Goal: Task Accomplishment & Management: Manage account settings

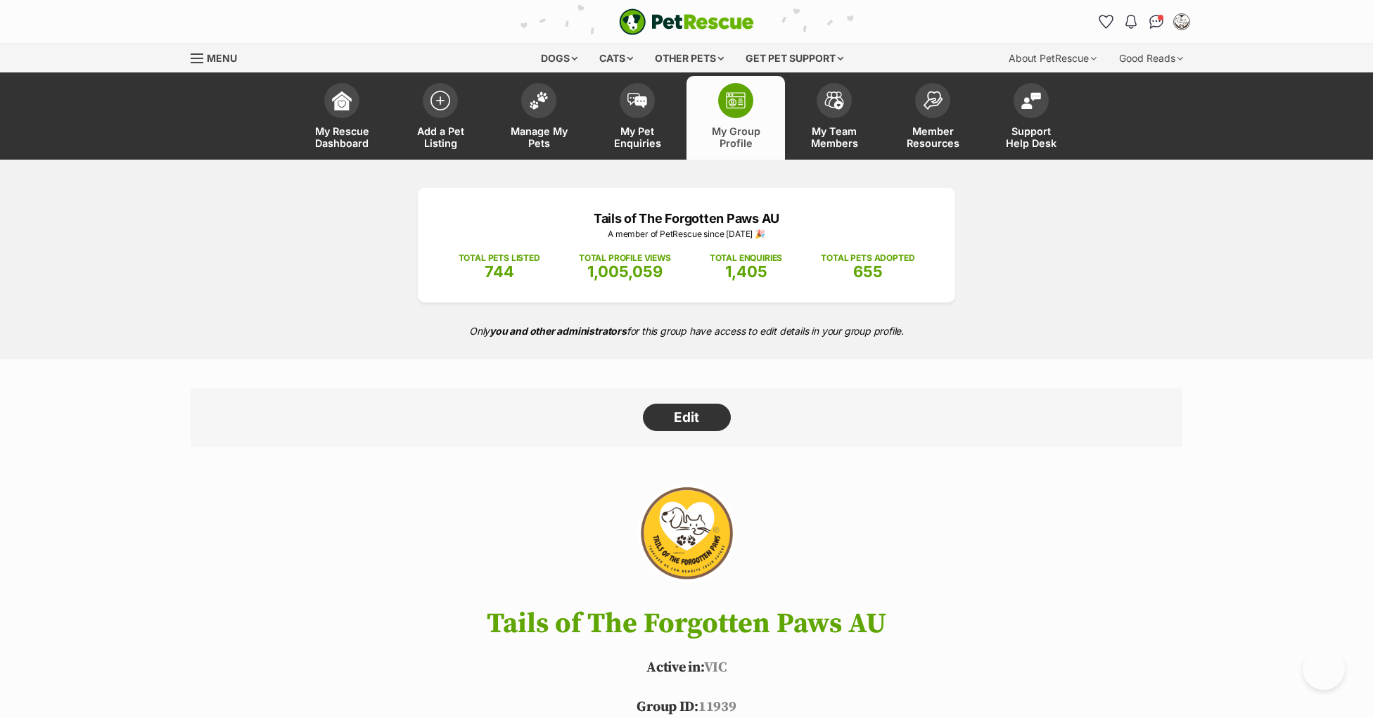
click at [547, 104] on img at bounding box center [539, 100] width 20 height 18
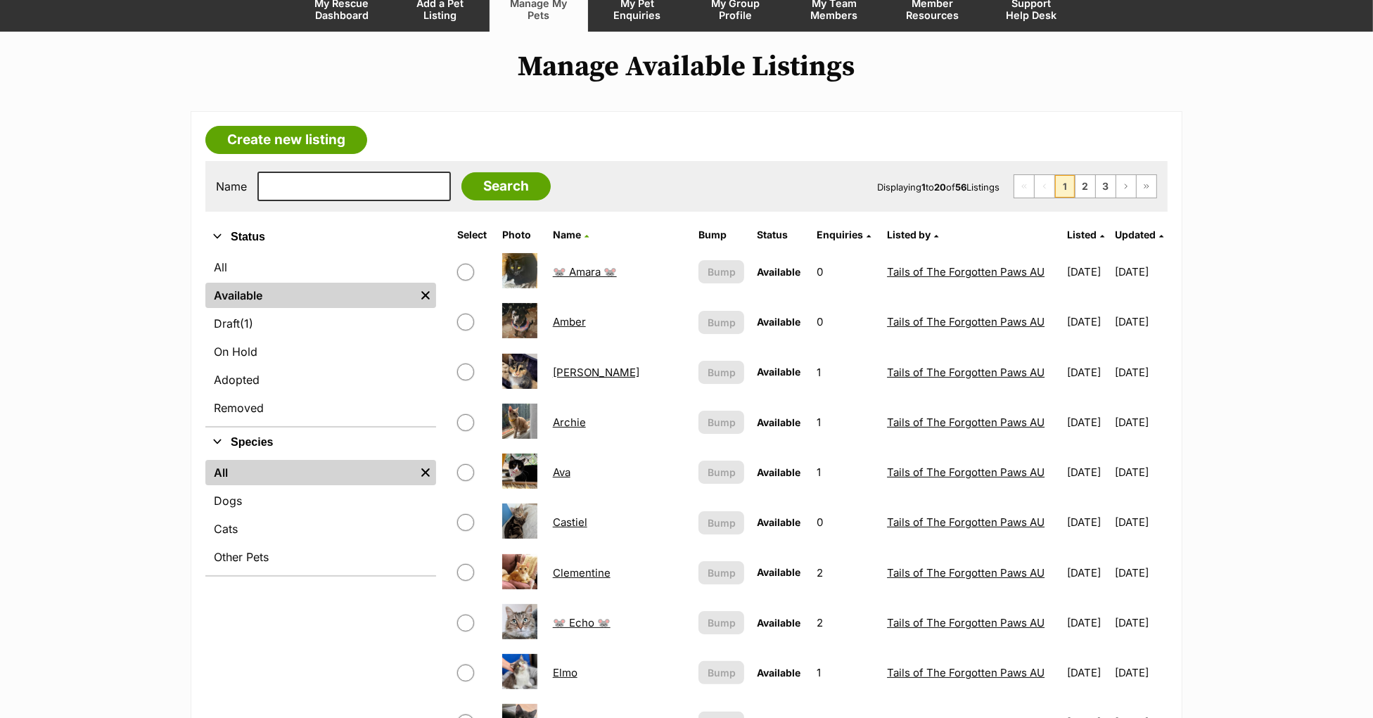
scroll to position [229, 0]
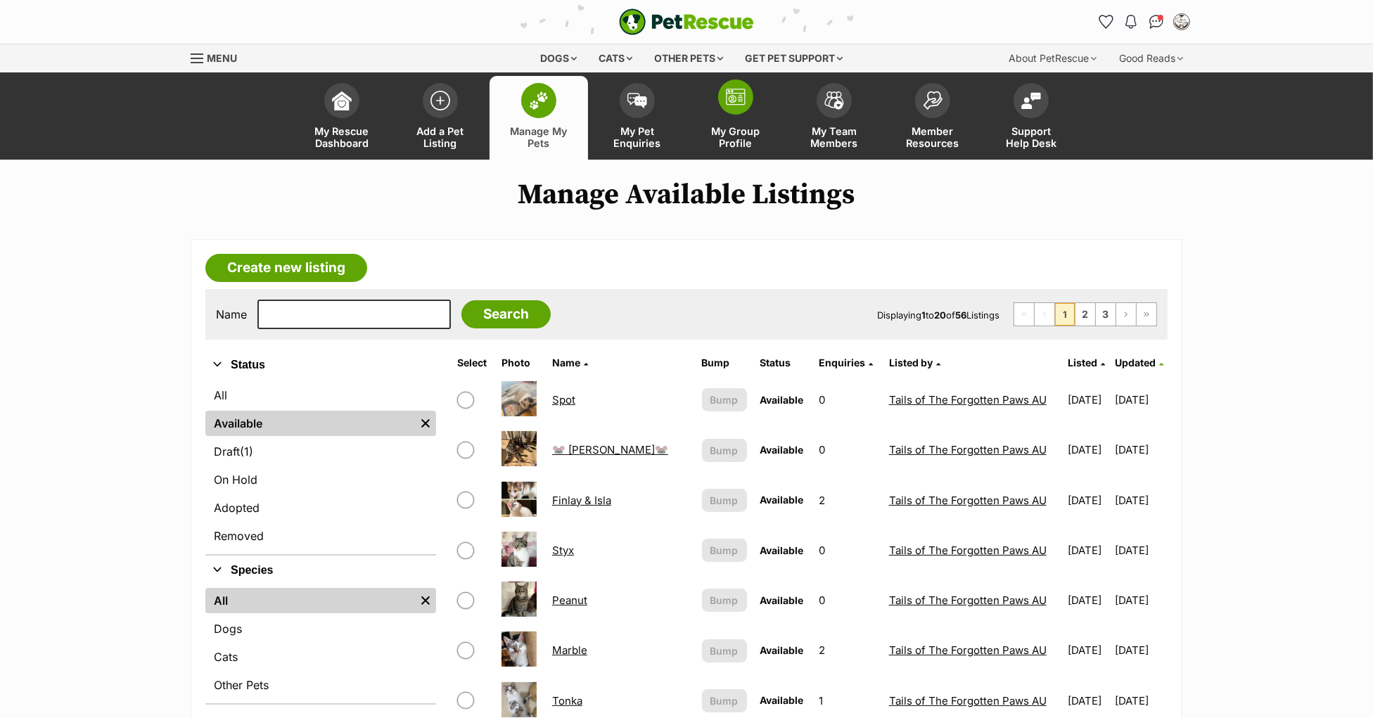
click at [748, 105] on span at bounding box center [735, 96] width 35 height 35
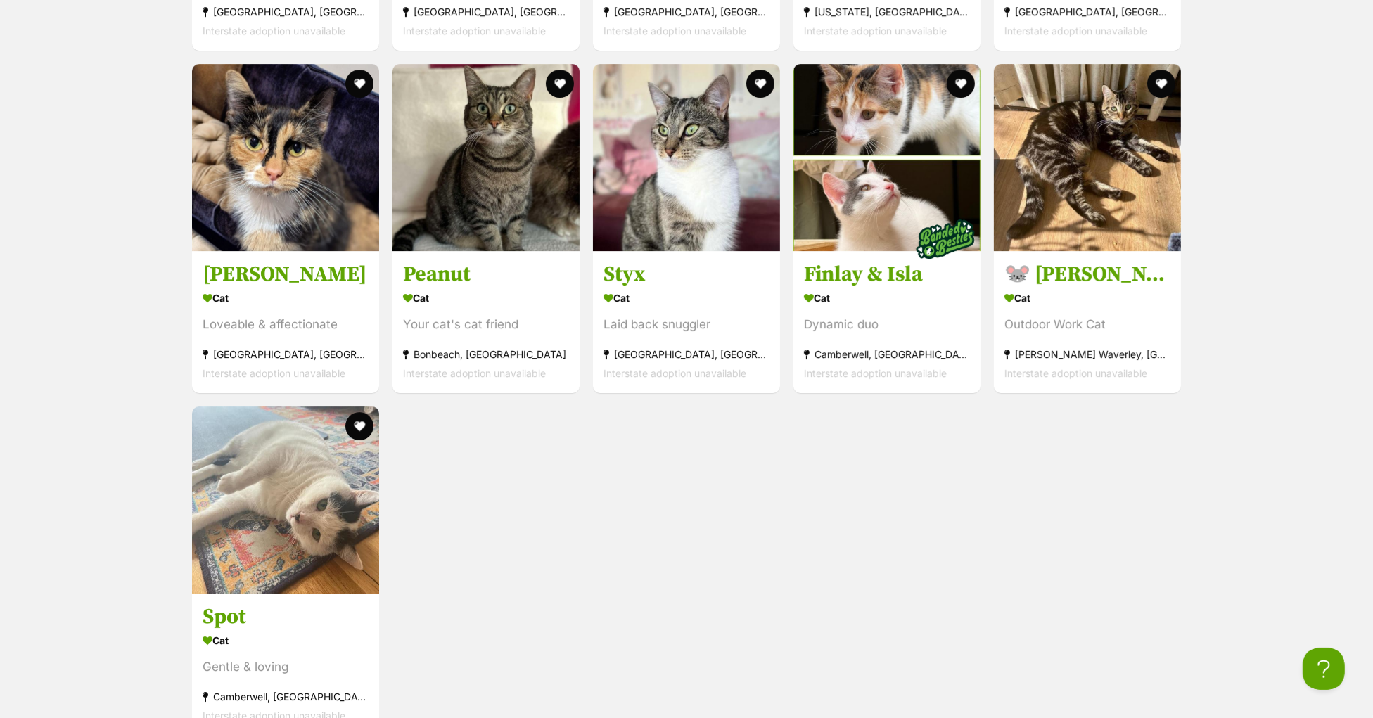
scroll to position [5488, 0]
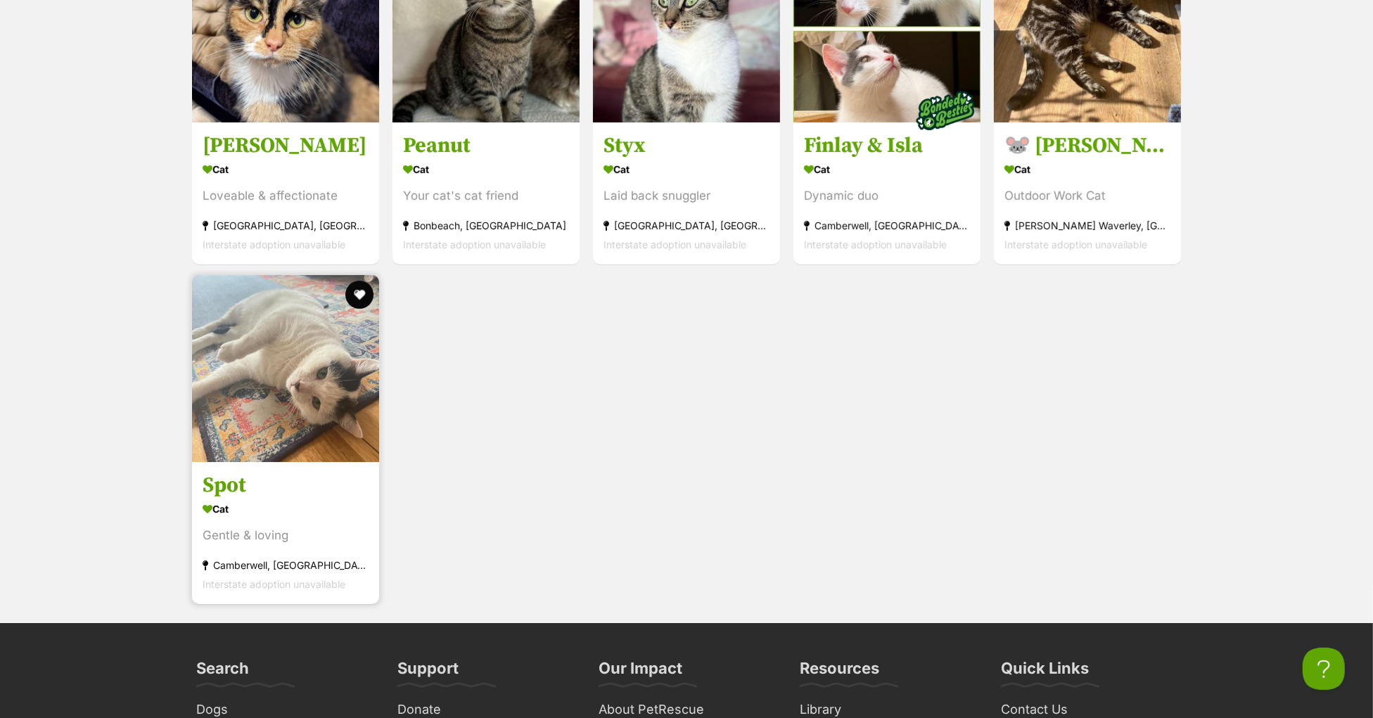
click at [232, 499] on h3 "Spot" at bounding box center [286, 486] width 166 height 27
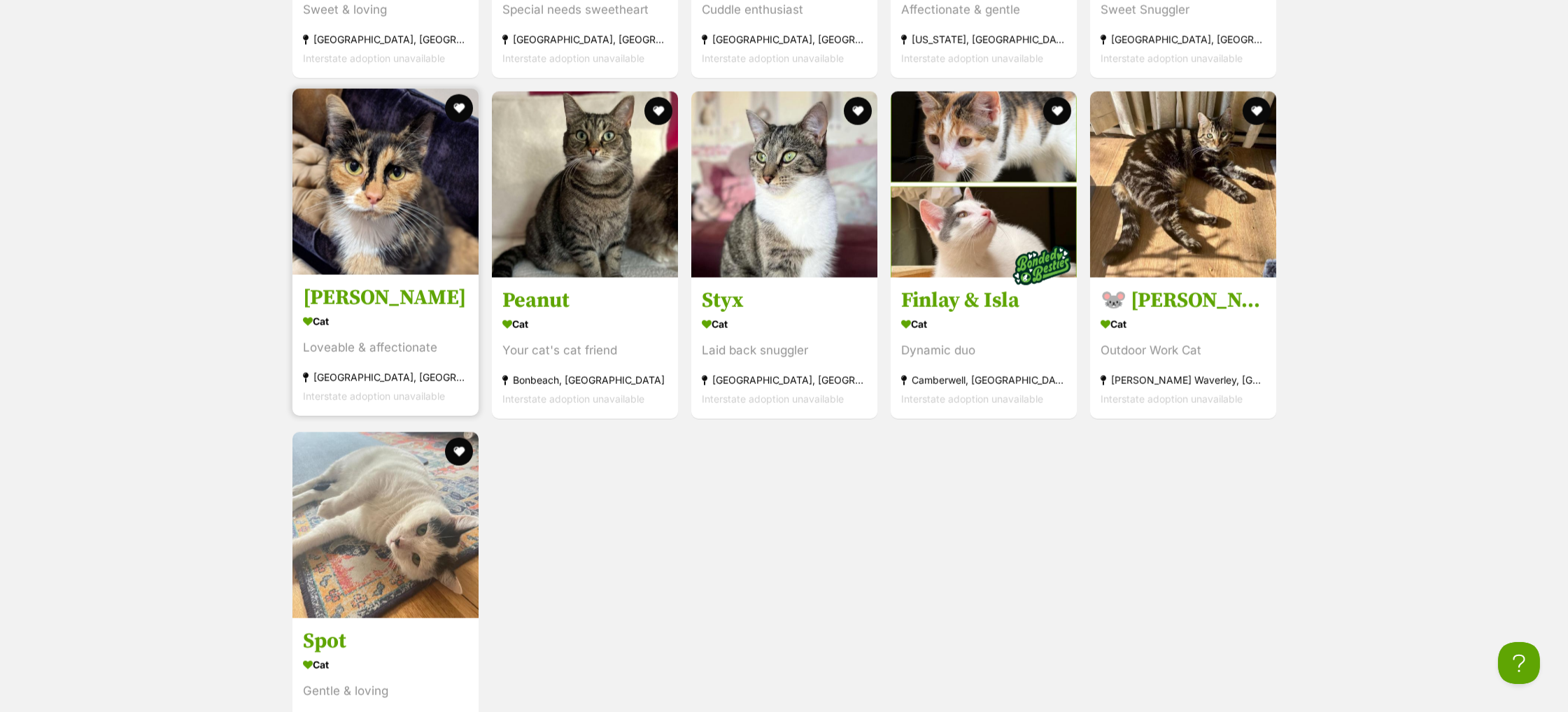
scroll to position [5038, 0]
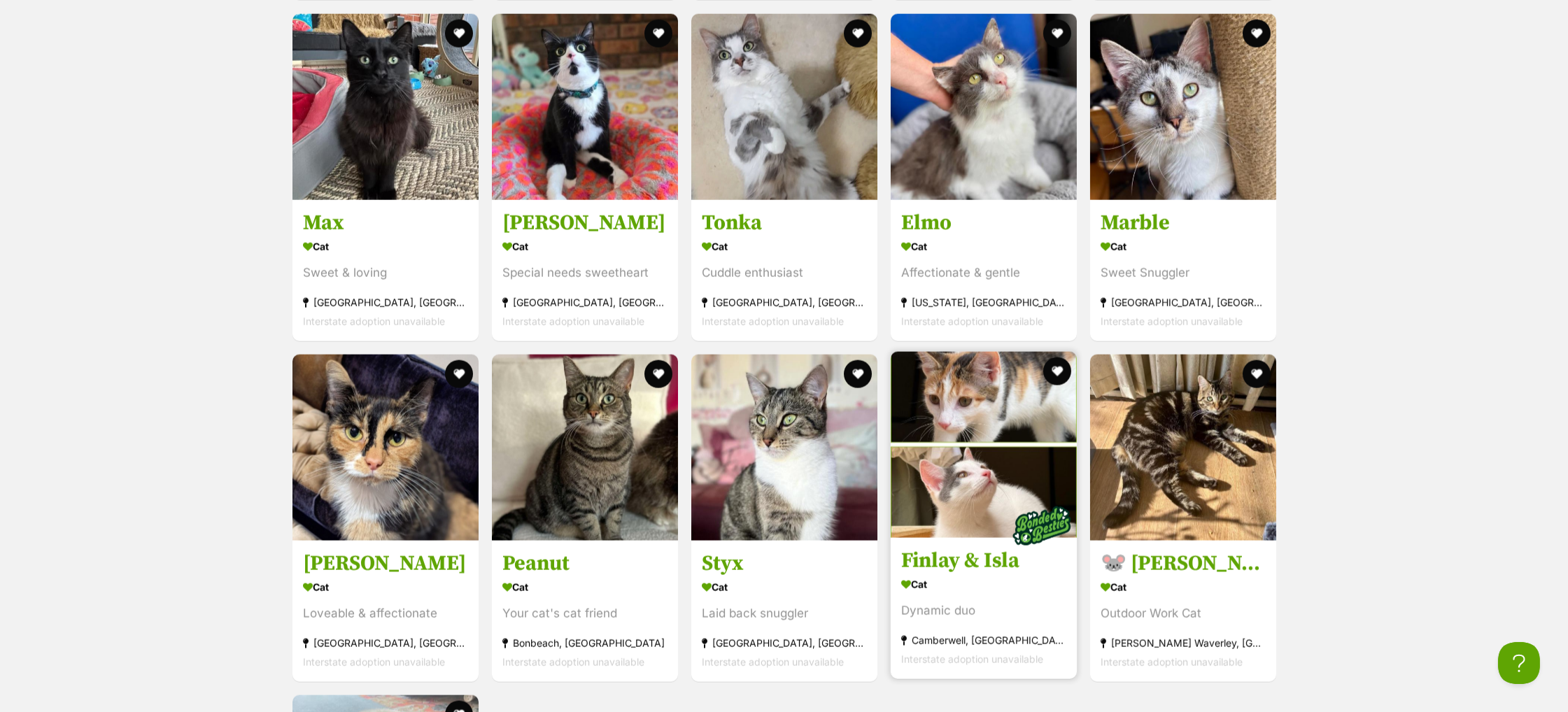
click at [962, 572] on h3 "Finlay & Isla" at bounding box center [984, 561] width 165 height 27
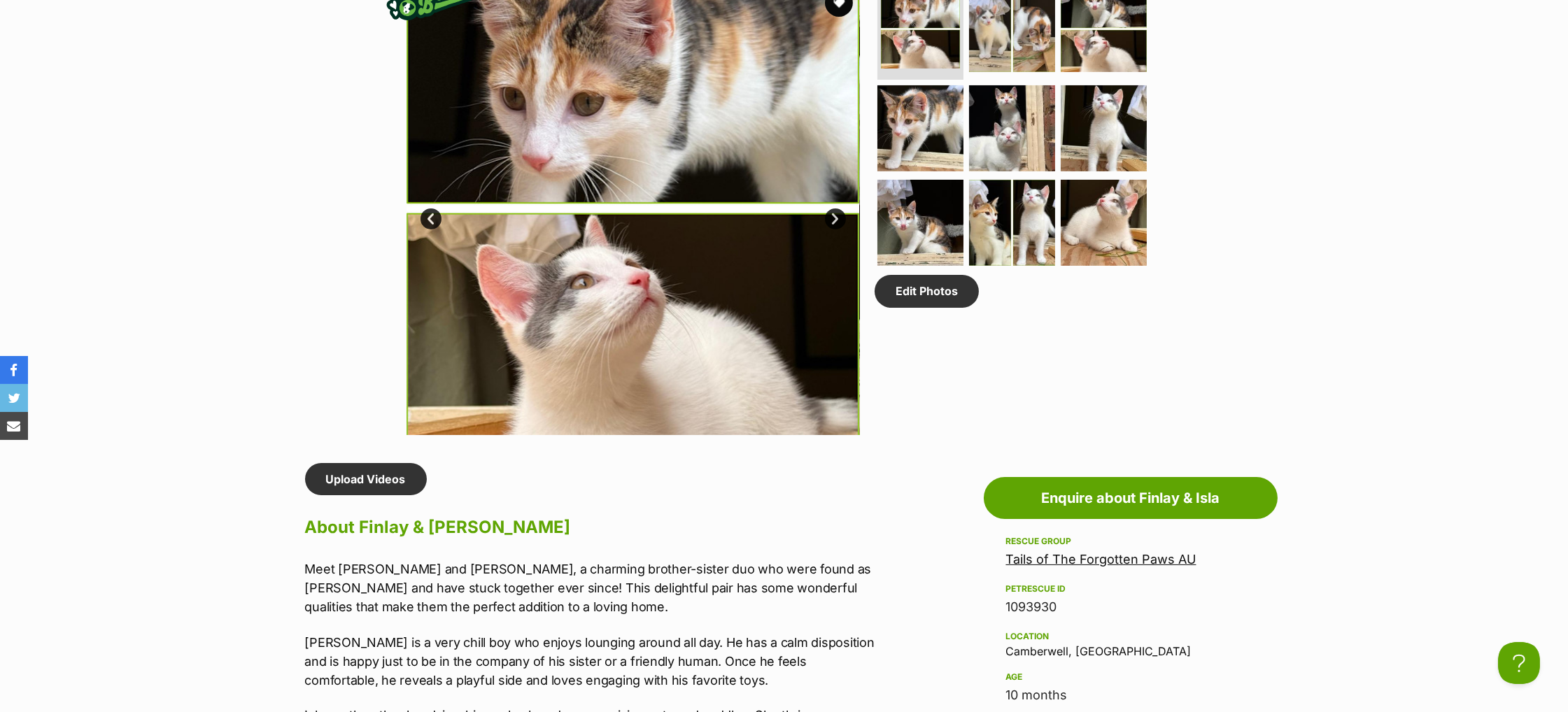
scroll to position [308, 0]
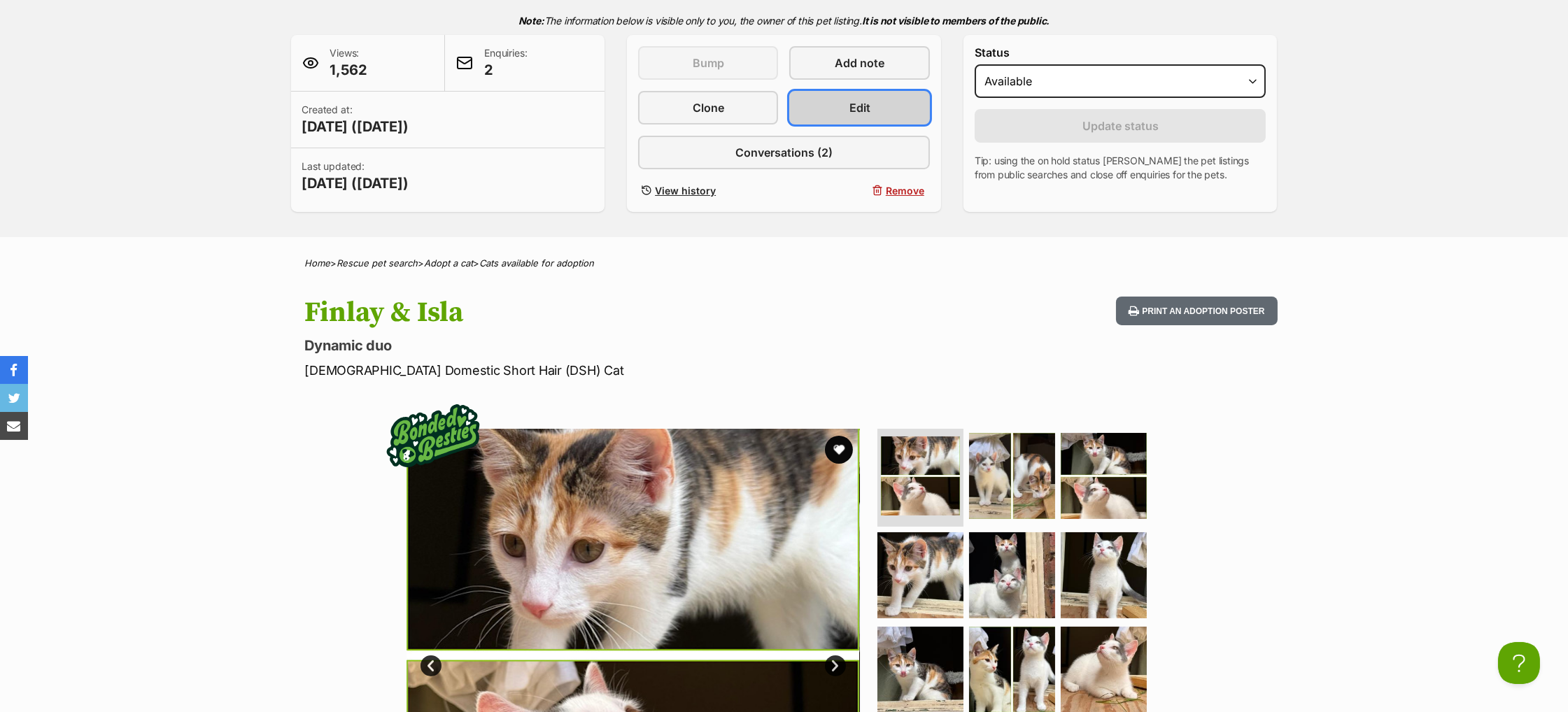
click at [834, 124] on link "Edit" at bounding box center [859, 107] width 140 height 34
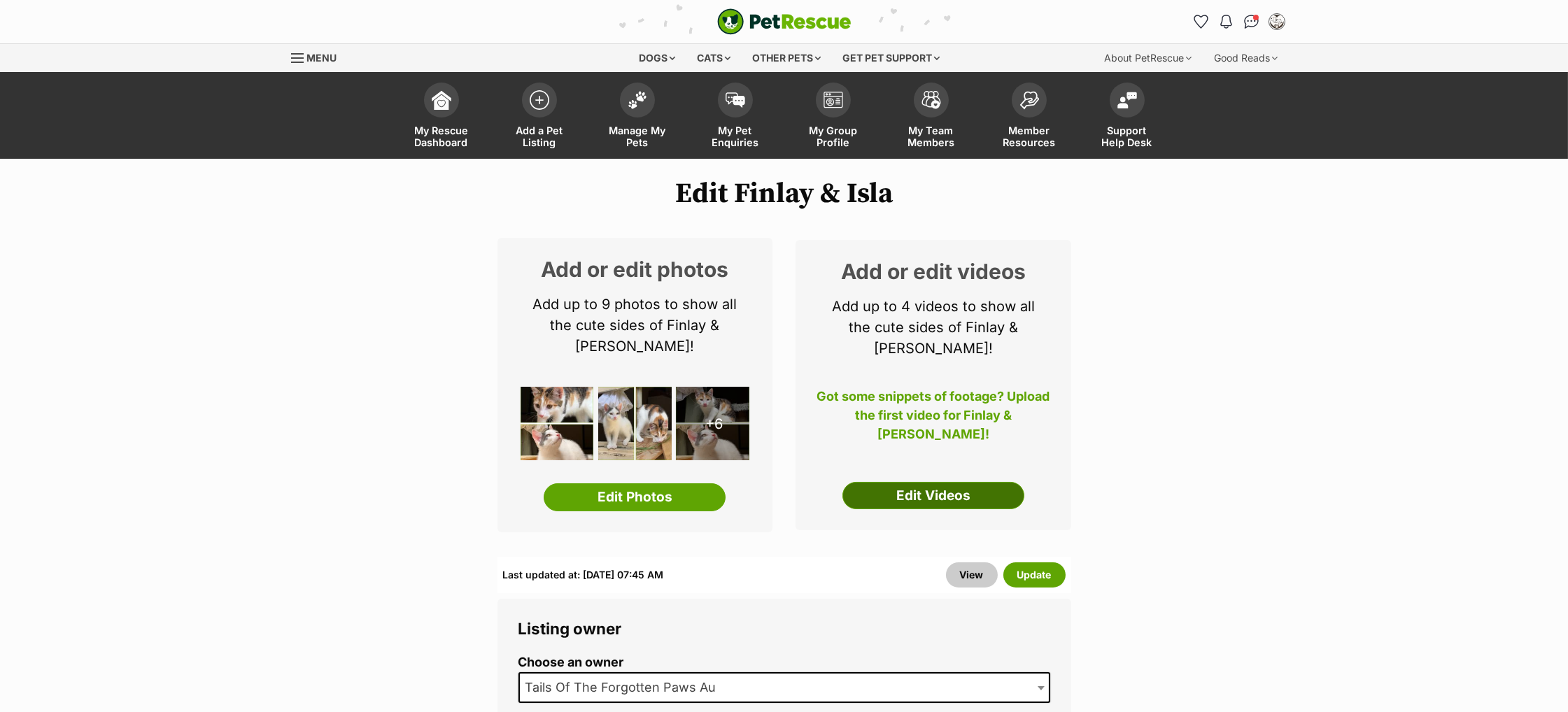
click at [913, 481] on link "Edit Videos" at bounding box center [933, 495] width 182 height 28
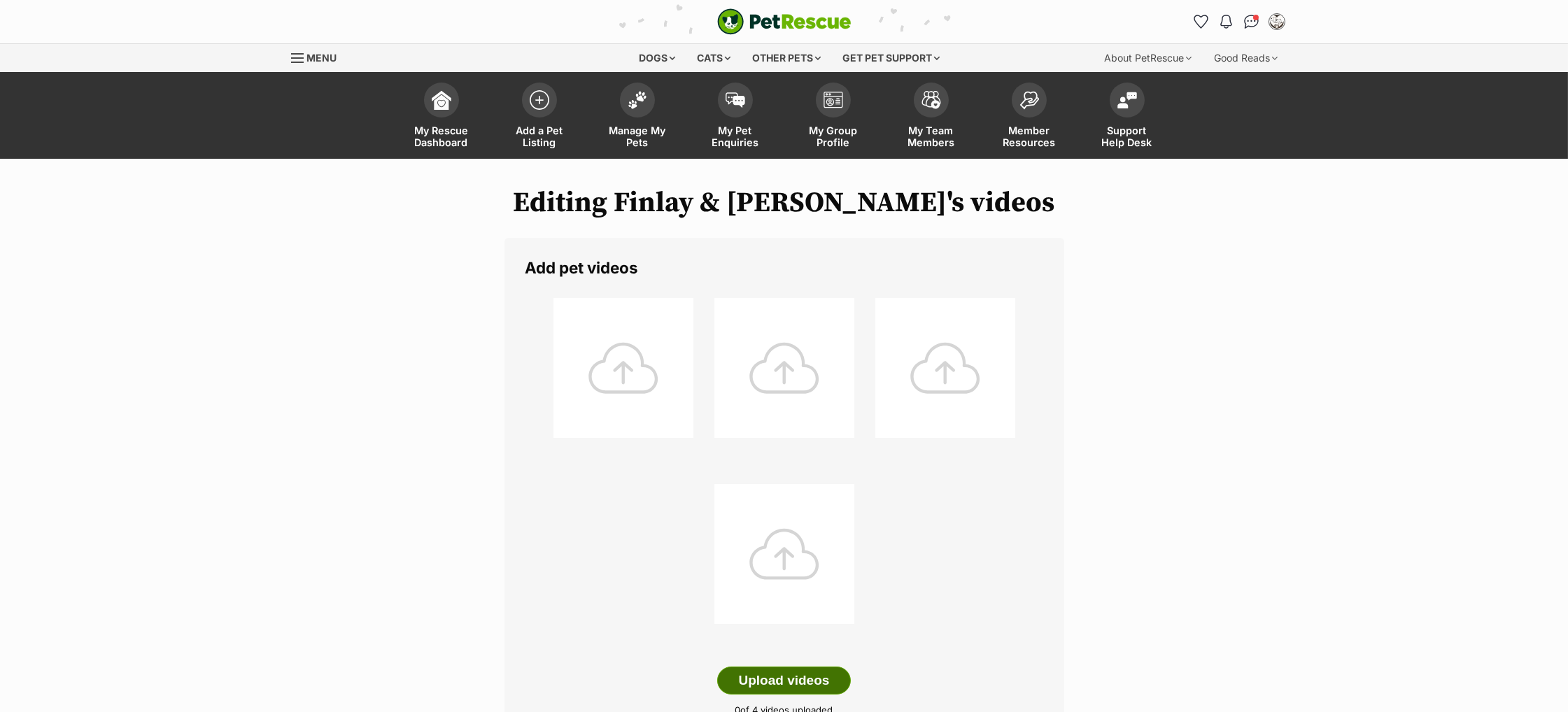
click at [793, 679] on button "Upload videos" at bounding box center [784, 680] width 134 height 28
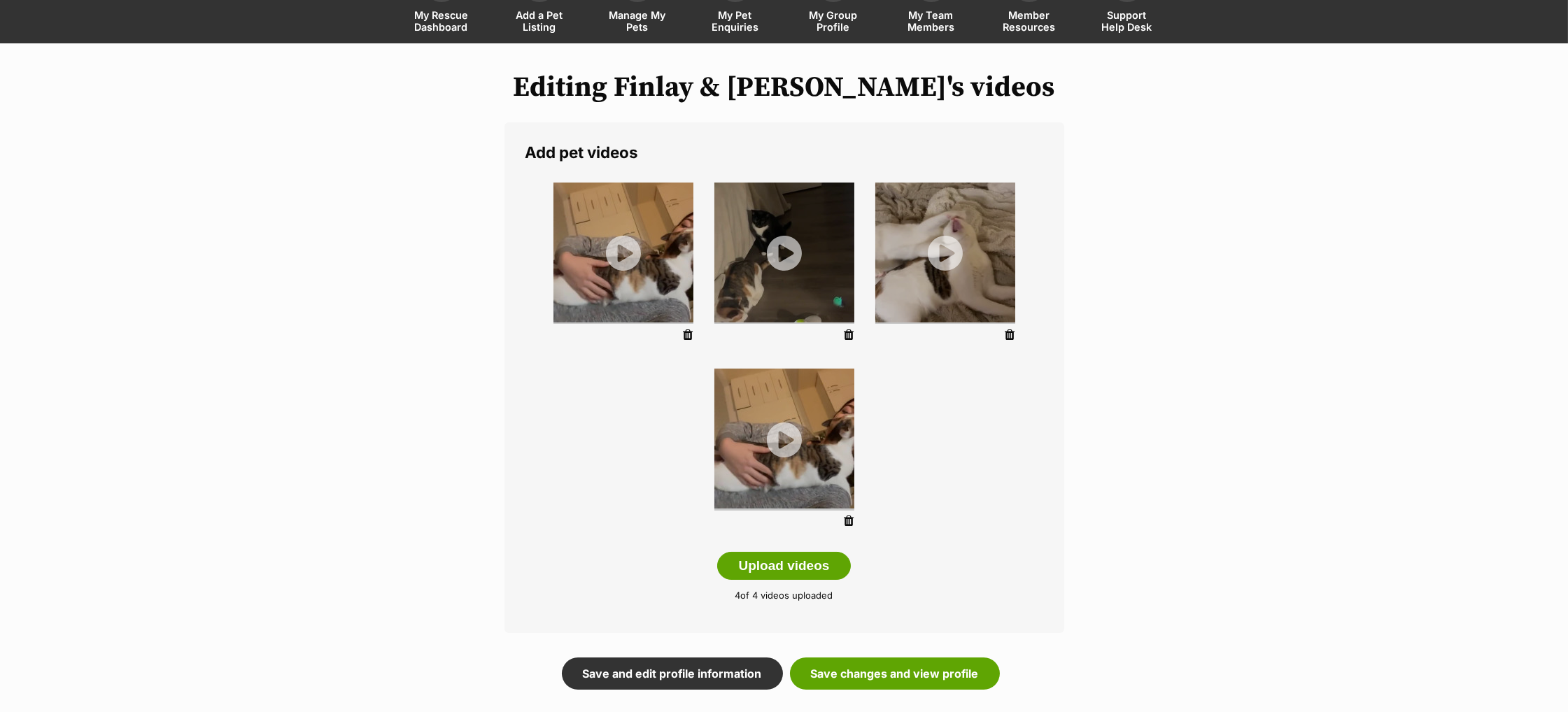
scroll to position [175, 0]
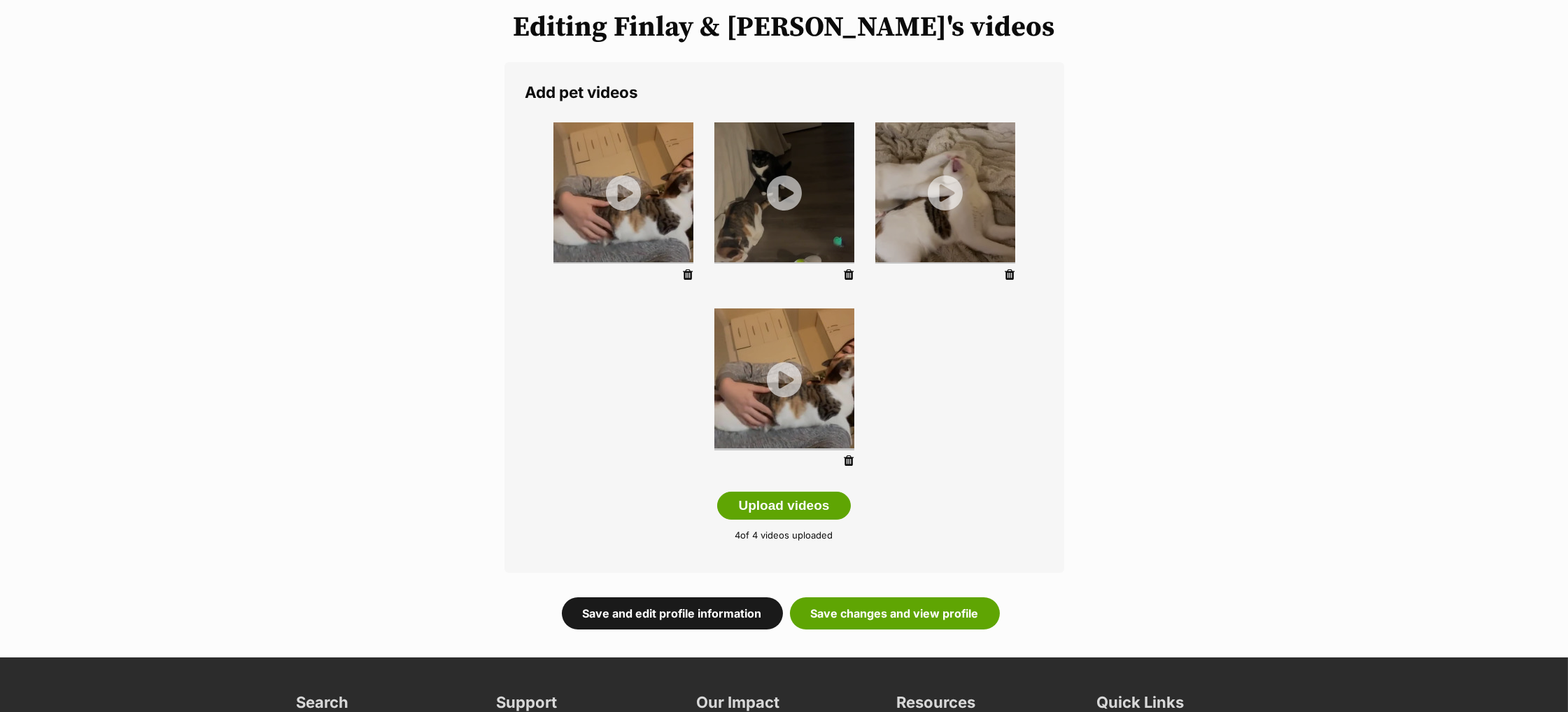
click at [700, 615] on link "Save and edit profile information" at bounding box center [673, 614] width 221 height 32
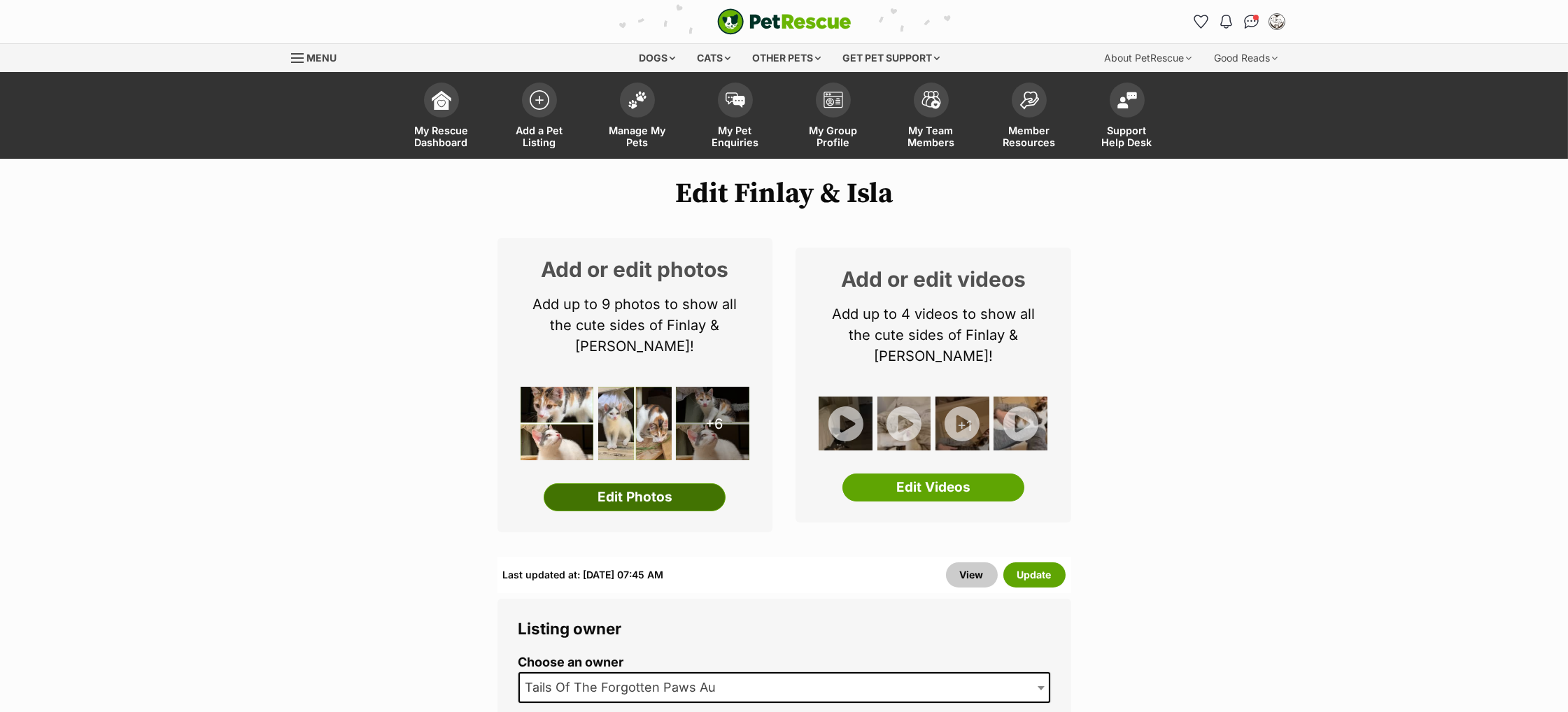
click at [656, 483] on link "Edit Photos" at bounding box center [634, 497] width 182 height 28
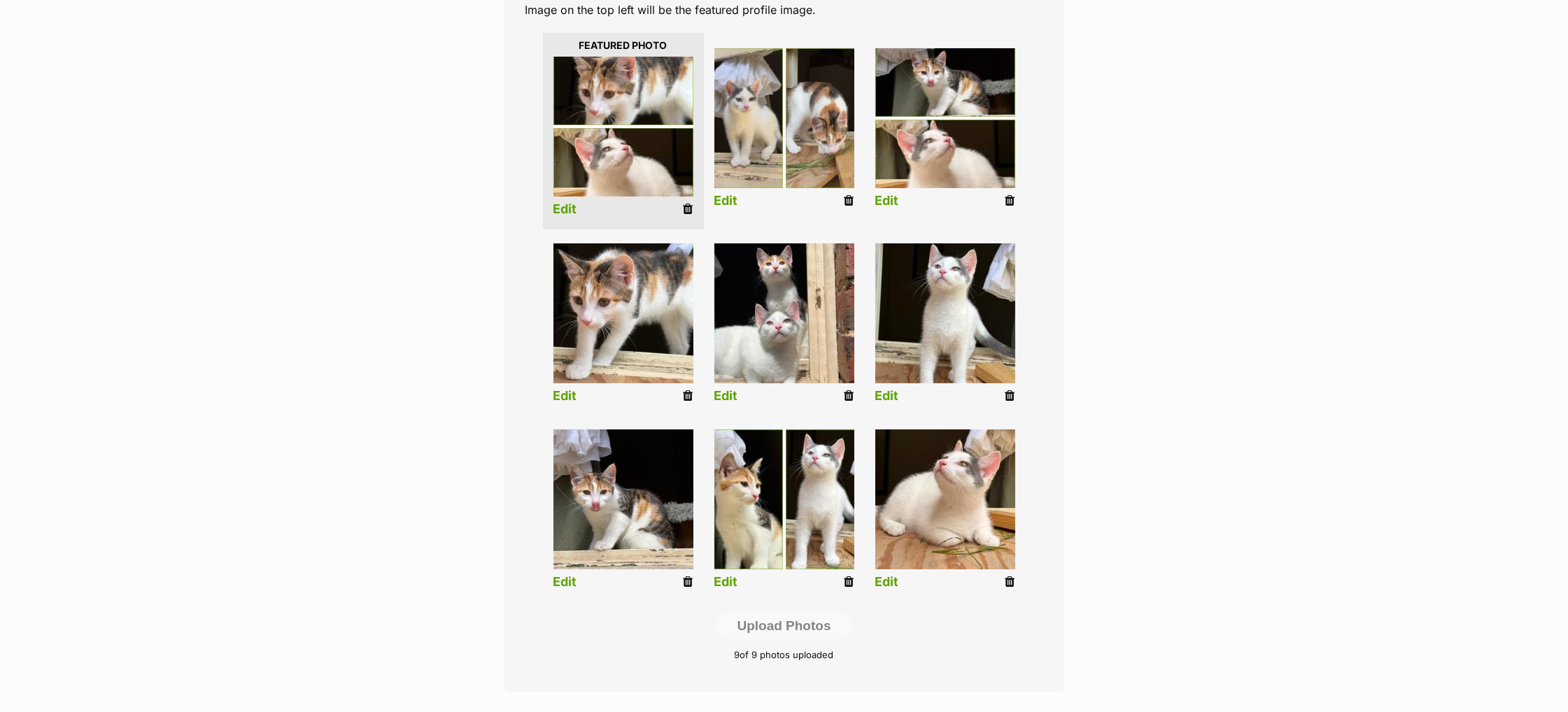
scroll to position [330, 0]
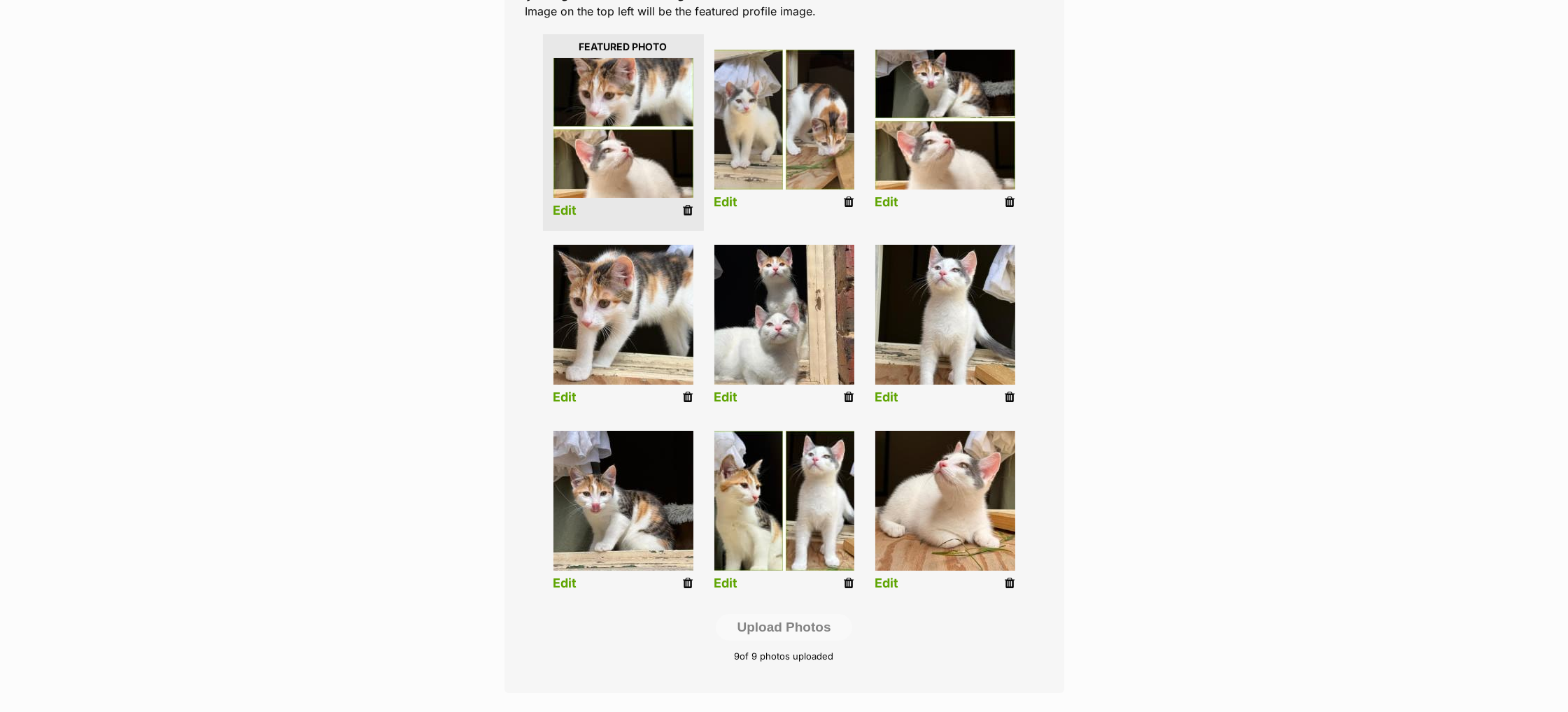
click at [1167, 466] on div "Editing Finlay & Isla's photos Add pet photos Add up to 9 photos or videos to s…" at bounding box center [784, 303] width 1029 height 893
click at [588, 619] on div "Add pet photos Add up to 9 photos or videos to show all the cute sides of Finla…" at bounding box center [784, 300] width 560 height 786
click at [1129, 282] on div "Editing Finlay & Isla's photos Add pet photos Add up to 9 photos or videos to s…" at bounding box center [784, 303] width 1029 height 893
click at [688, 585] on icon at bounding box center [688, 583] width 10 height 13
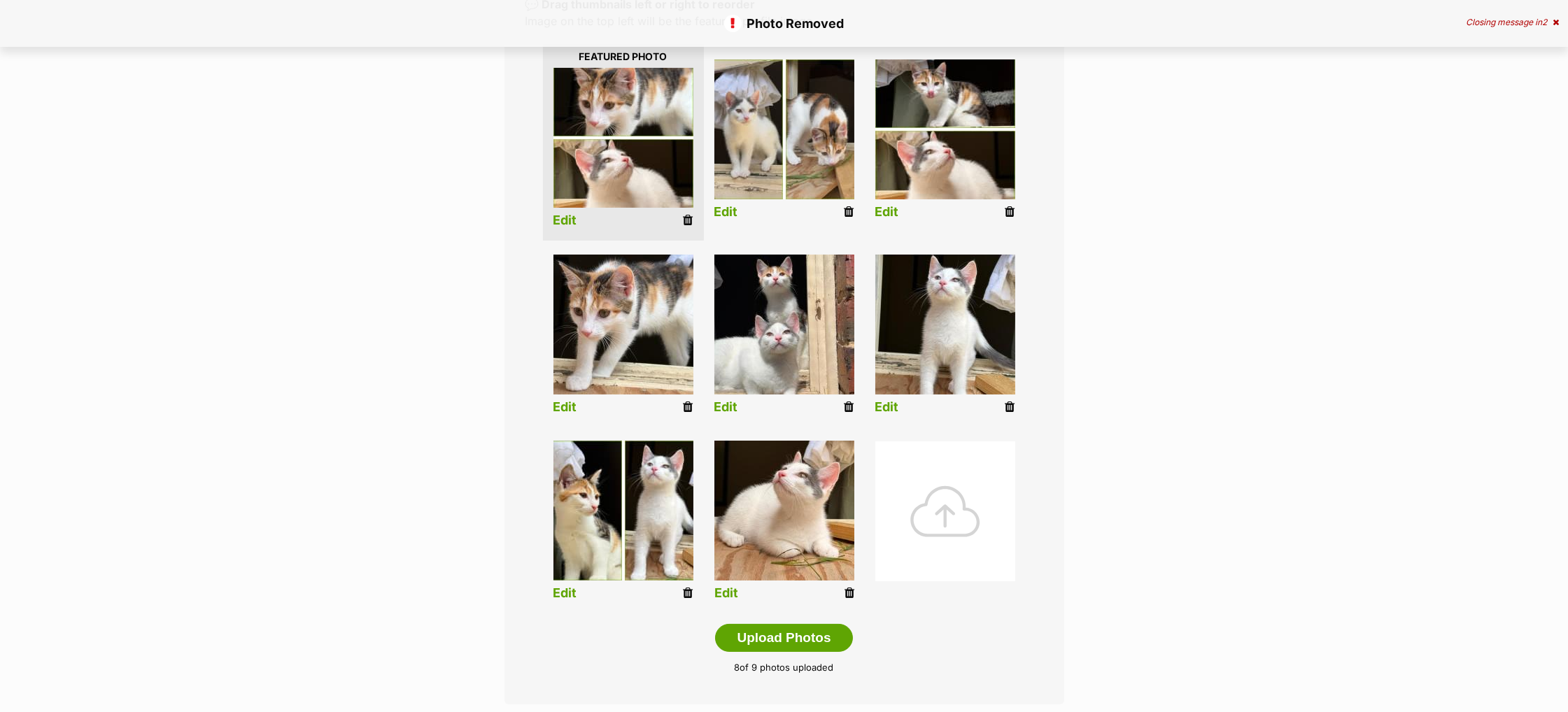
click at [846, 591] on icon at bounding box center [850, 593] width 10 height 13
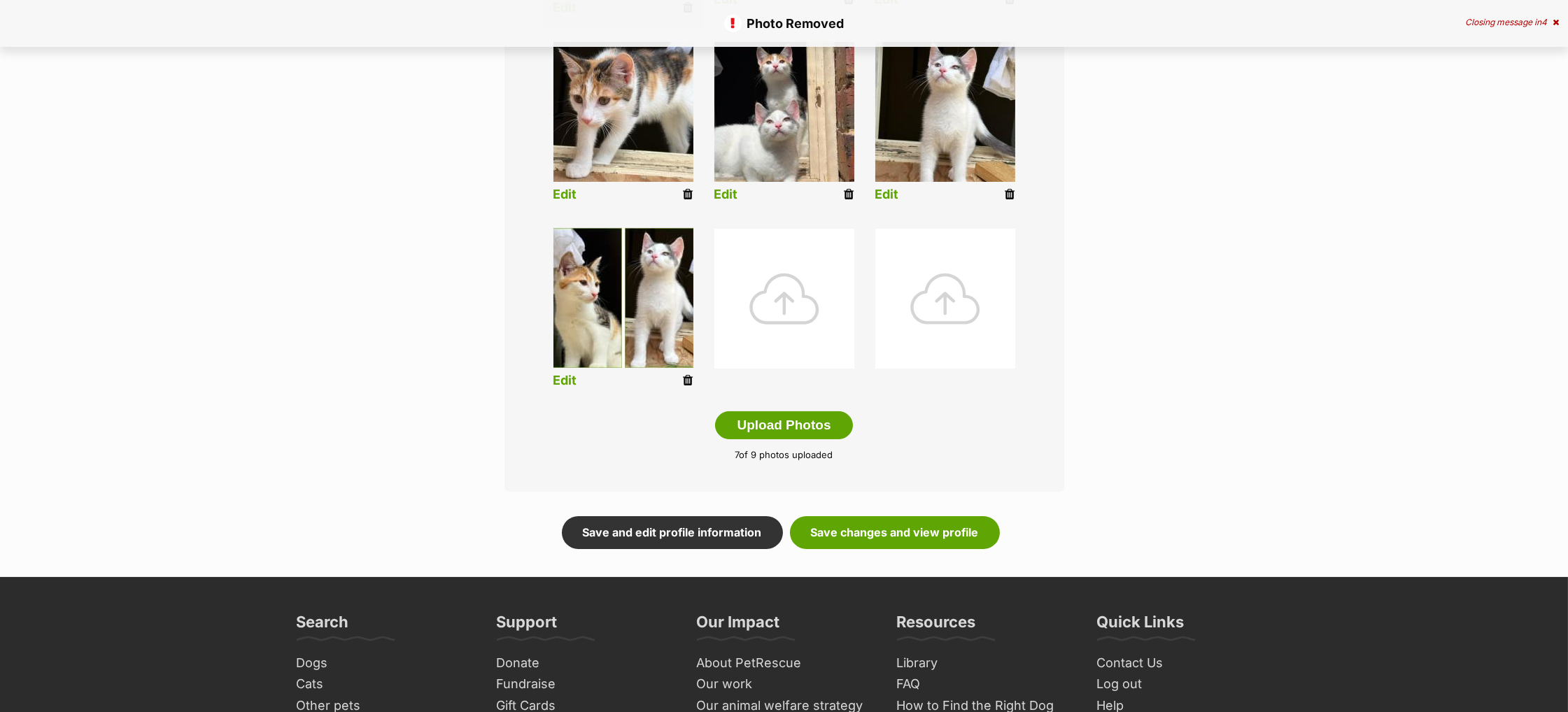
click at [767, 308] on div at bounding box center [784, 298] width 140 height 140
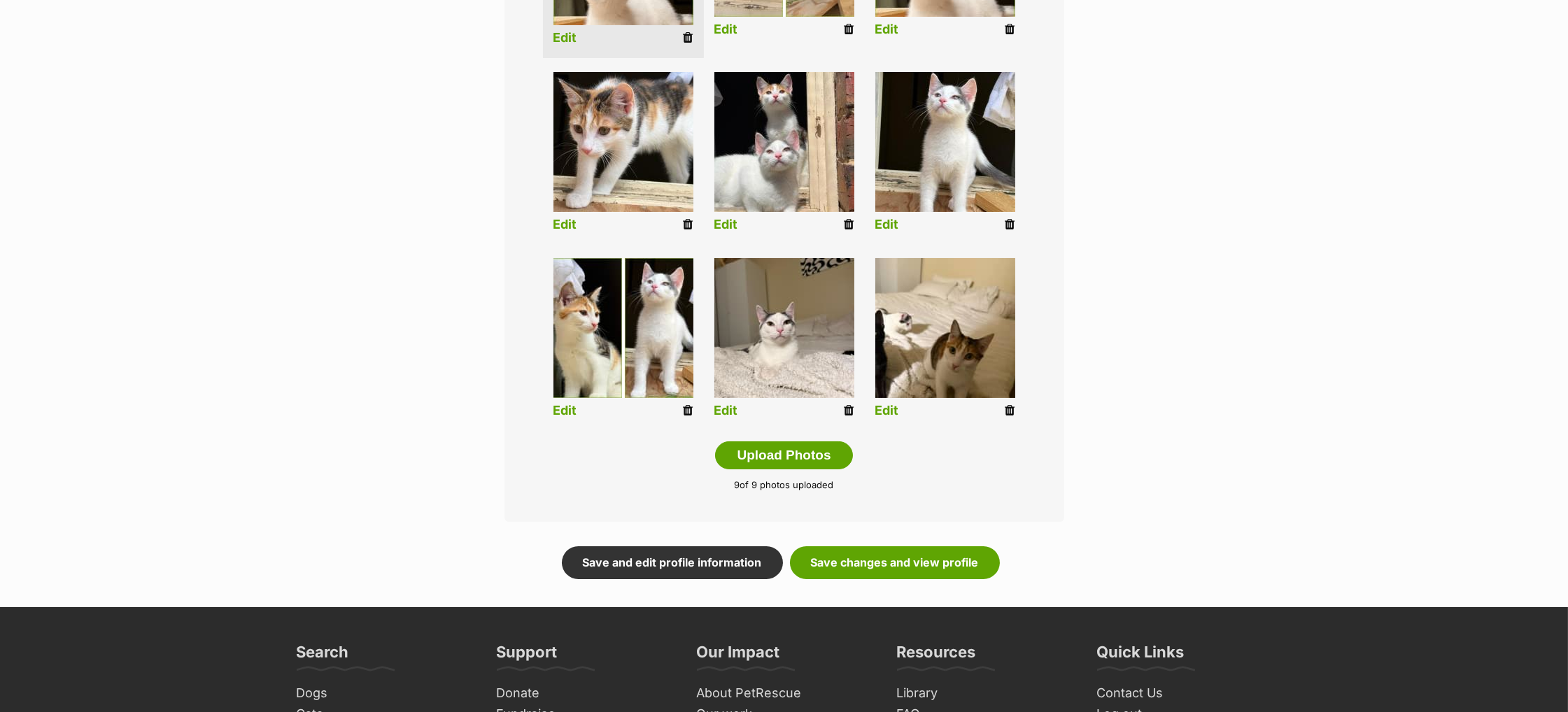
scroll to position [502, 0]
click at [732, 411] on link "Edit" at bounding box center [726, 411] width 24 height 15
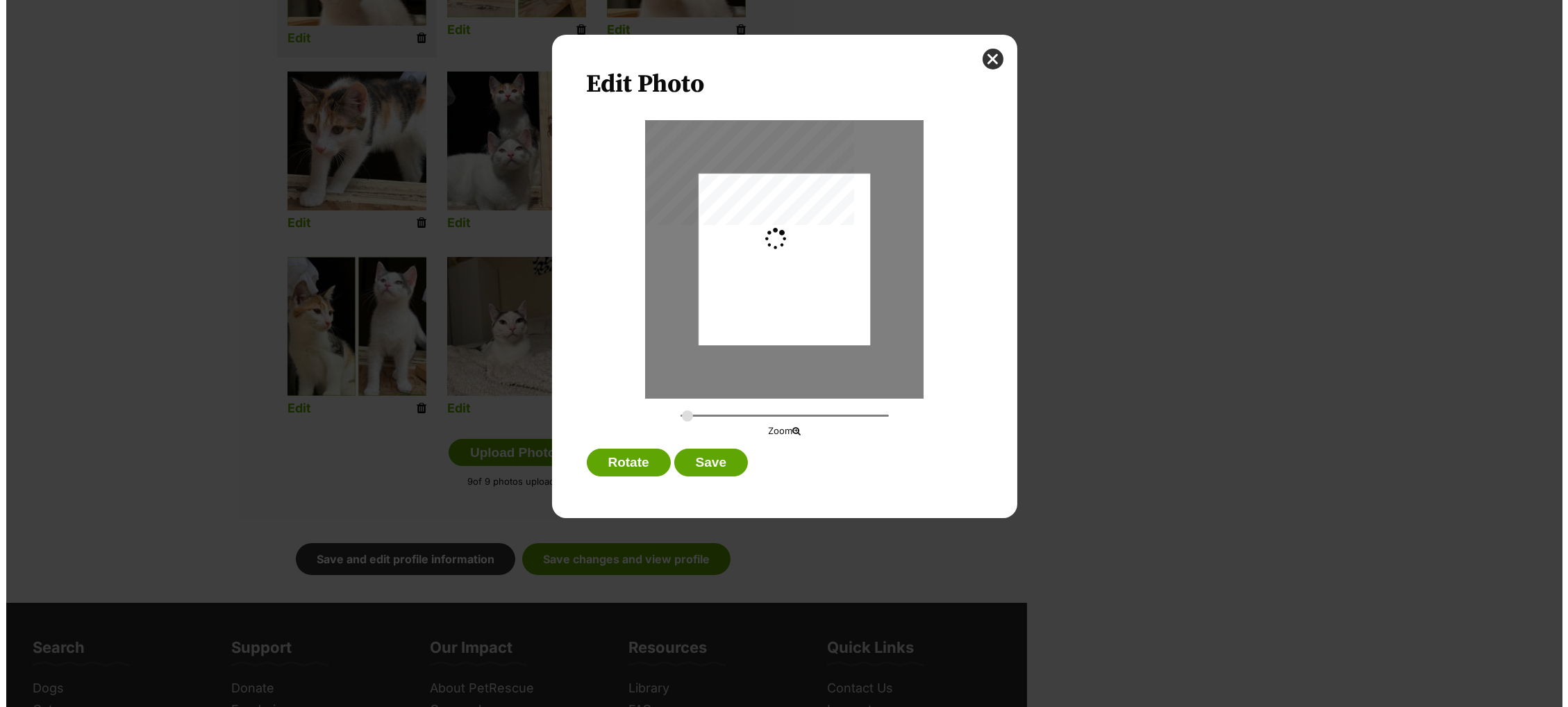
scroll to position [0, 0]
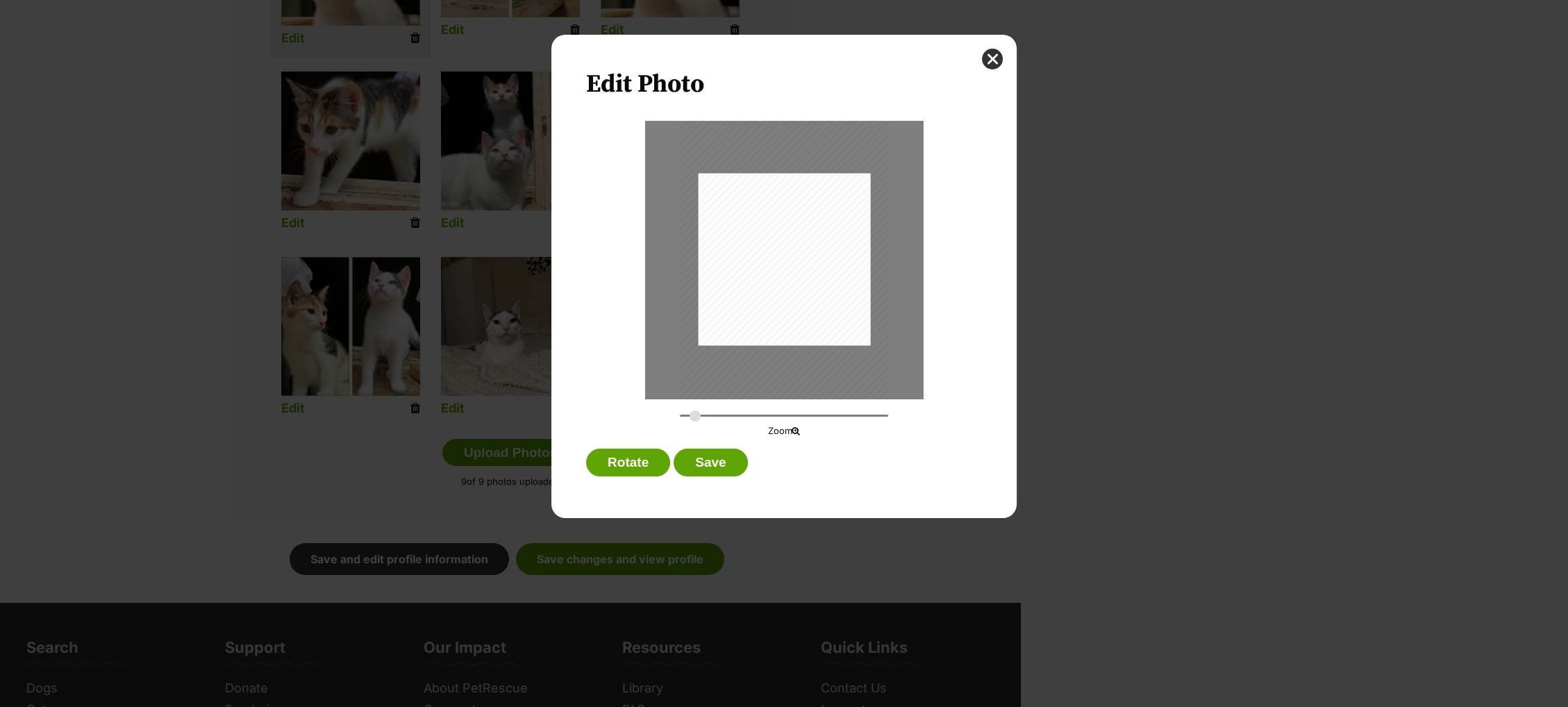
drag, startPoint x: 686, startPoint y: 416, endPoint x: 695, endPoint y: 416, distance: 9.0
type input "0.3368"
click at [695, 416] on input "Dialog Window - Close (Press escape to close)" at bounding box center [783, 415] width 208 height 13
drag, startPoint x: 790, startPoint y: 297, endPoint x: 803, endPoint y: 289, distance: 15.3
click at [803, 289] on div "Dialog Window - Close (Press escape to close)" at bounding box center [798, 250] width 210 height 280
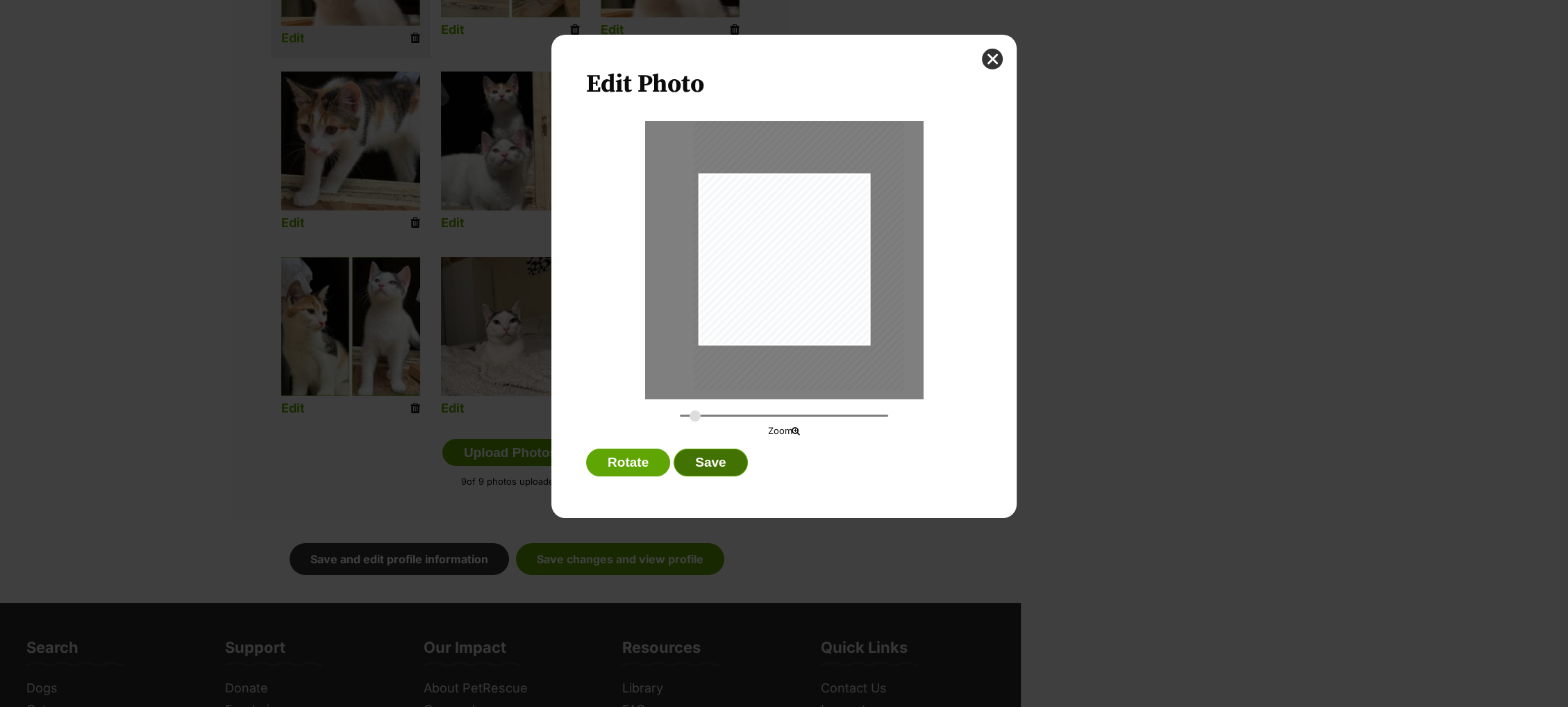
click at [718, 462] on button "Save" at bounding box center [710, 462] width 74 height 28
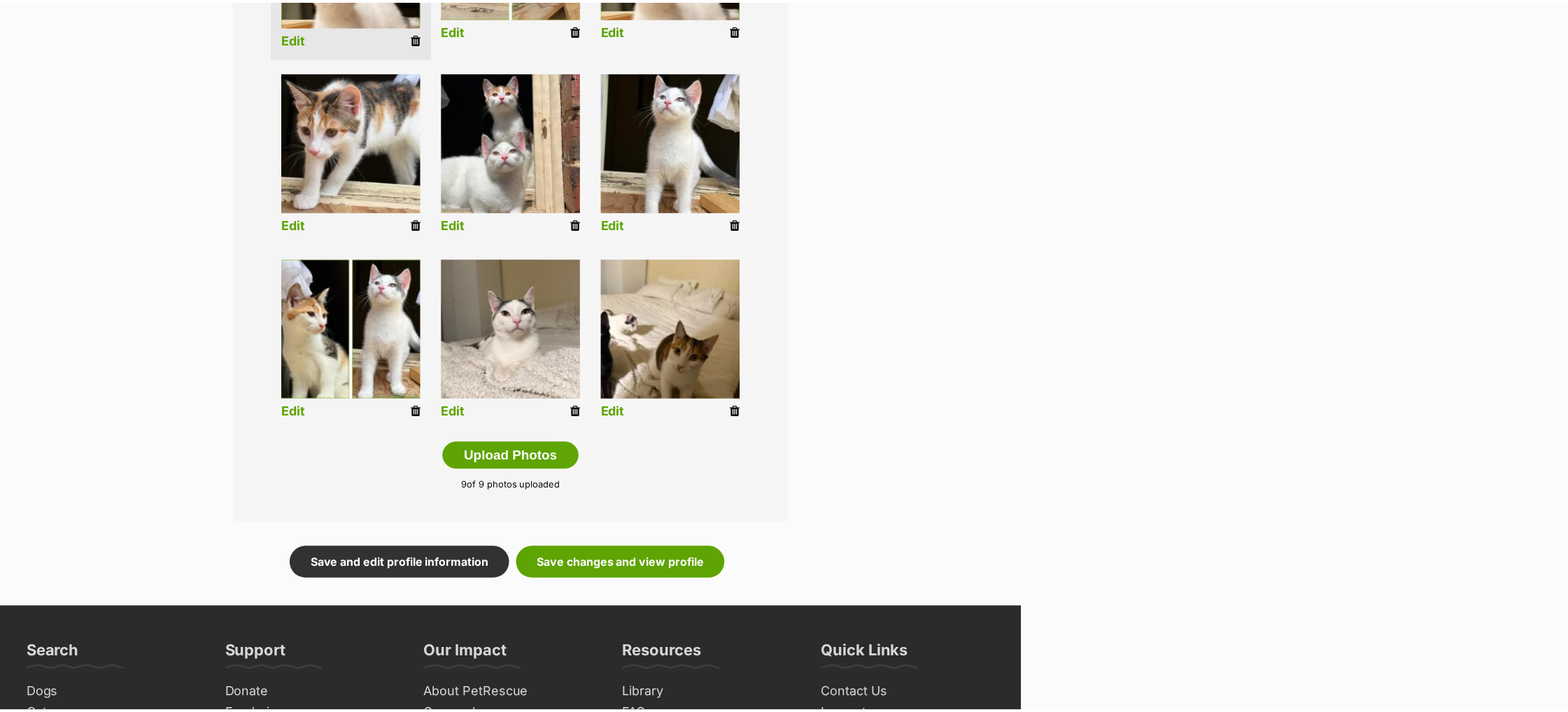
scroll to position [501, 0]
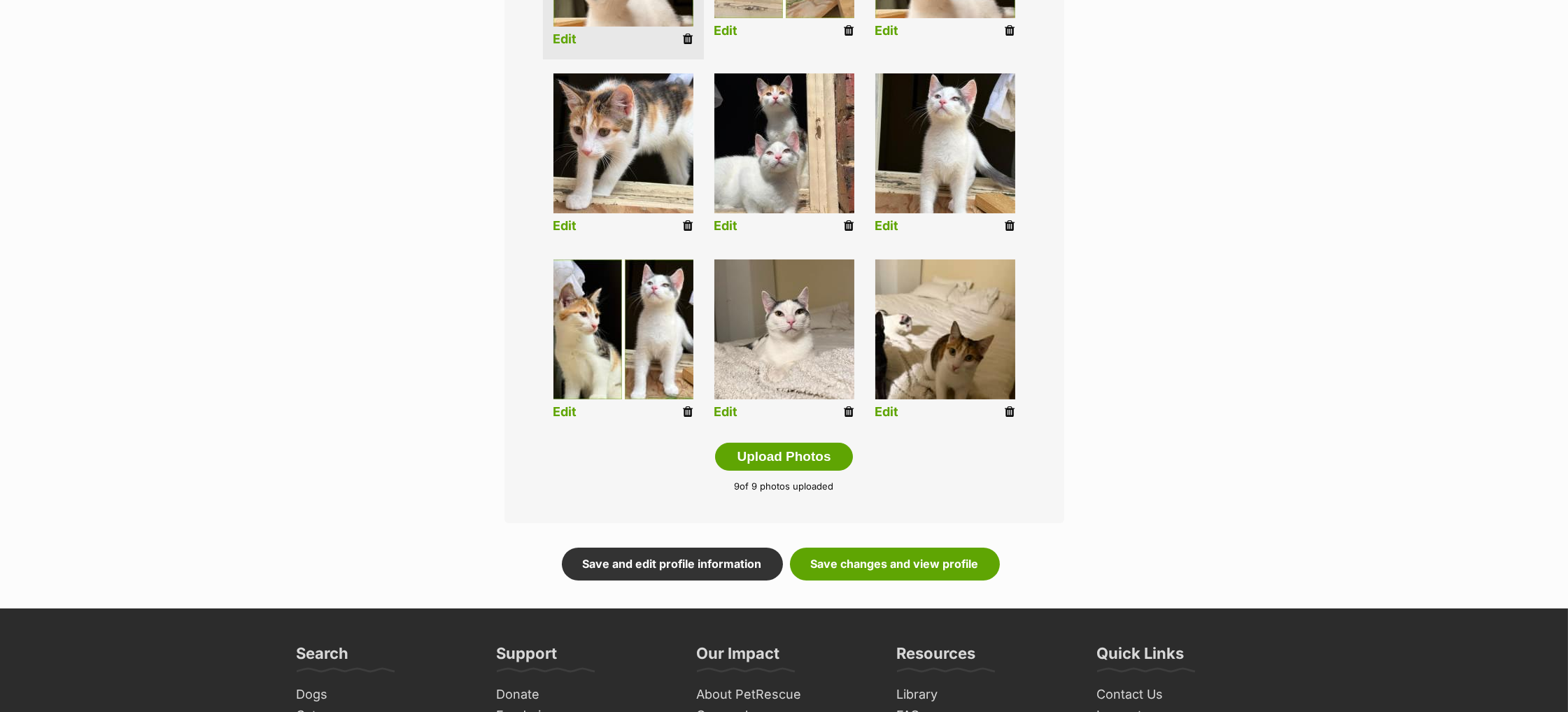
click at [884, 414] on link "Edit" at bounding box center [887, 412] width 24 height 15
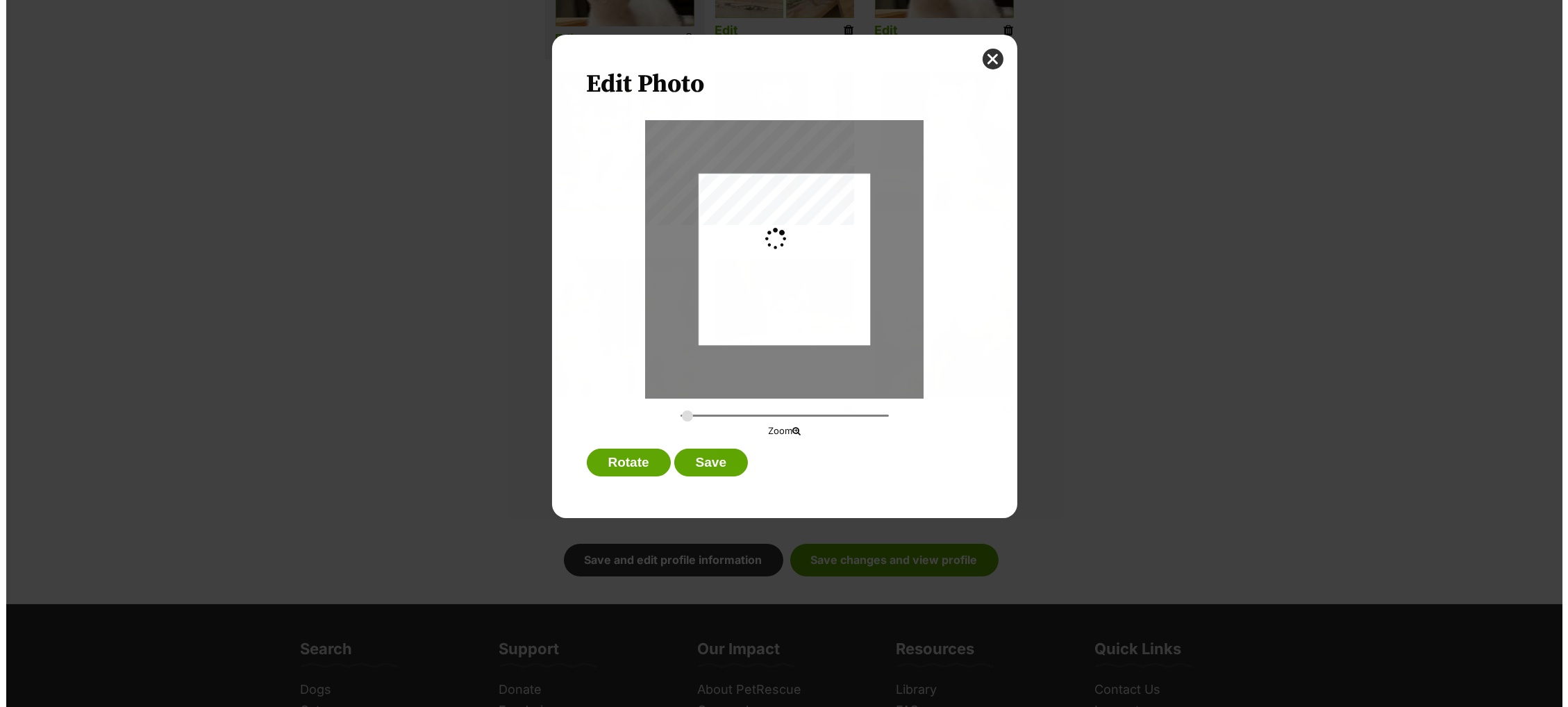
scroll to position [0, 0]
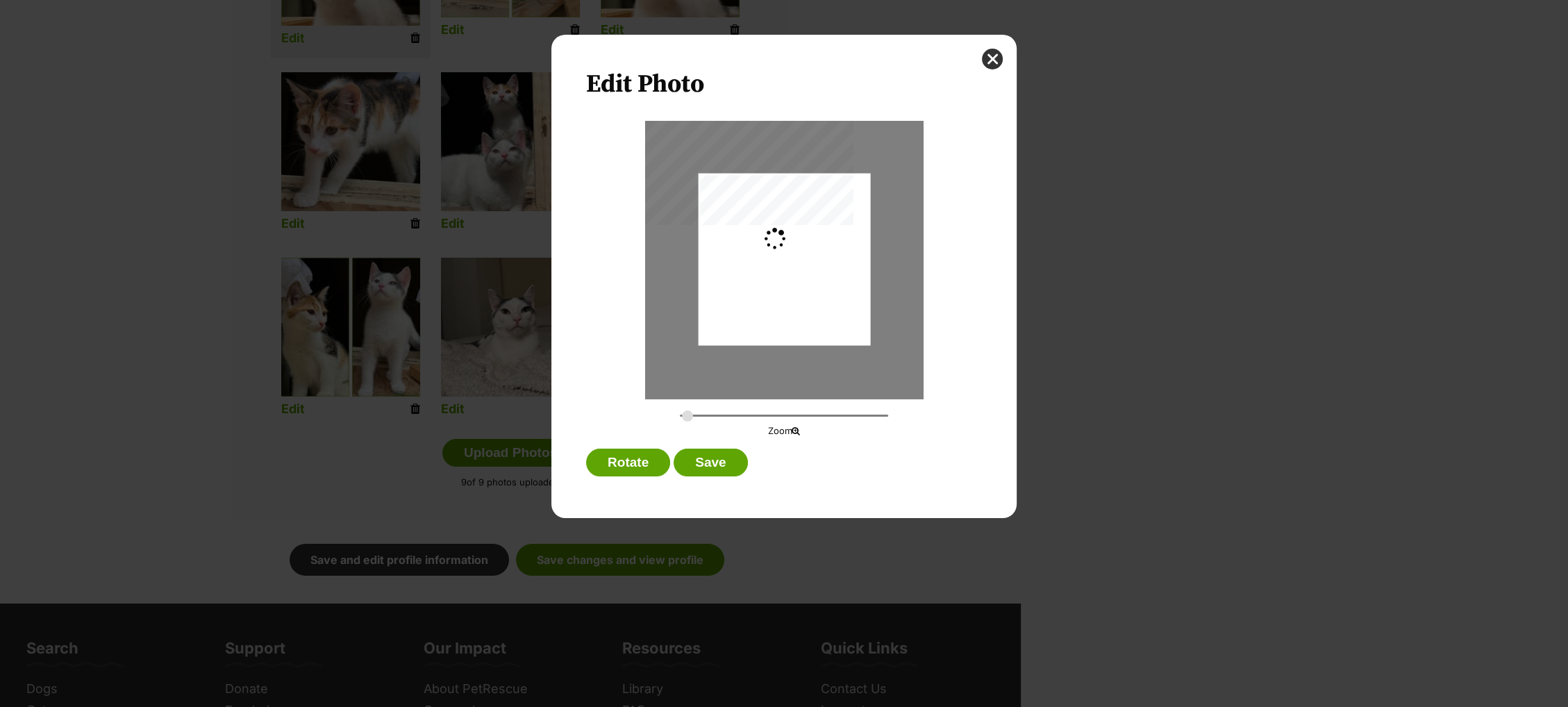
type input "0.2744"
drag, startPoint x: 818, startPoint y: 308, endPoint x: 819, endPoint y: 276, distance: 32.0
click at [819, 276] on div "Dialog Window - Close (Press escape to close)" at bounding box center [784, 230] width 172 height 228
click at [725, 467] on button "Save" at bounding box center [710, 462] width 74 height 28
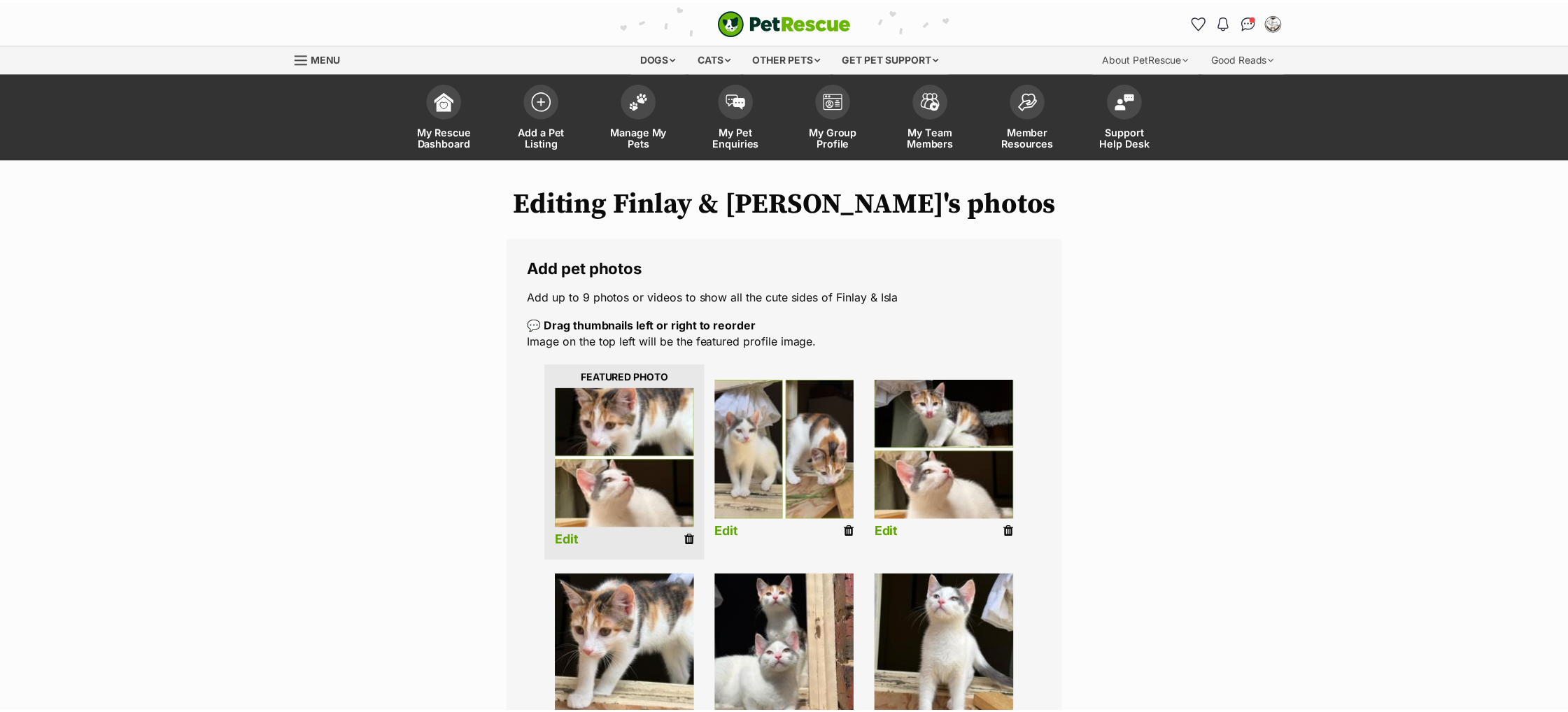
scroll to position [501, 0]
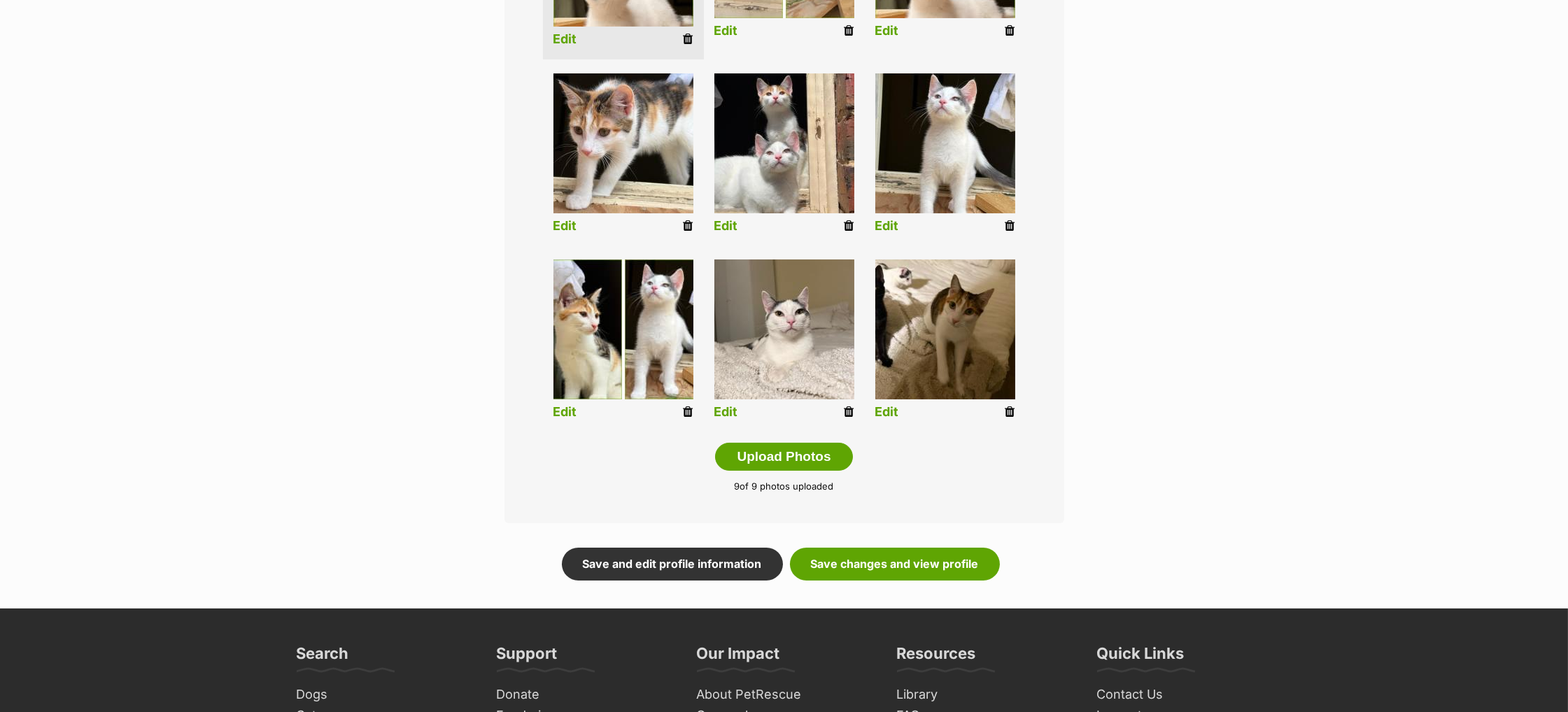
click at [1173, 423] on div "Editing Finlay & Isla's photos Add pet photos Add up to 9 photos or videos to s…" at bounding box center [784, 132] width 1029 height 894
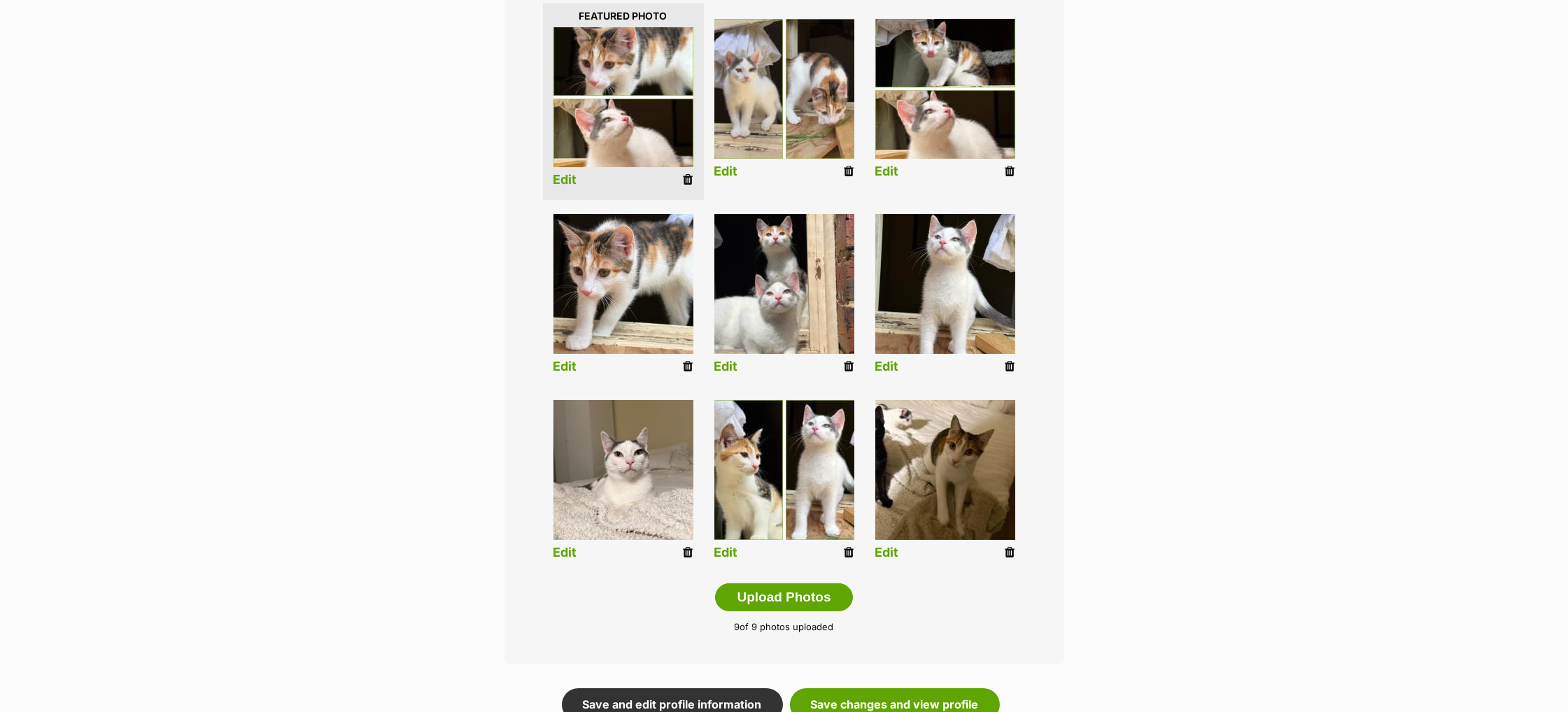
scroll to position [359, 0]
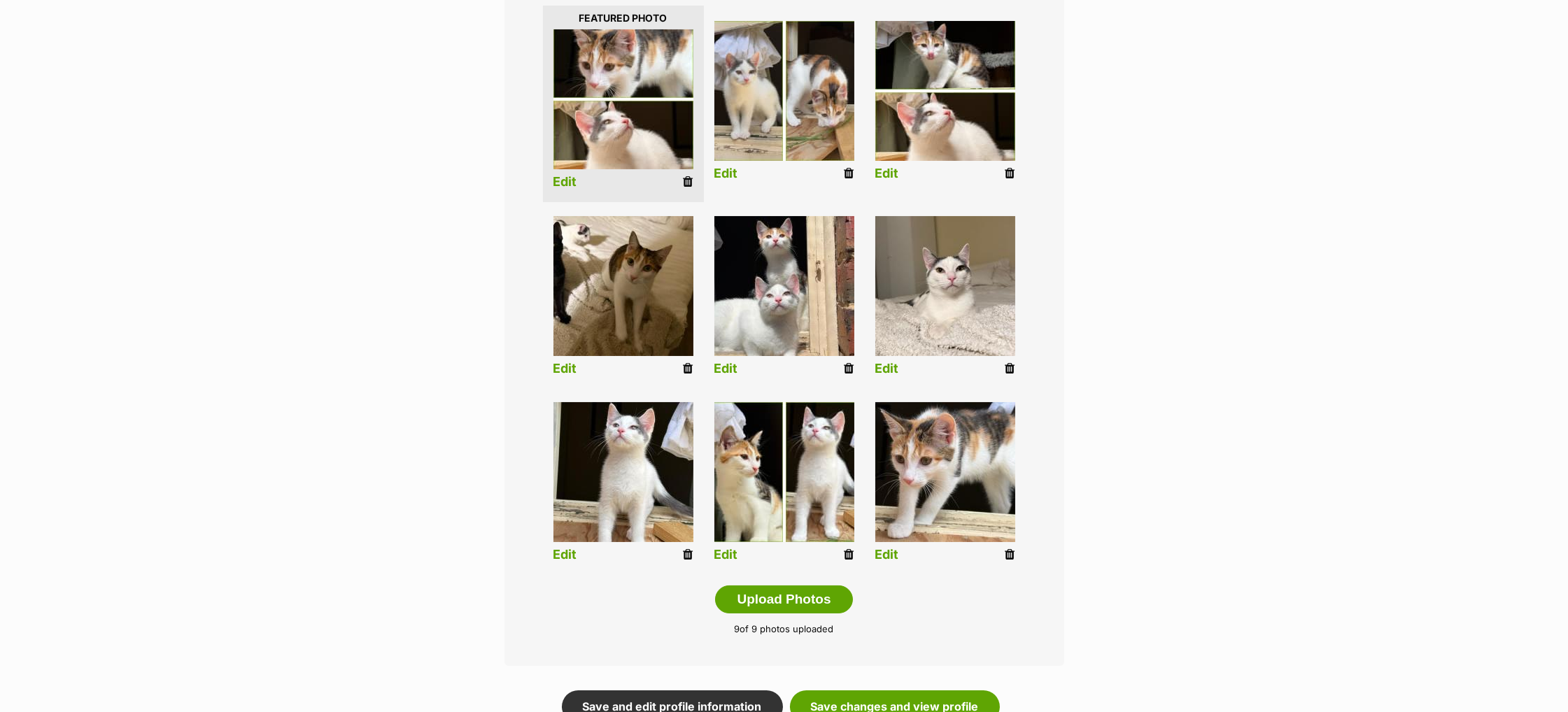
click at [1147, 461] on div "Editing Finlay & Isla's photos Add pet photos Add up to 9 photos or videos to s…" at bounding box center [784, 274] width 1029 height 894
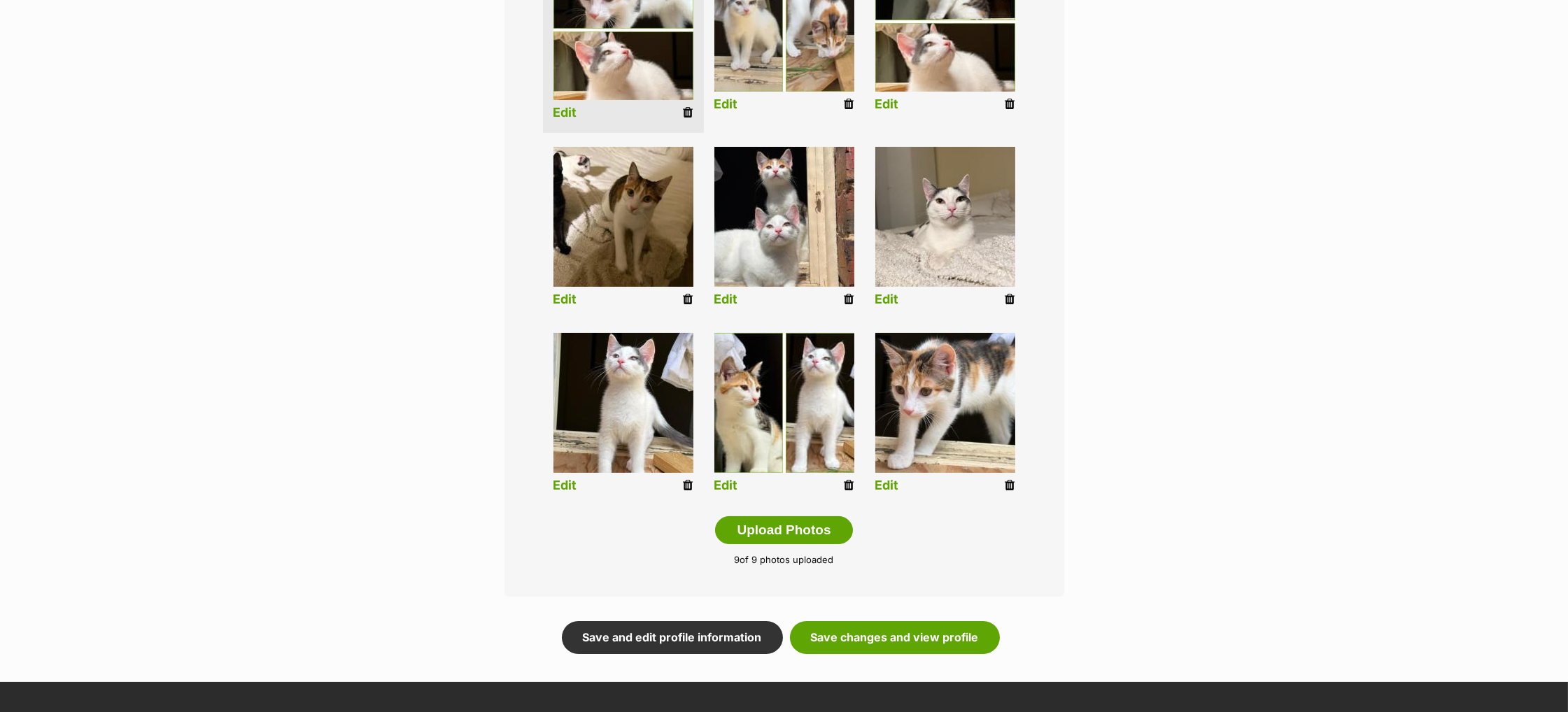
scroll to position [429, 0]
click at [917, 634] on link "Save changes and view profile" at bounding box center [894, 636] width 210 height 32
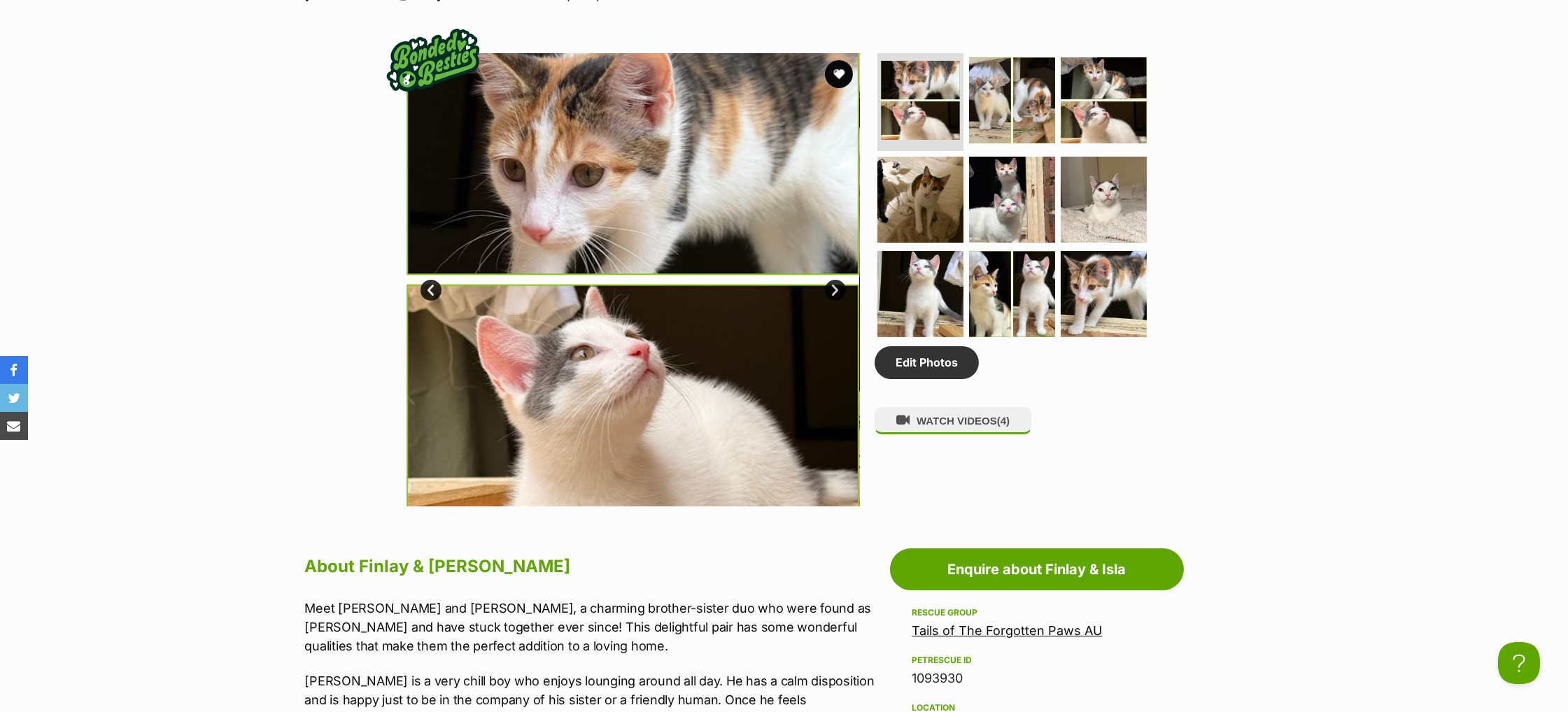
click at [827, 300] on link "Next" at bounding box center [835, 289] width 21 height 21
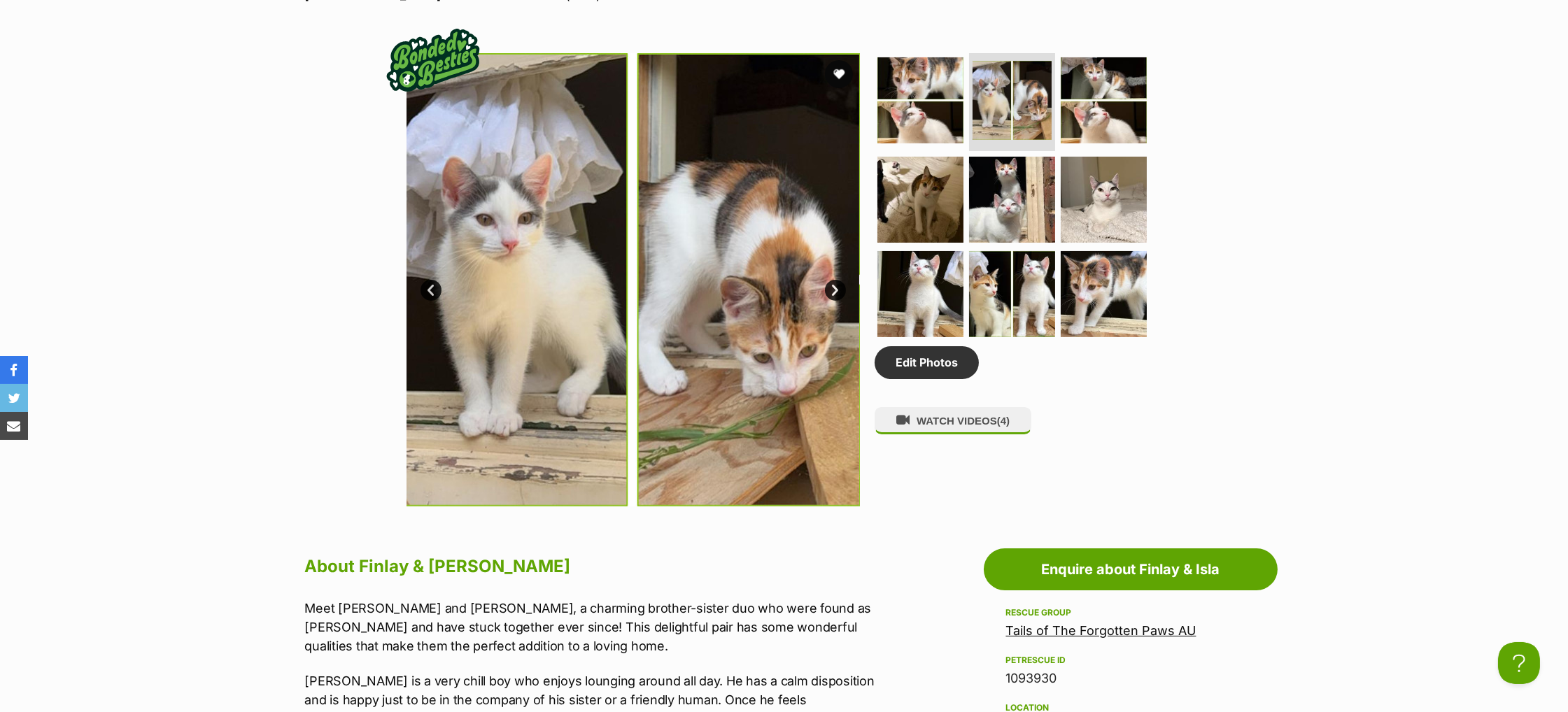
click at [827, 300] on link "Next" at bounding box center [835, 289] width 21 height 21
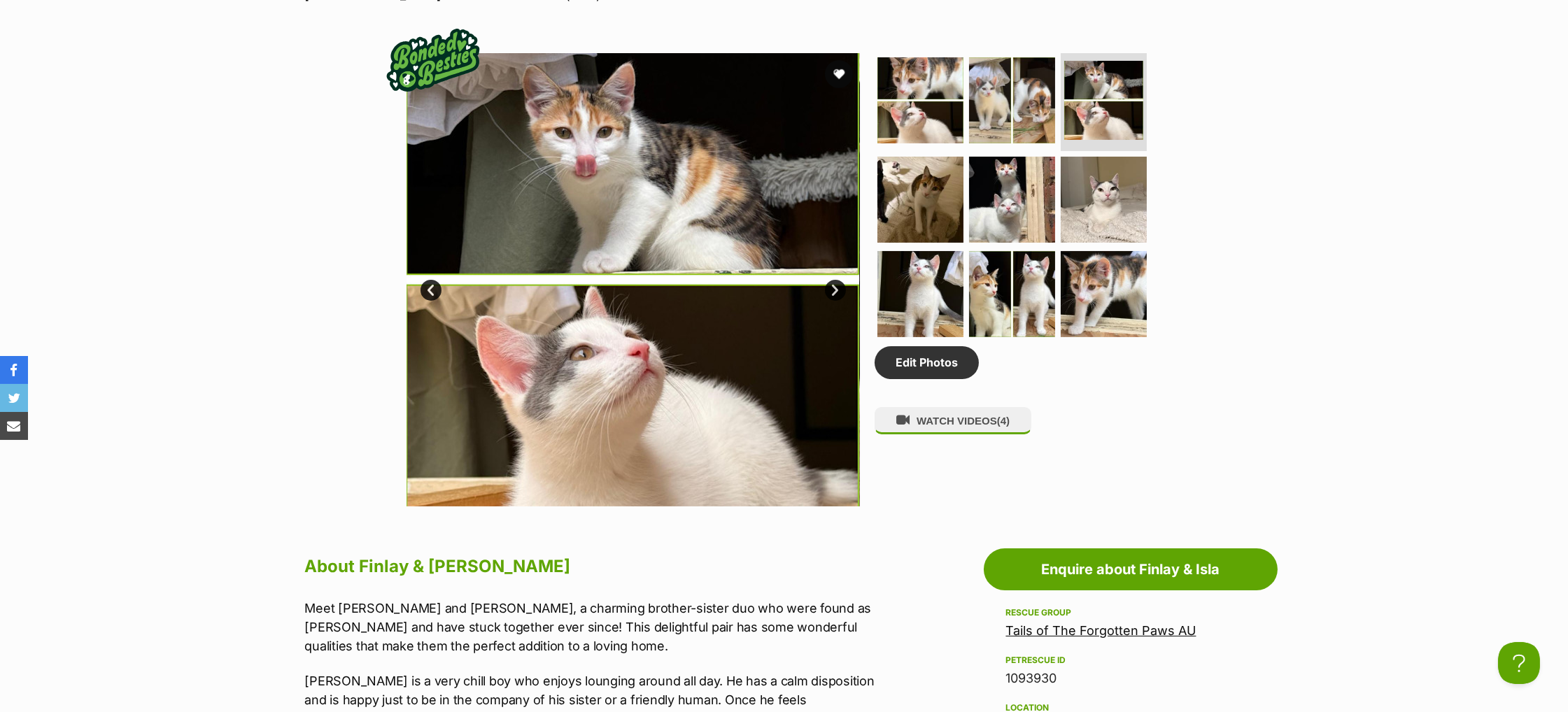
click at [827, 300] on link "Next" at bounding box center [835, 289] width 21 height 21
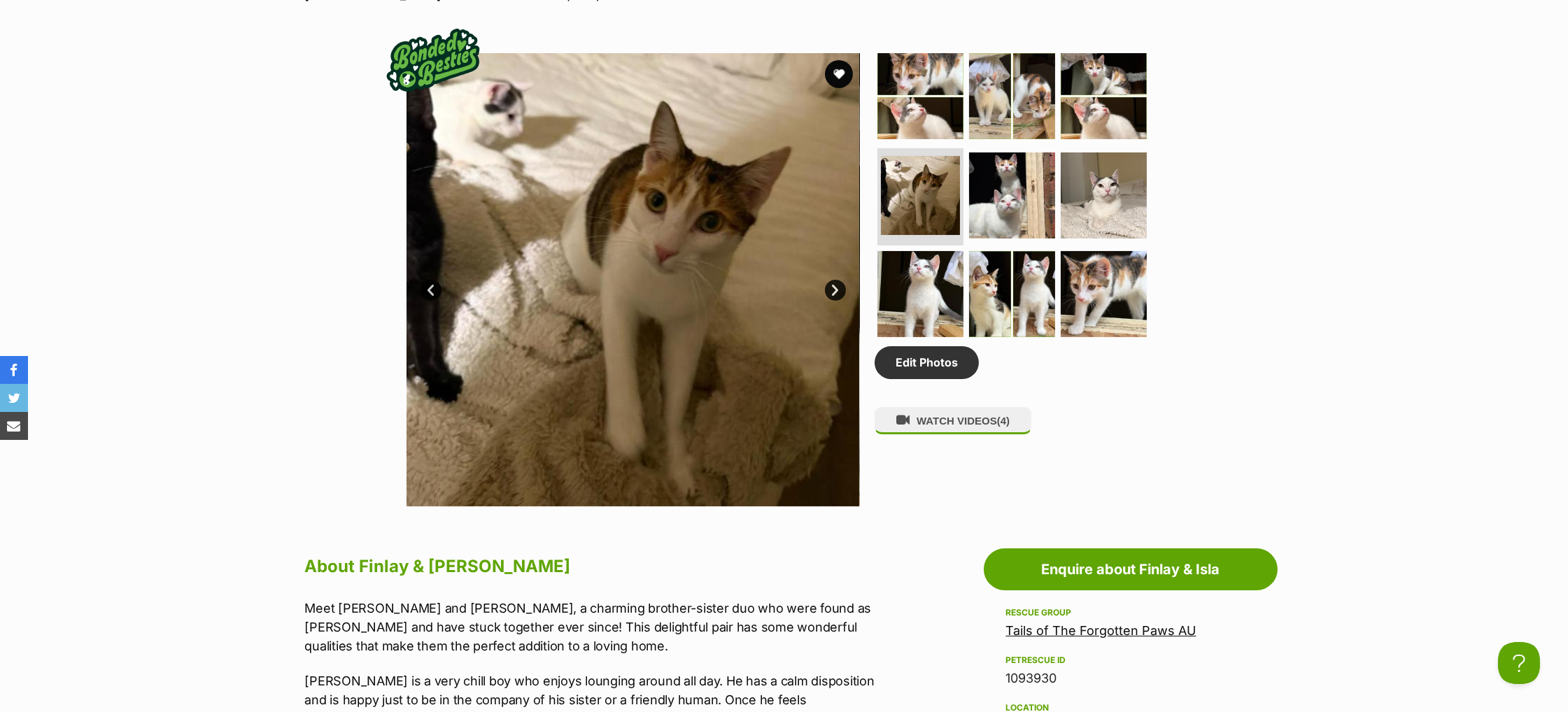
click at [827, 300] on link "Next" at bounding box center [835, 289] width 21 height 21
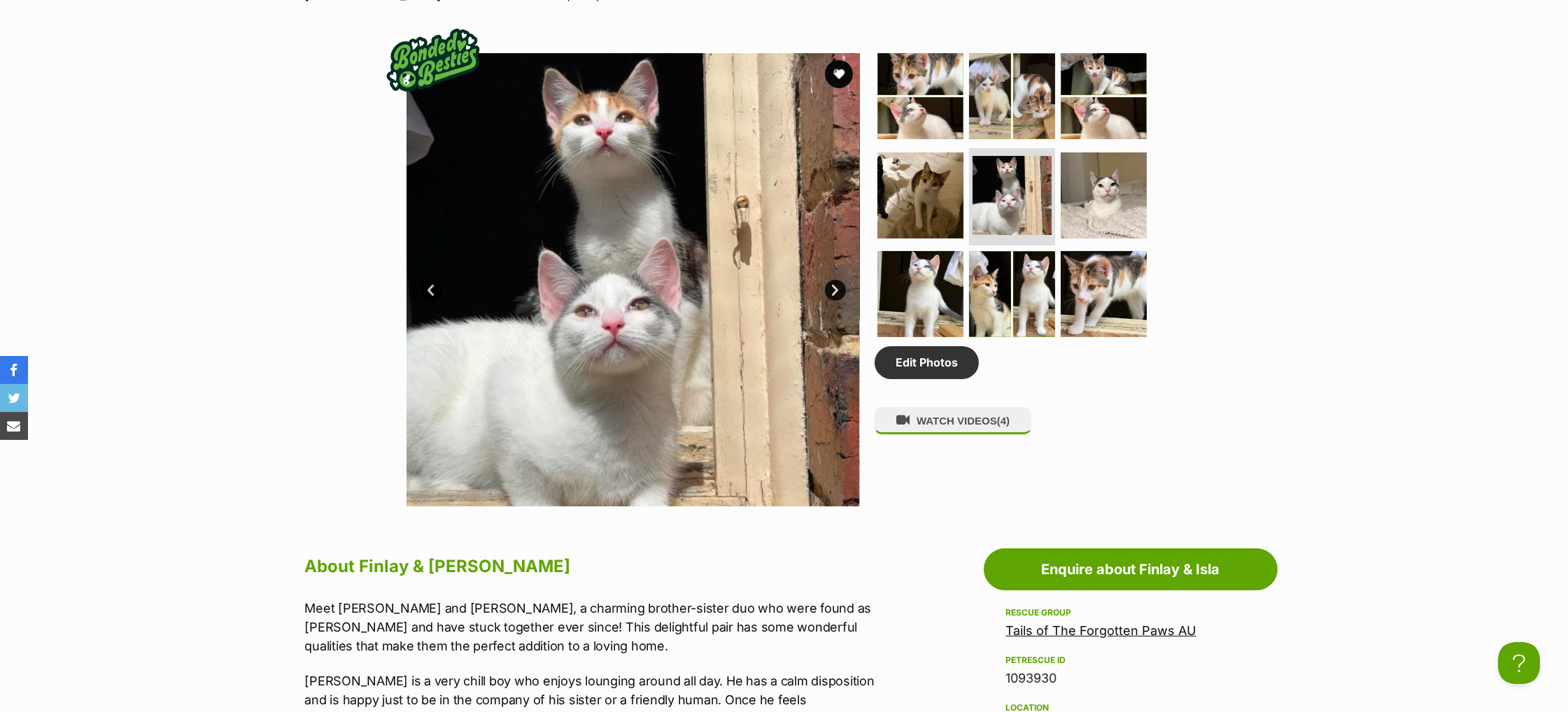
click at [827, 300] on link "Next" at bounding box center [835, 289] width 21 height 21
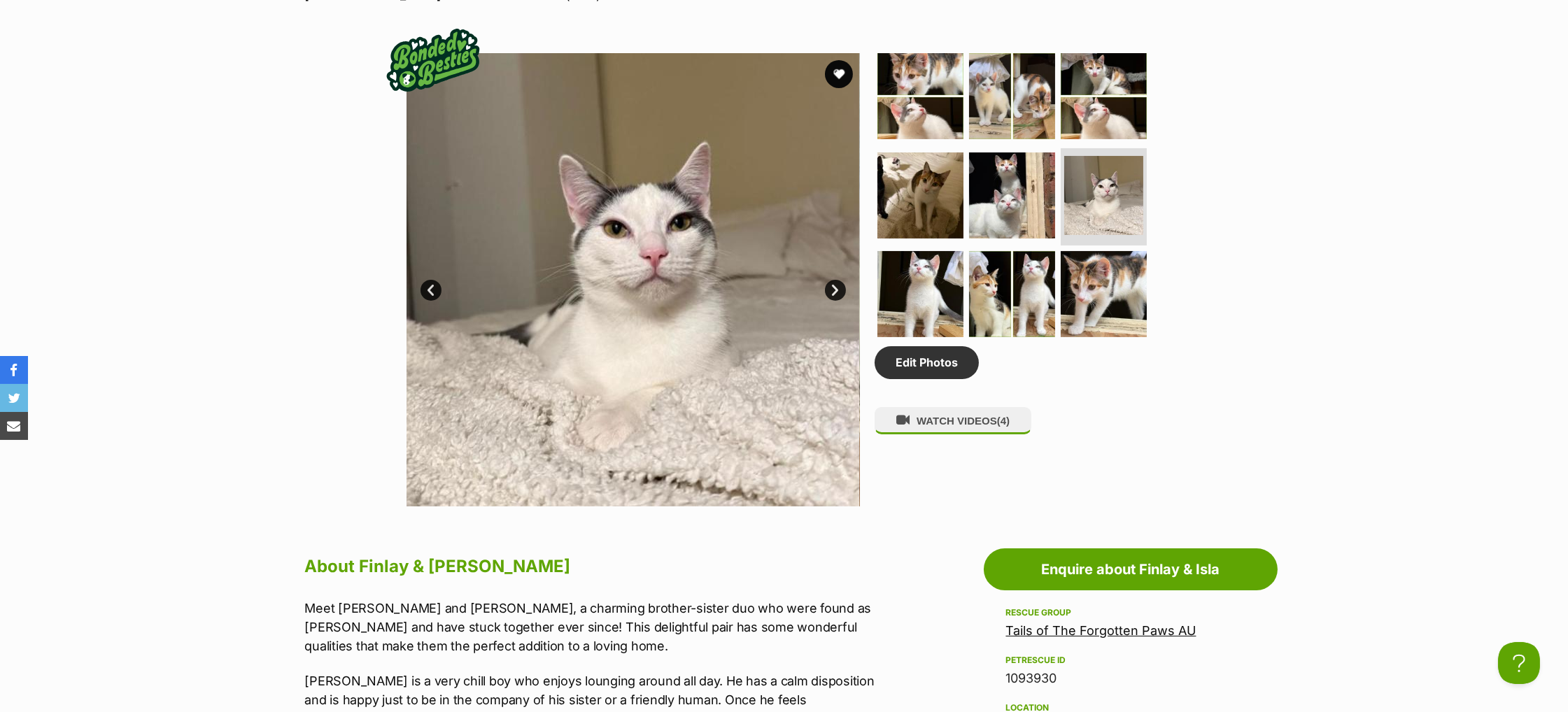
click at [827, 300] on link "Next" at bounding box center [835, 289] width 21 height 21
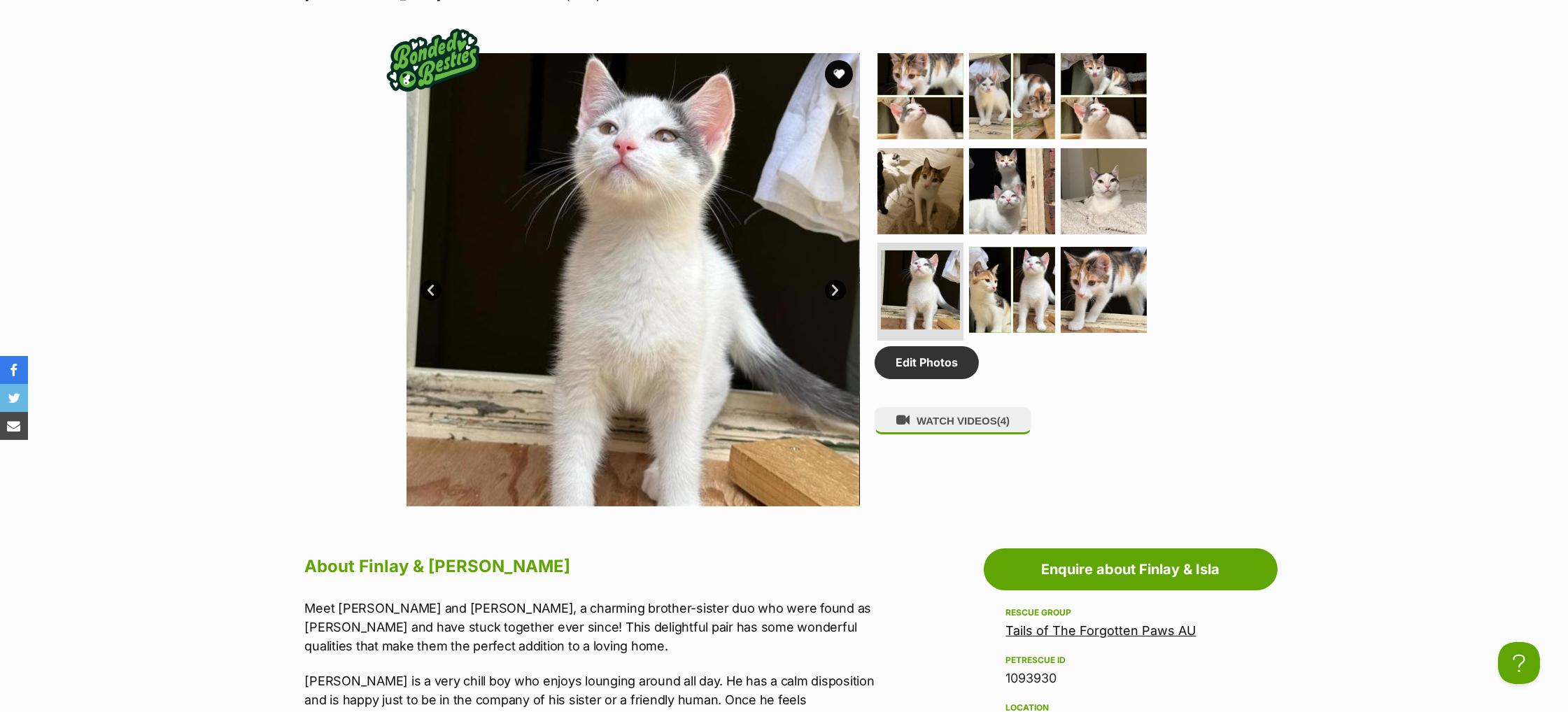
click at [827, 300] on link "Next" at bounding box center [835, 289] width 21 height 21
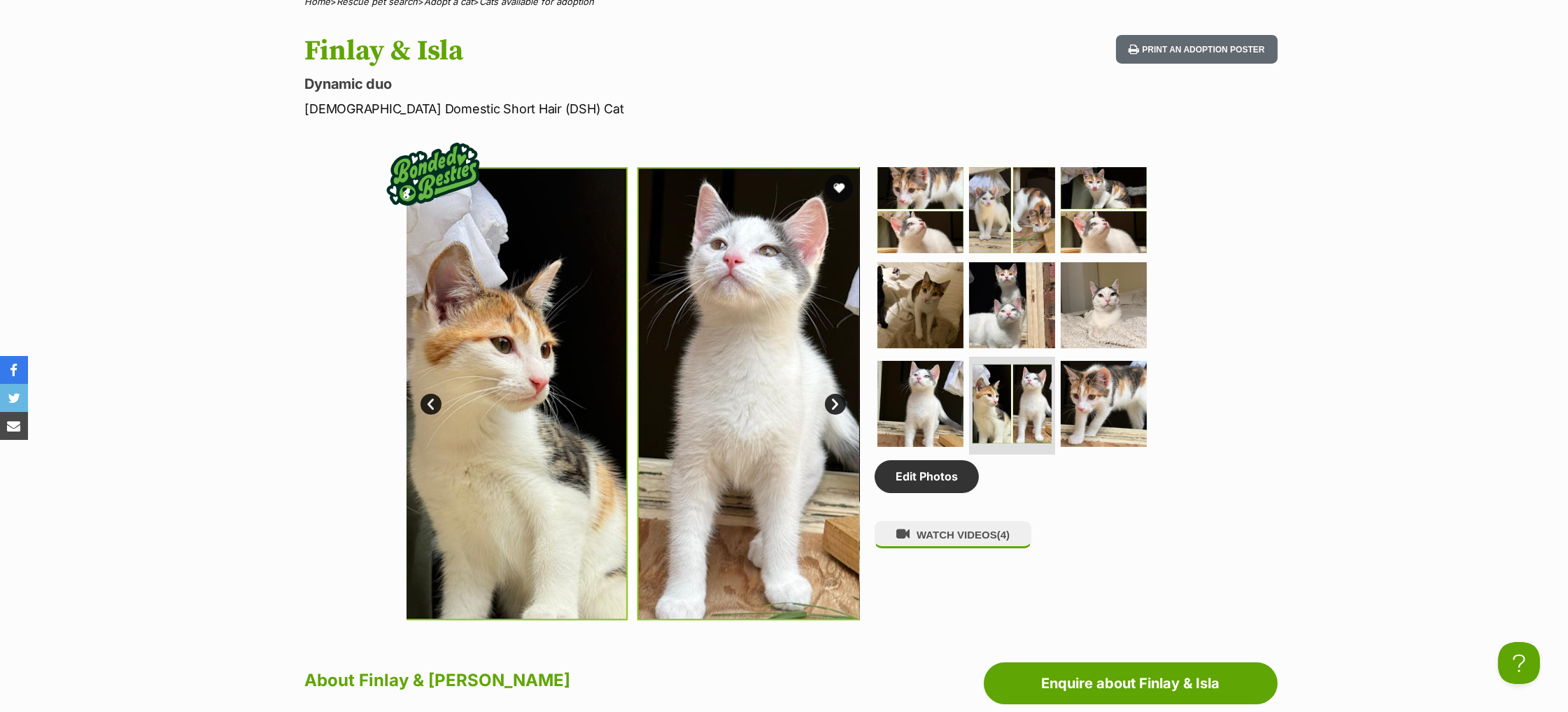
scroll to position [569, 0]
click at [1097, 529] on div "Edit Photos WATCH VIDEOS (4)" at bounding box center [1018, 395] width 287 height 453
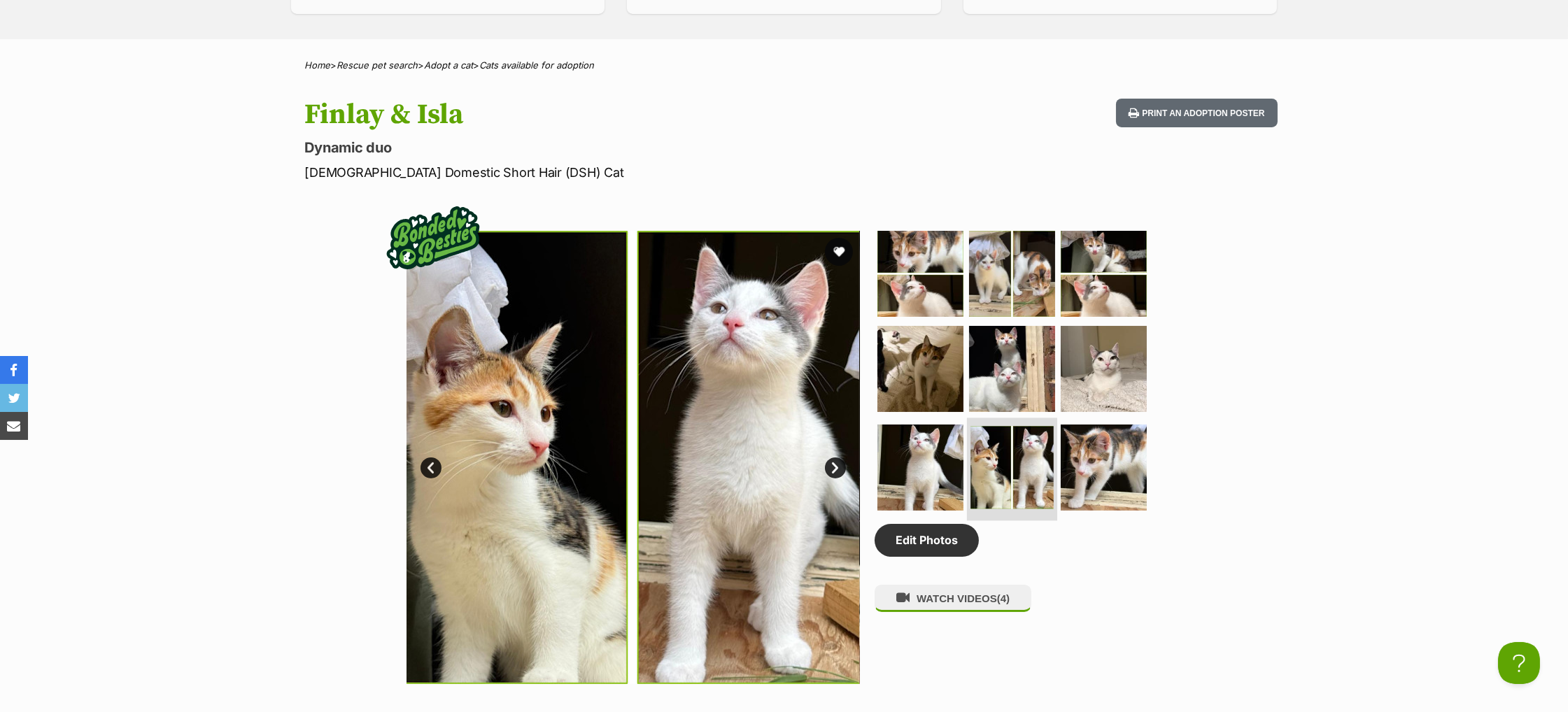
scroll to position [0, 0]
click at [918, 556] on link "Edit Photos" at bounding box center [926, 540] width 104 height 32
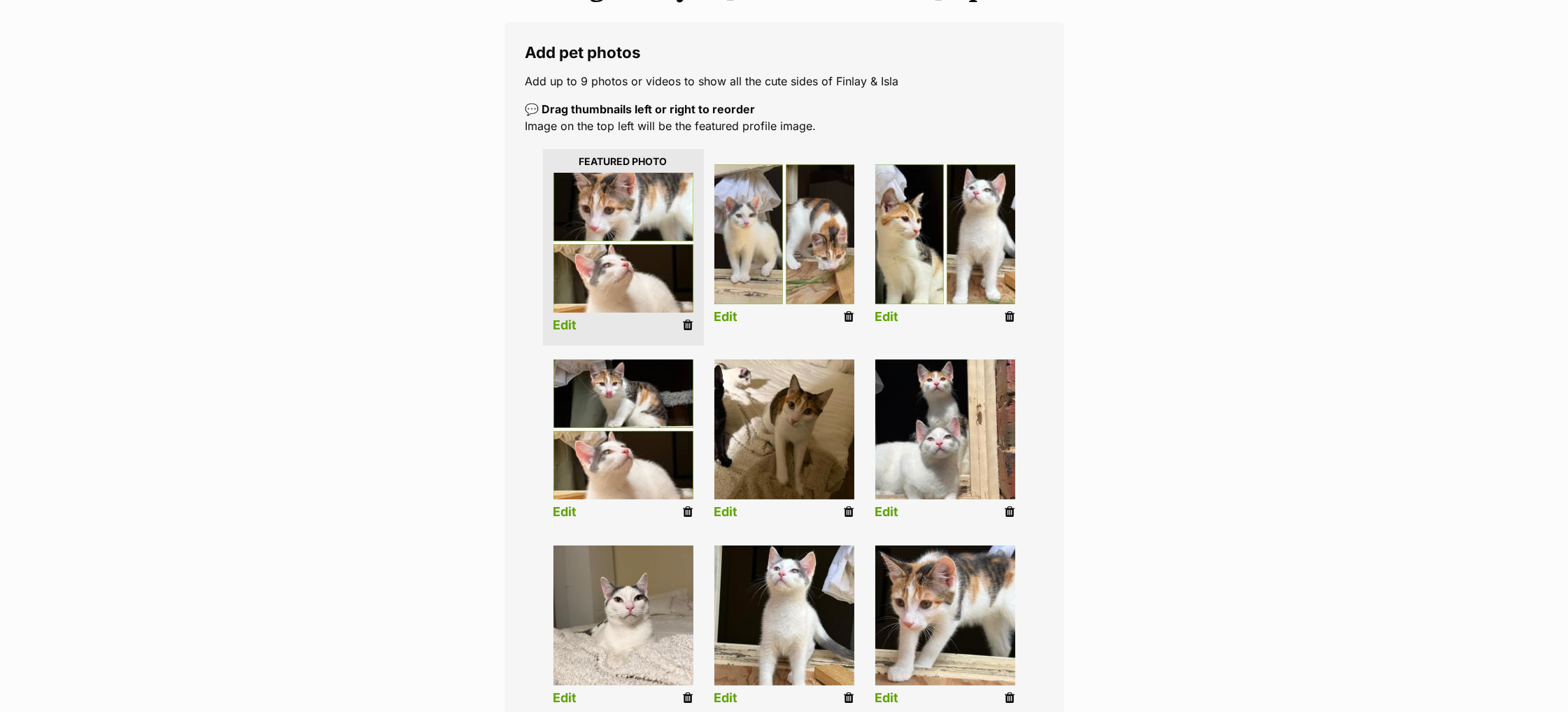
scroll to position [218, 0]
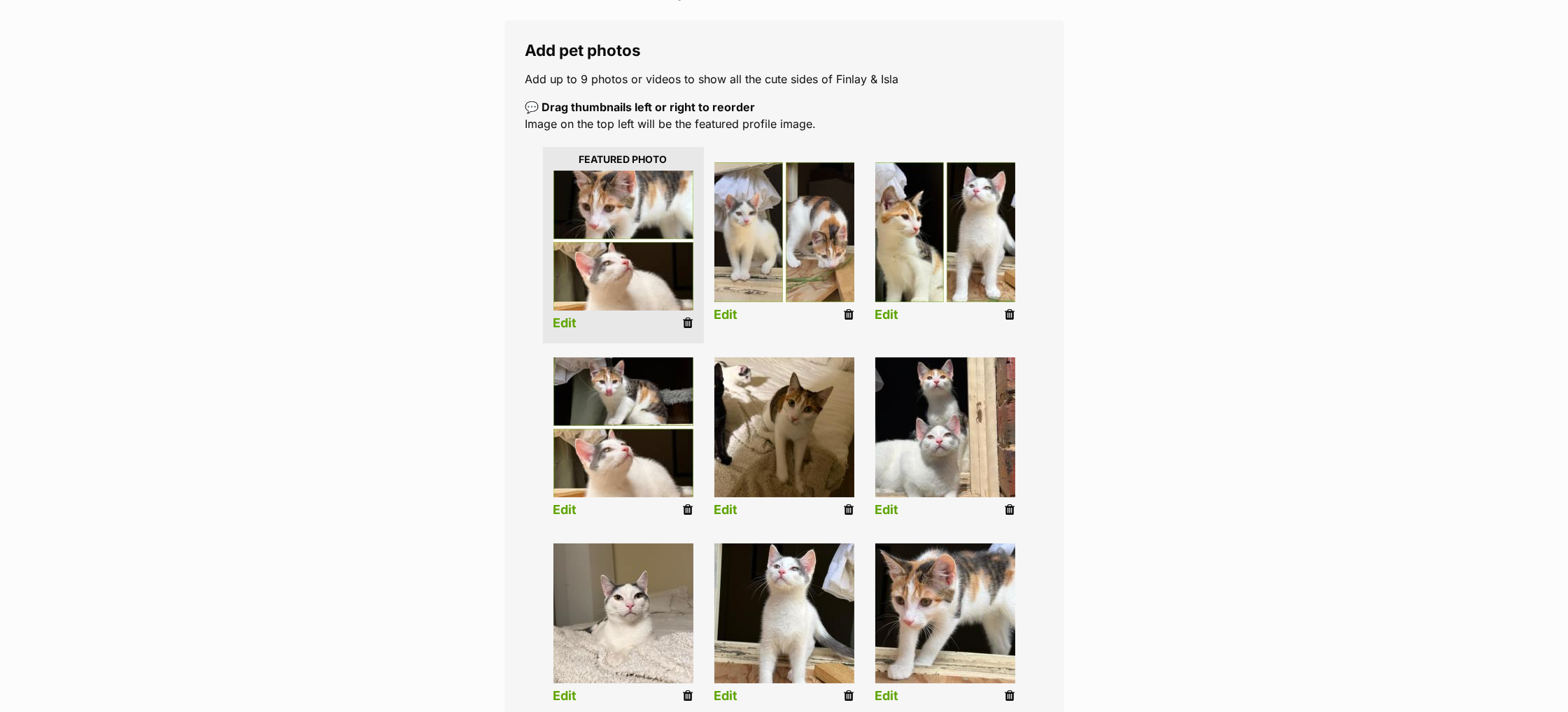
click at [502, 495] on div "Editing Finlay & [PERSON_NAME]'s photos Add pet photos Add up to 9 photos or vi…" at bounding box center [784, 416] width 1029 height 893
click at [676, 498] on li "Edit" at bounding box center [624, 440] width 161 height 180
click at [688, 508] on icon at bounding box center [688, 509] width 10 height 13
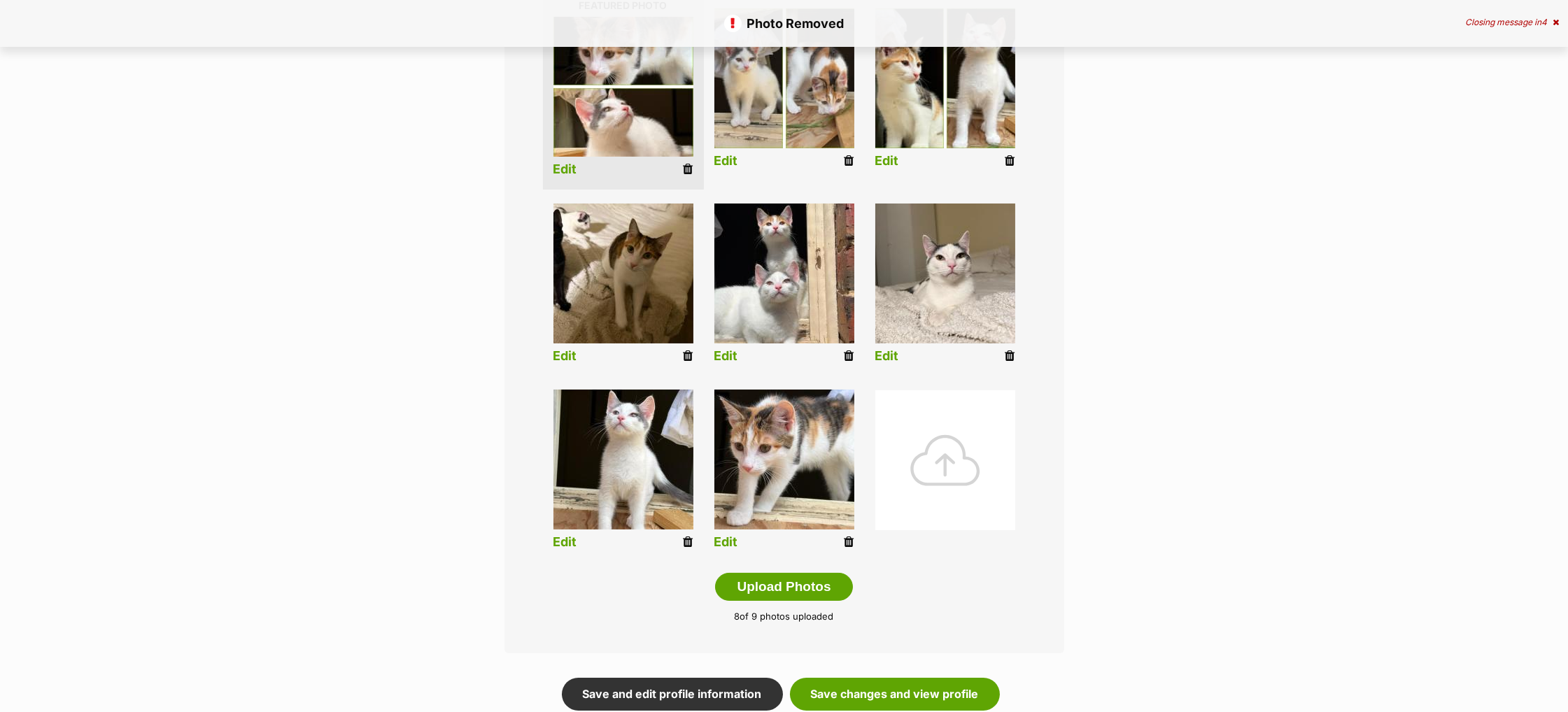
scroll to position [373, 0]
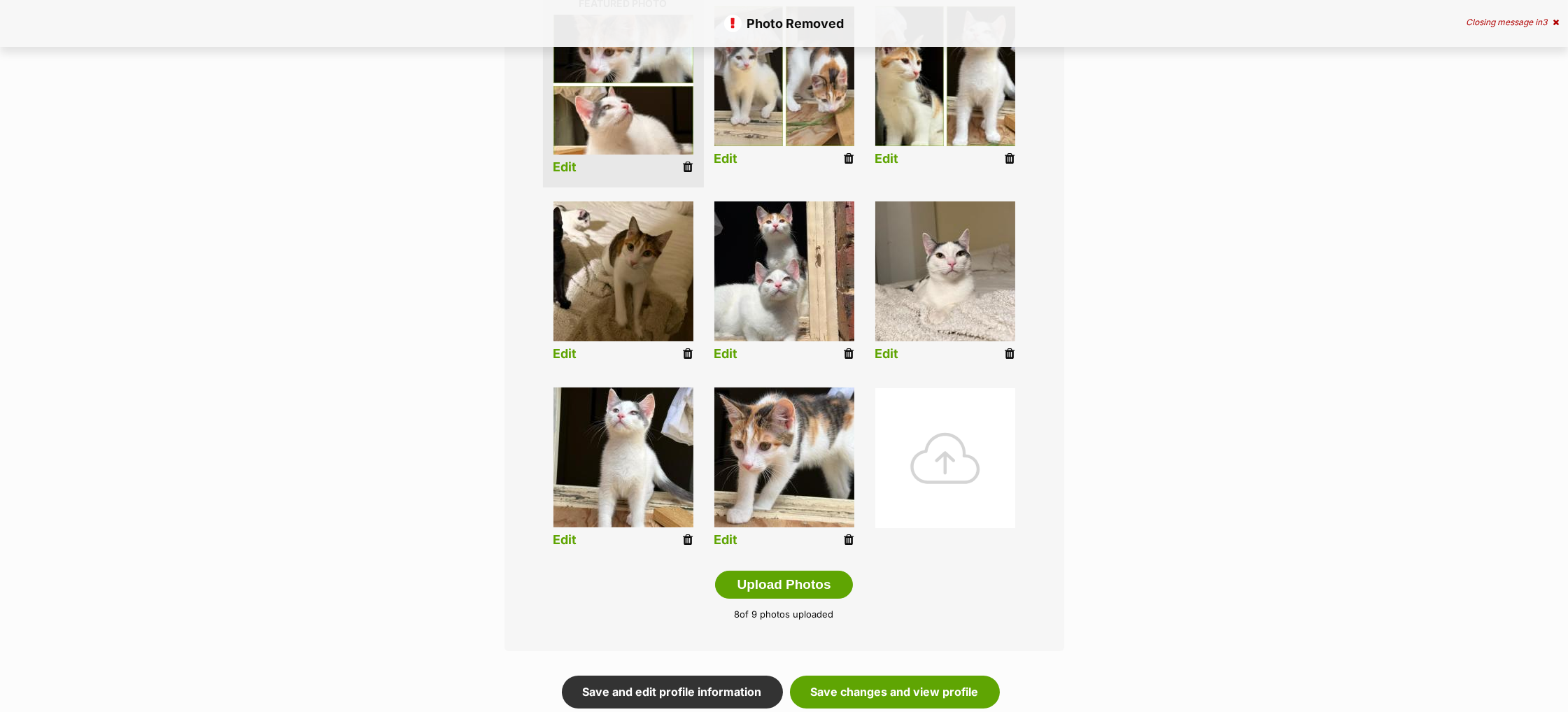
click at [953, 470] on div at bounding box center [945, 457] width 140 height 140
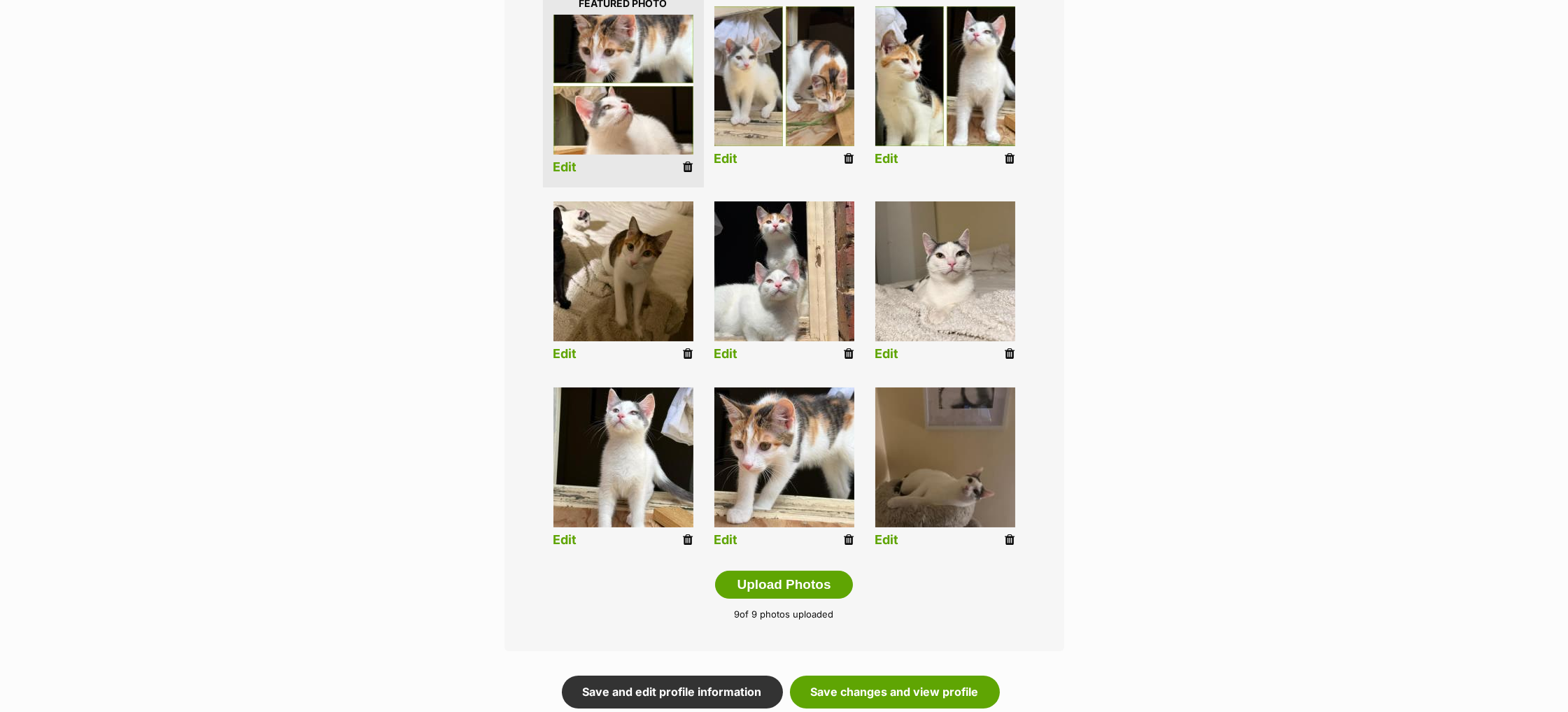
click at [1008, 541] on icon at bounding box center [1010, 540] width 10 height 13
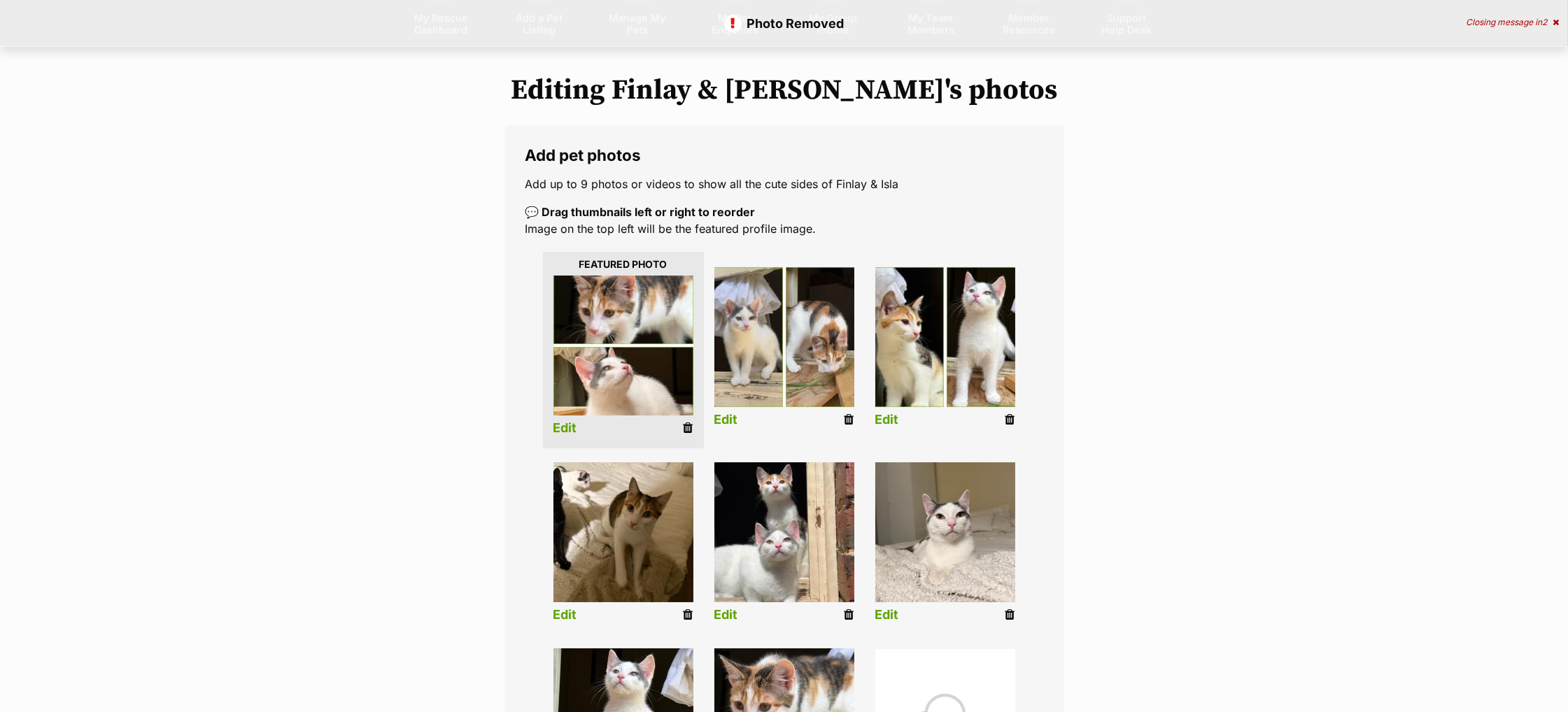
scroll to position [364, 0]
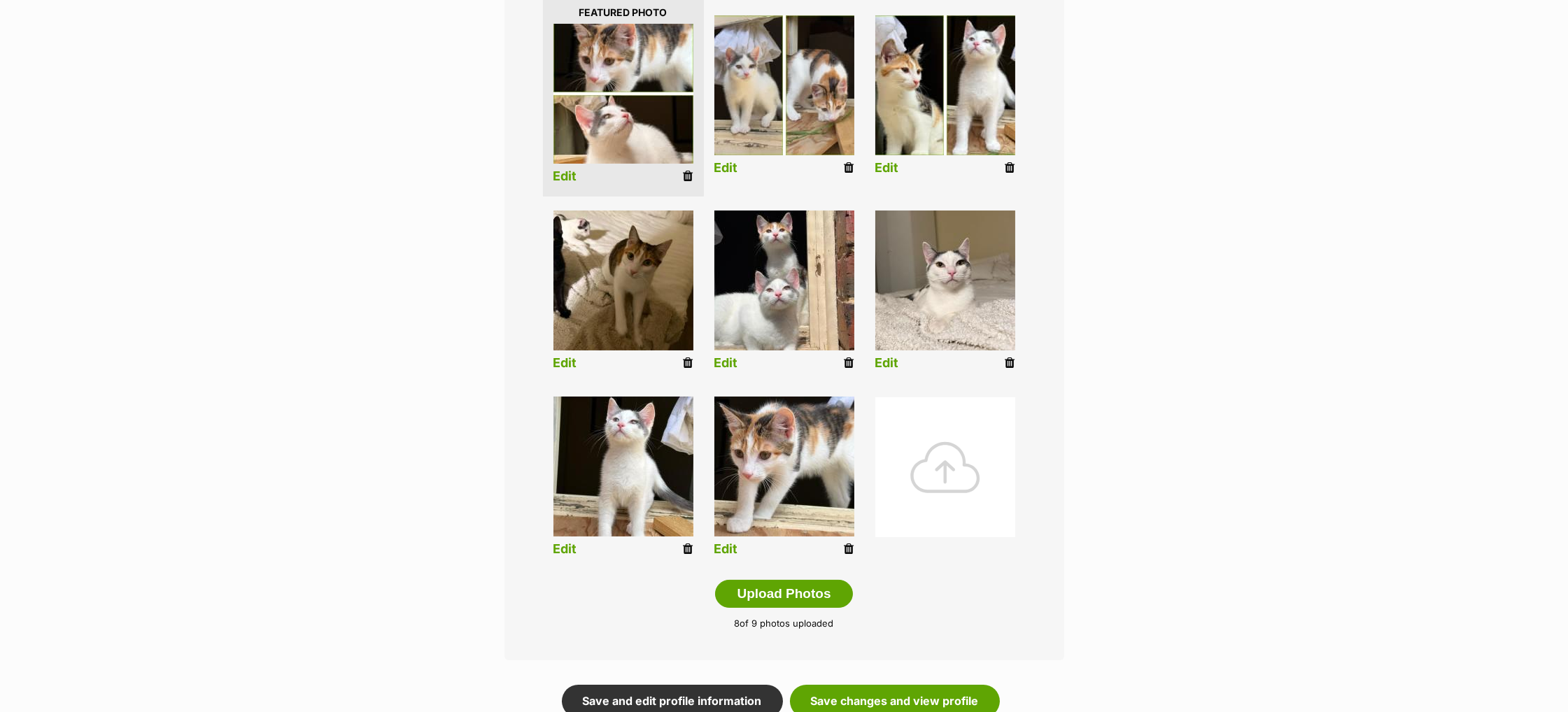
click at [966, 481] on div at bounding box center [945, 466] width 140 height 140
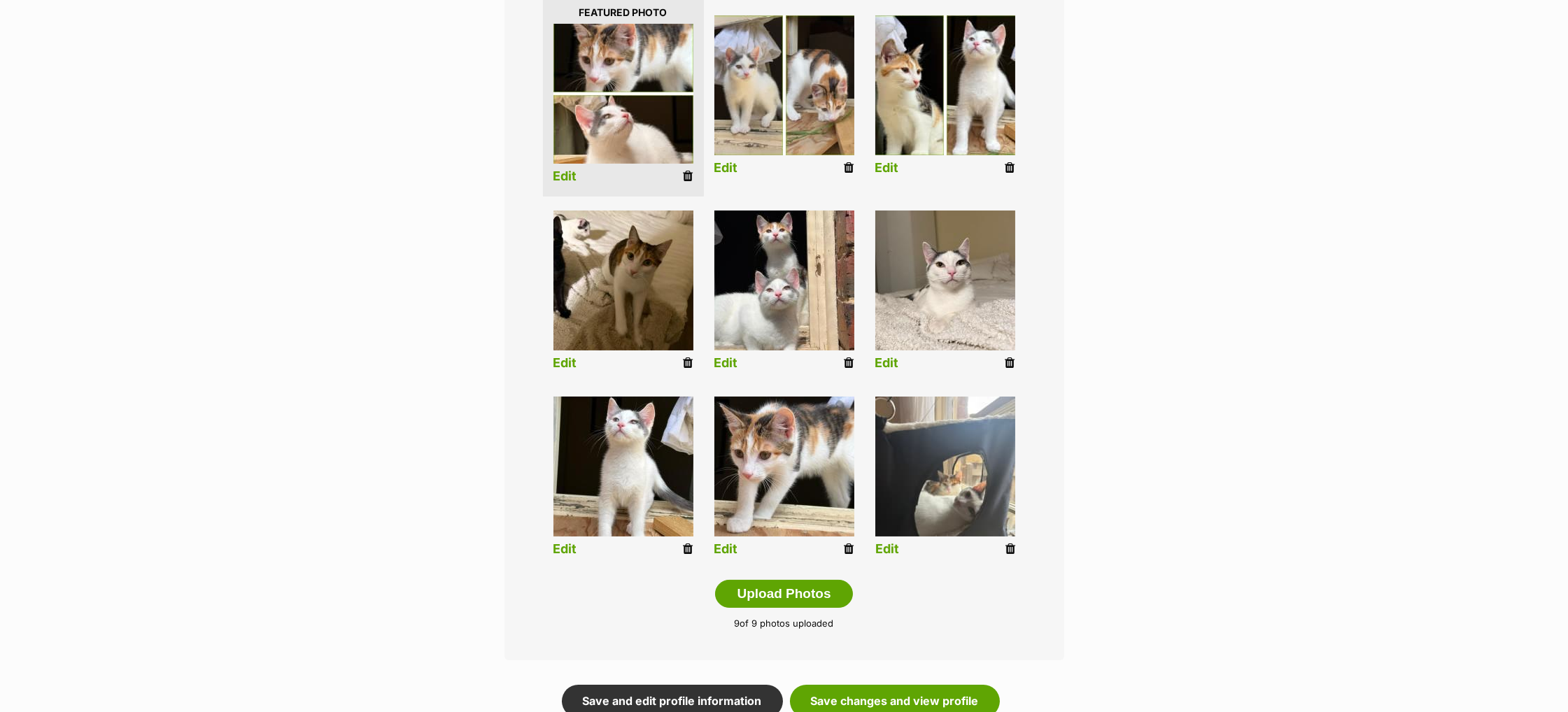
click at [887, 549] on link "Edit" at bounding box center [887, 549] width 24 height 15
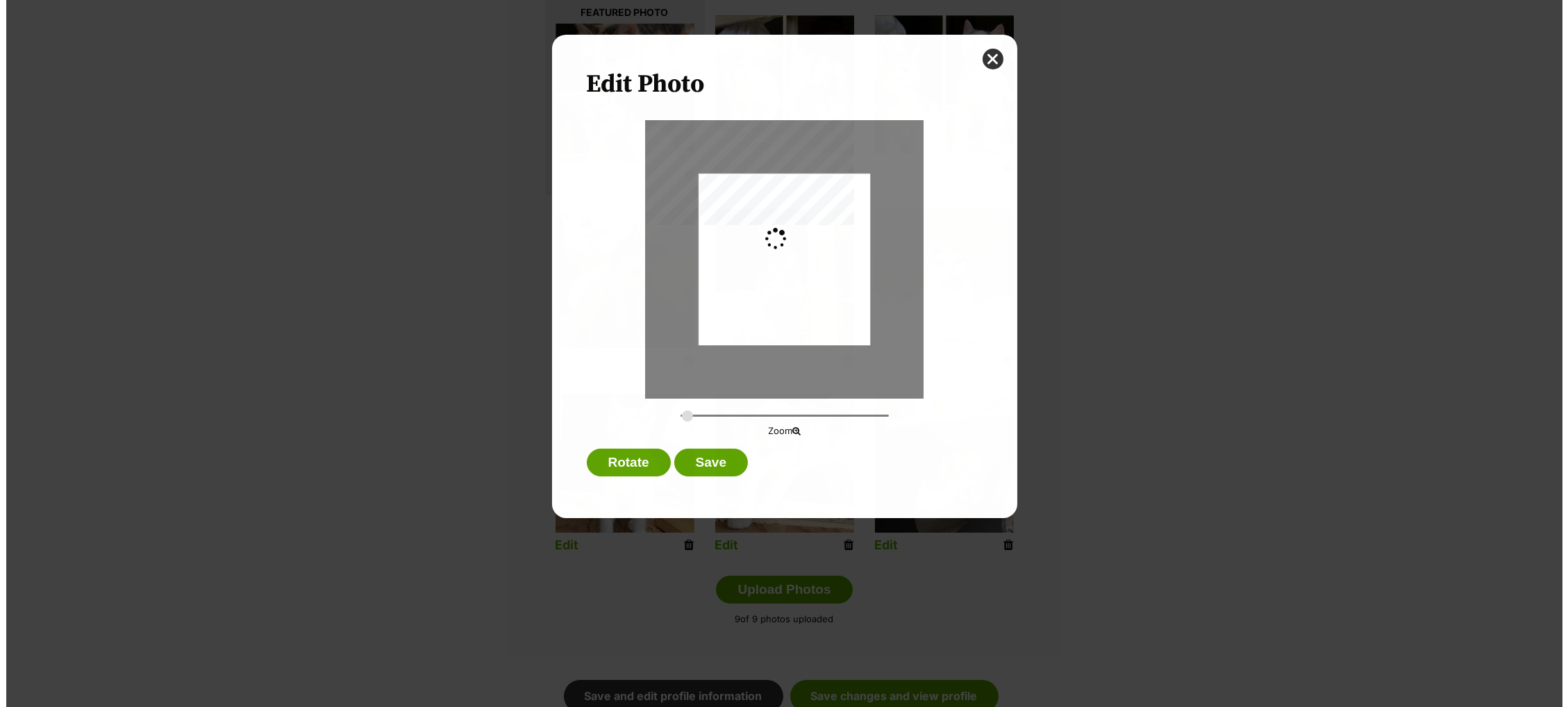
scroll to position [0, 0]
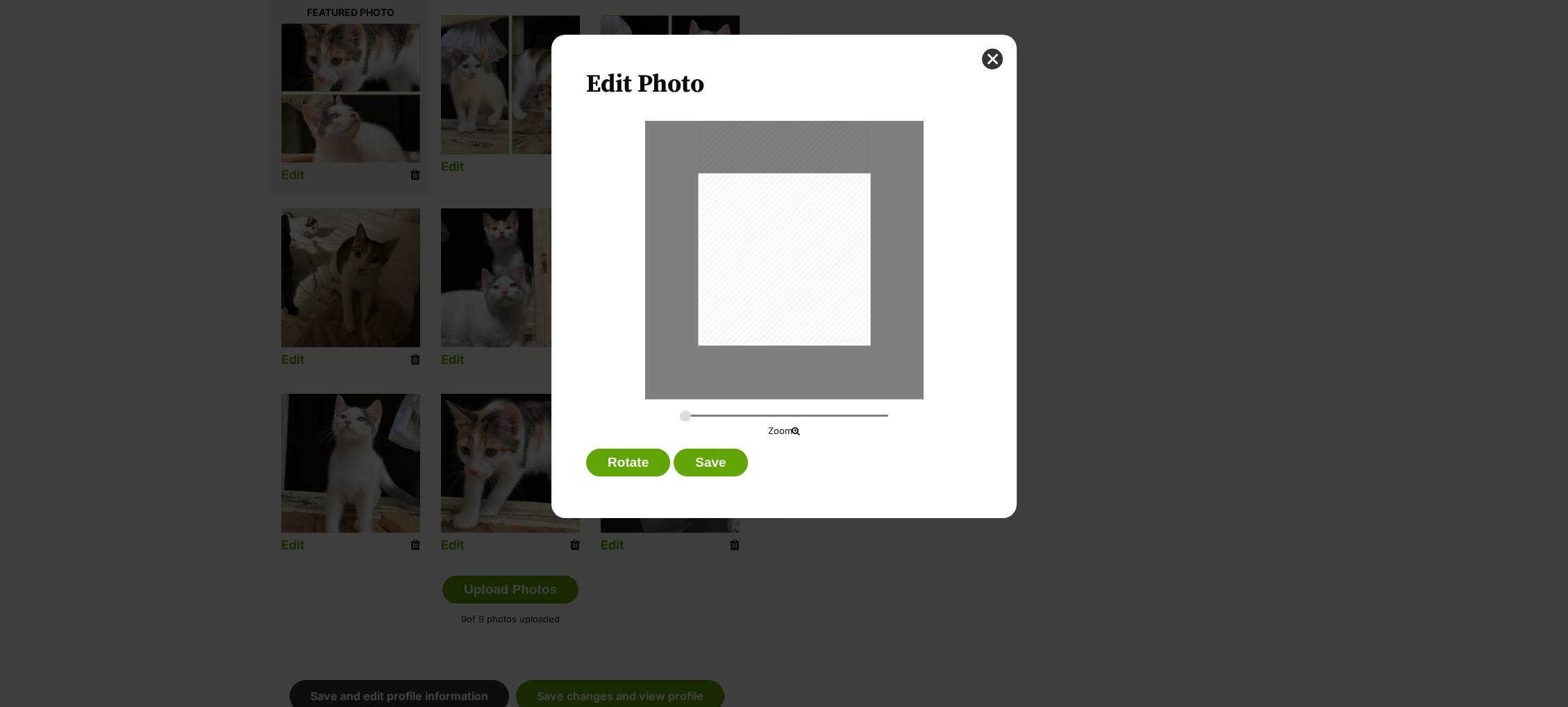
drag, startPoint x: 801, startPoint y: 284, endPoint x: 803, endPoint y: 249, distance: 35.1
click at [803, 249] on div "Dialog Window - Close (Press escape to close)" at bounding box center [784, 230] width 172 height 228
drag, startPoint x: 686, startPoint y: 418, endPoint x: 708, endPoint y: 416, distance: 22.1
type input "0.4212"
click at [708, 416] on input "Dialog Window - Close (Press escape to close)" at bounding box center [783, 415] width 208 height 13
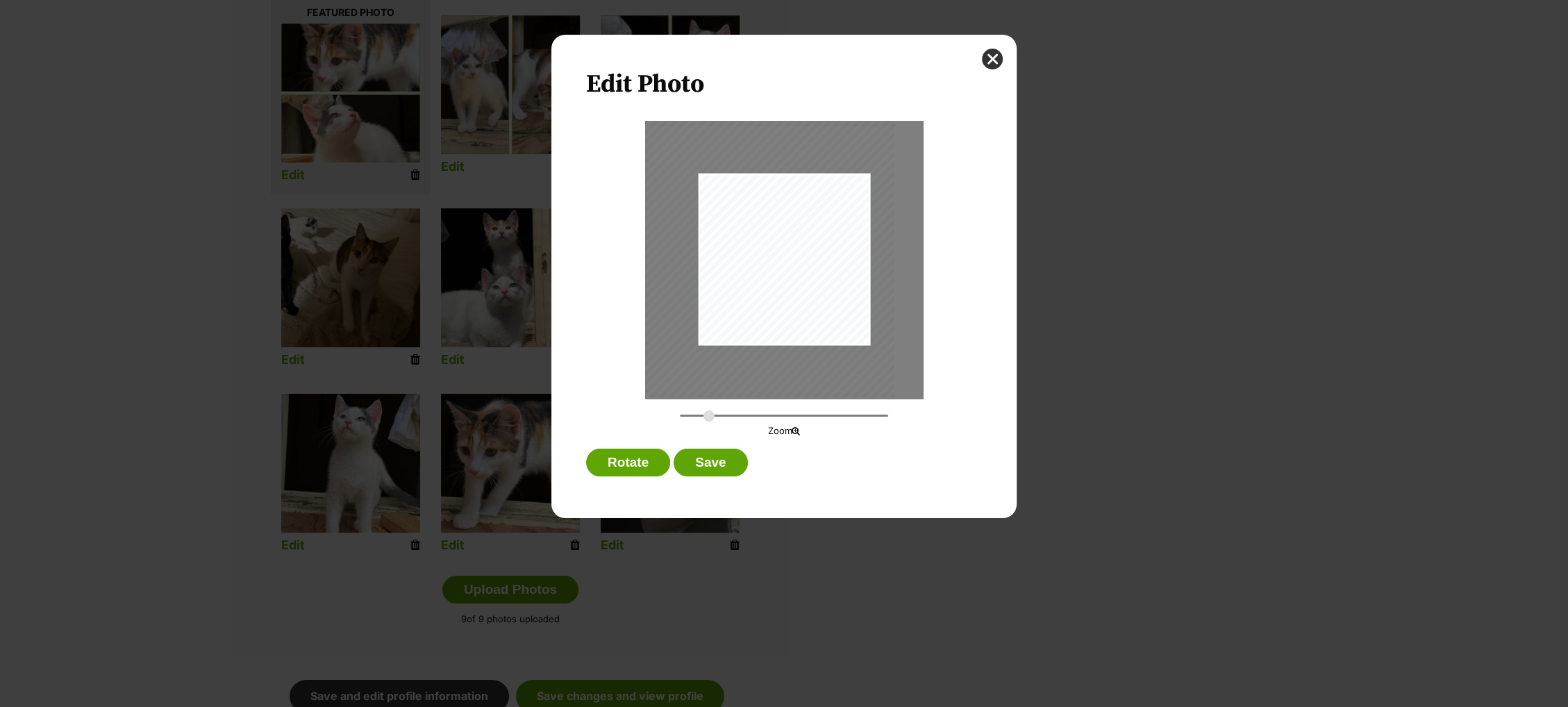
drag, startPoint x: 794, startPoint y: 271, endPoint x: 773, endPoint y: 277, distance: 21.8
click at [773, 277] on div "Dialog Window - Close (Press escape to close)" at bounding box center [762, 221] width 264 height 351
click at [730, 462] on button "Save" at bounding box center [710, 462] width 74 height 28
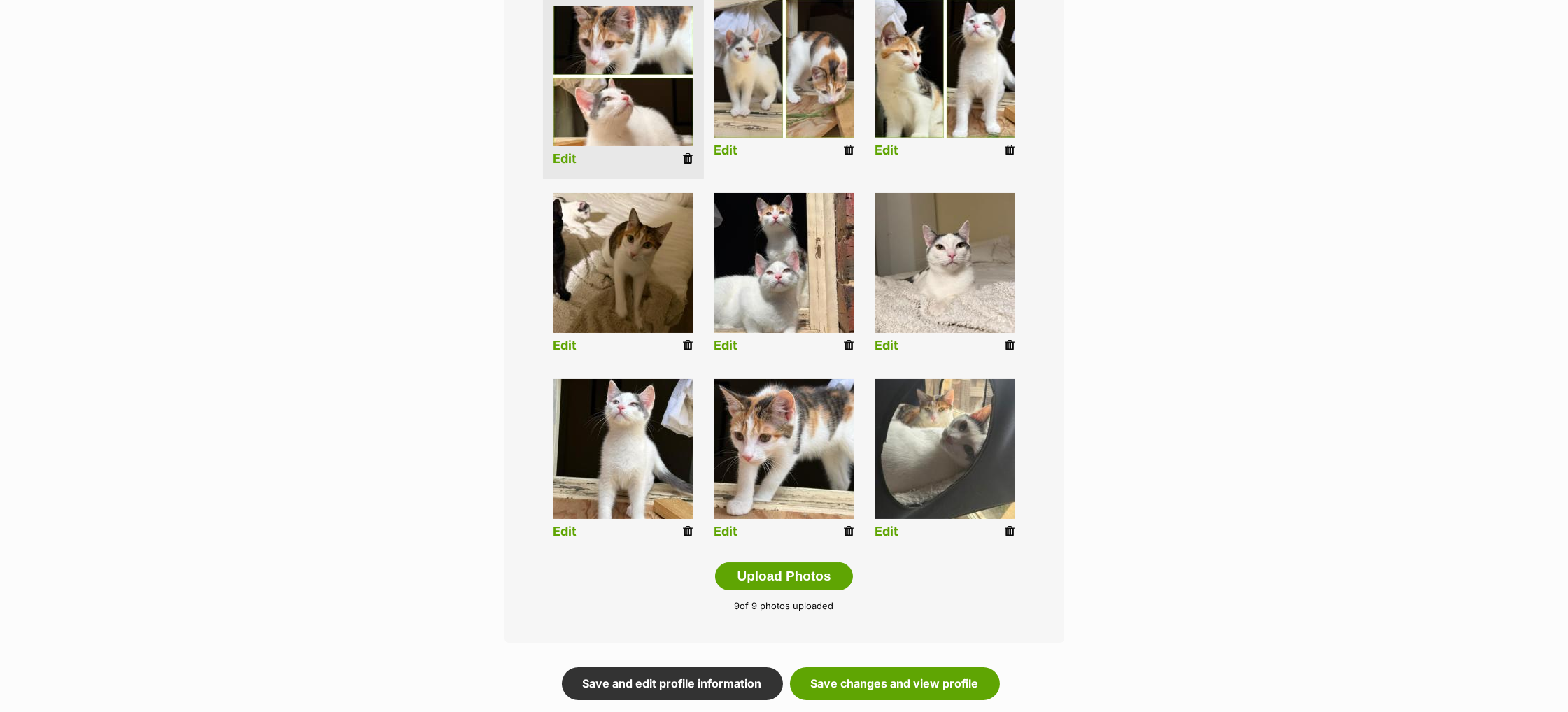
scroll to position [386, 0]
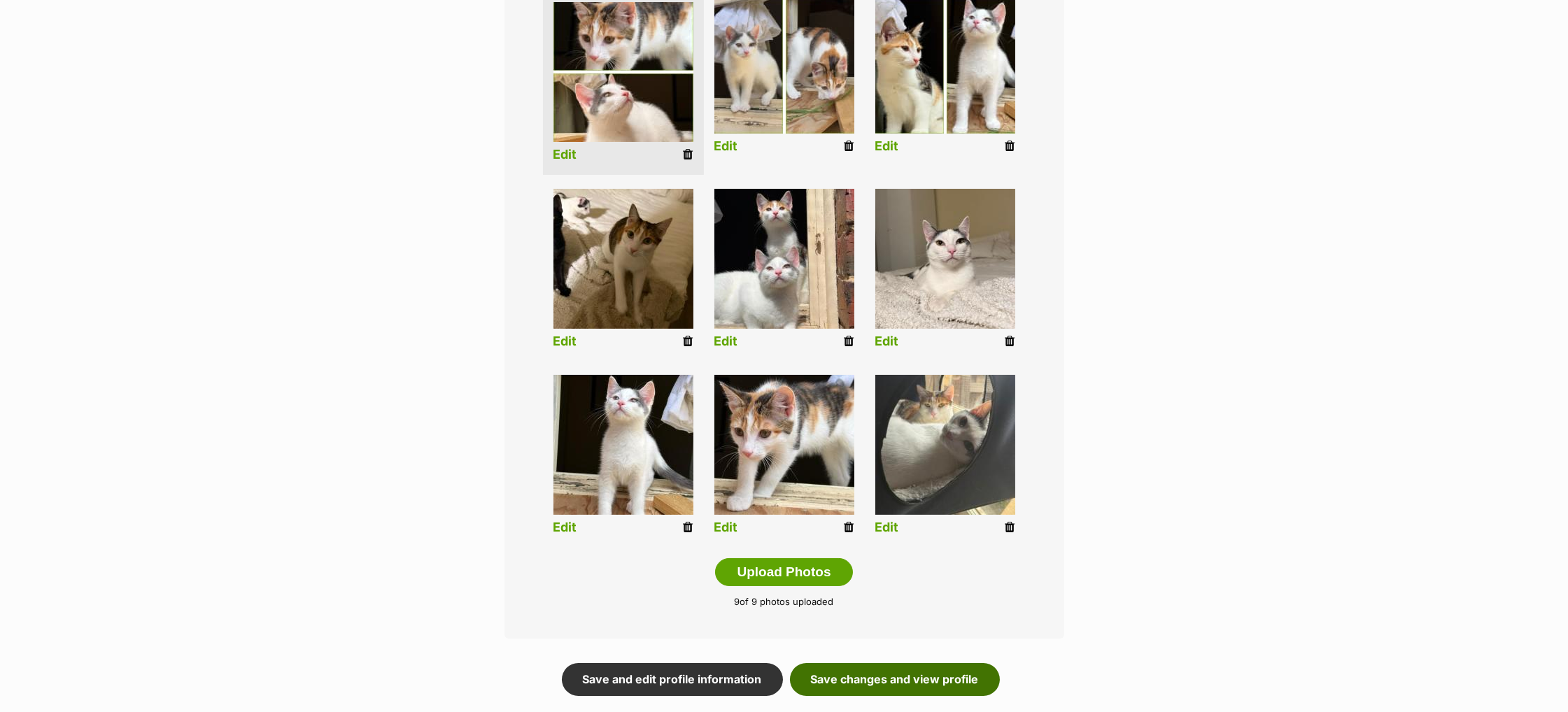
click at [901, 682] on link "Save changes and view profile" at bounding box center [894, 679] width 210 height 32
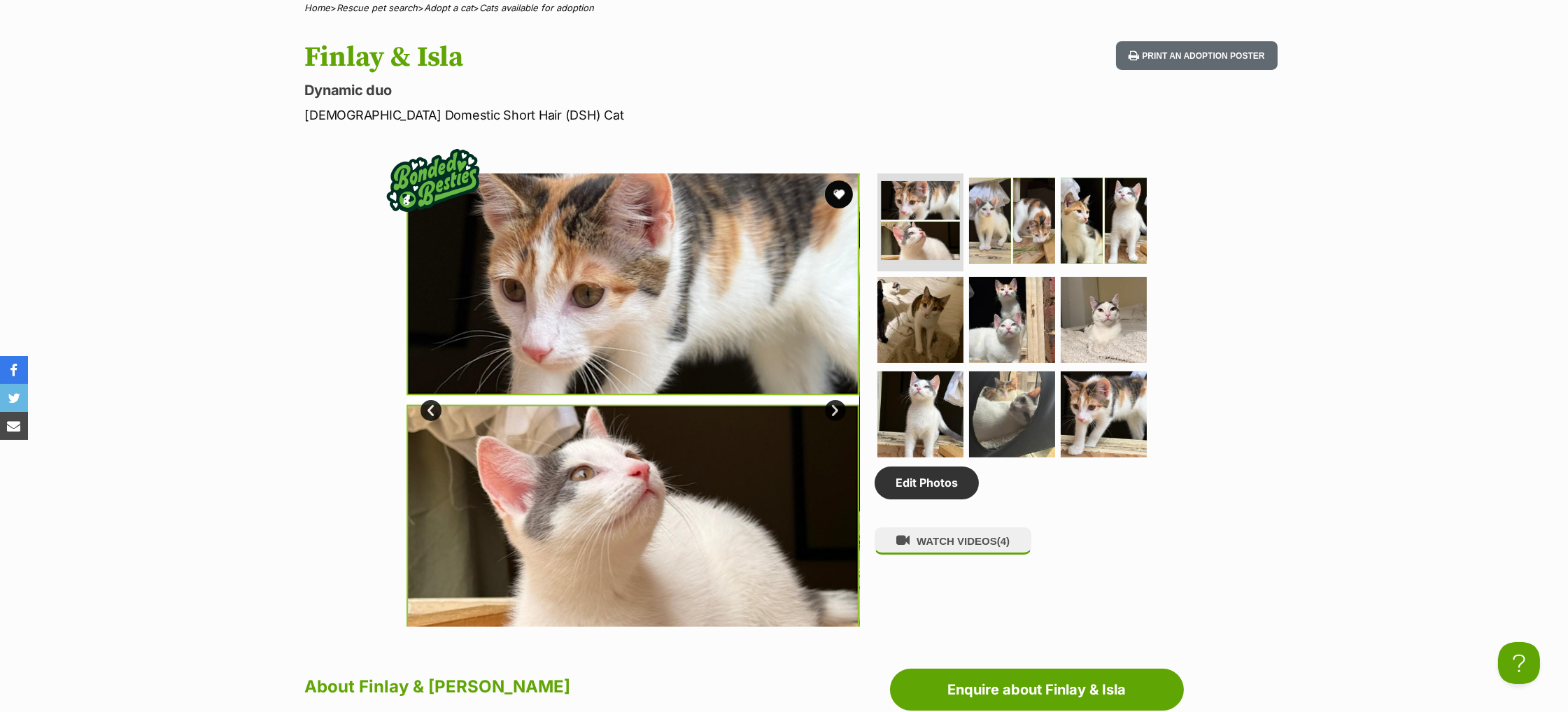
click at [837, 421] on link "Next" at bounding box center [835, 410] width 21 height 21
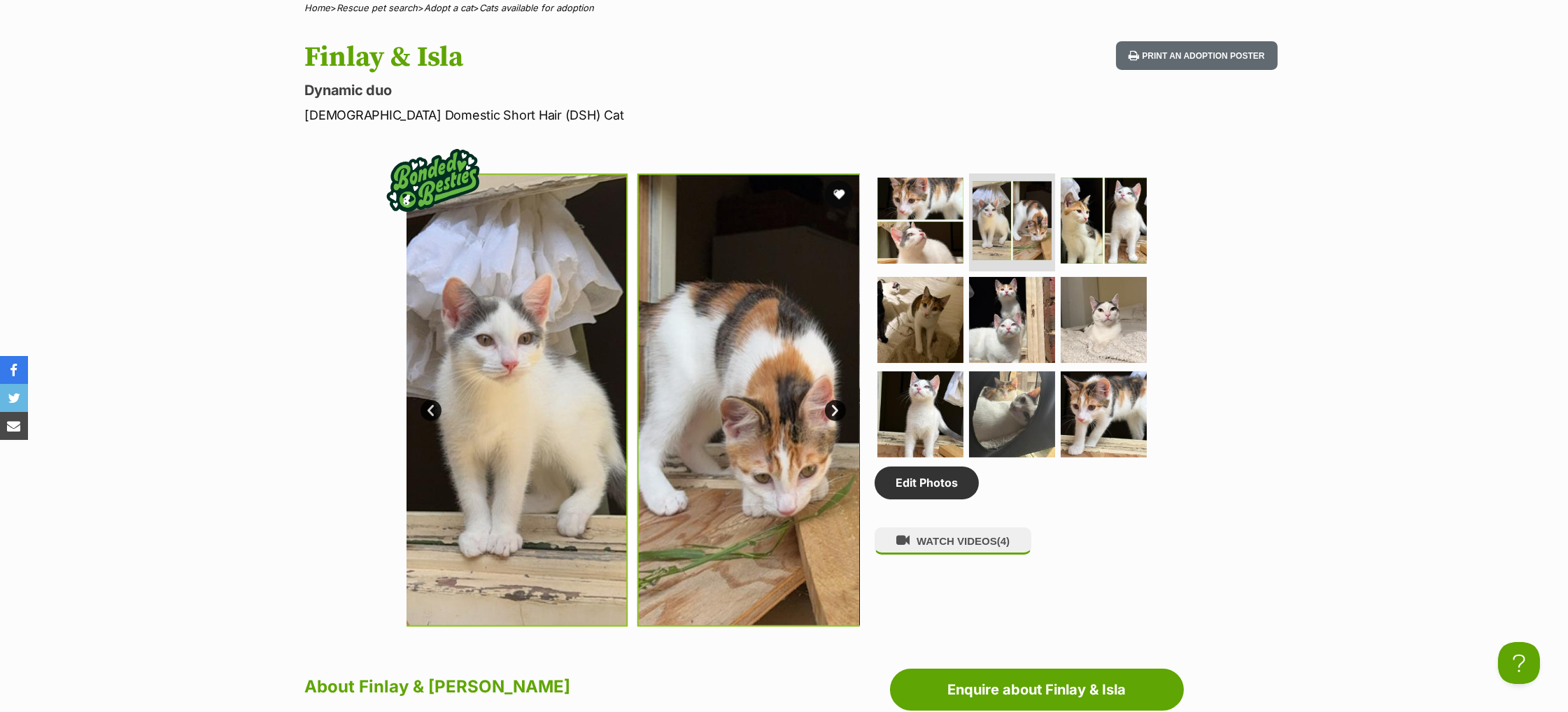
click at [837, 421] on link "Next" at bounding box center [835, 410] width 21 height 21
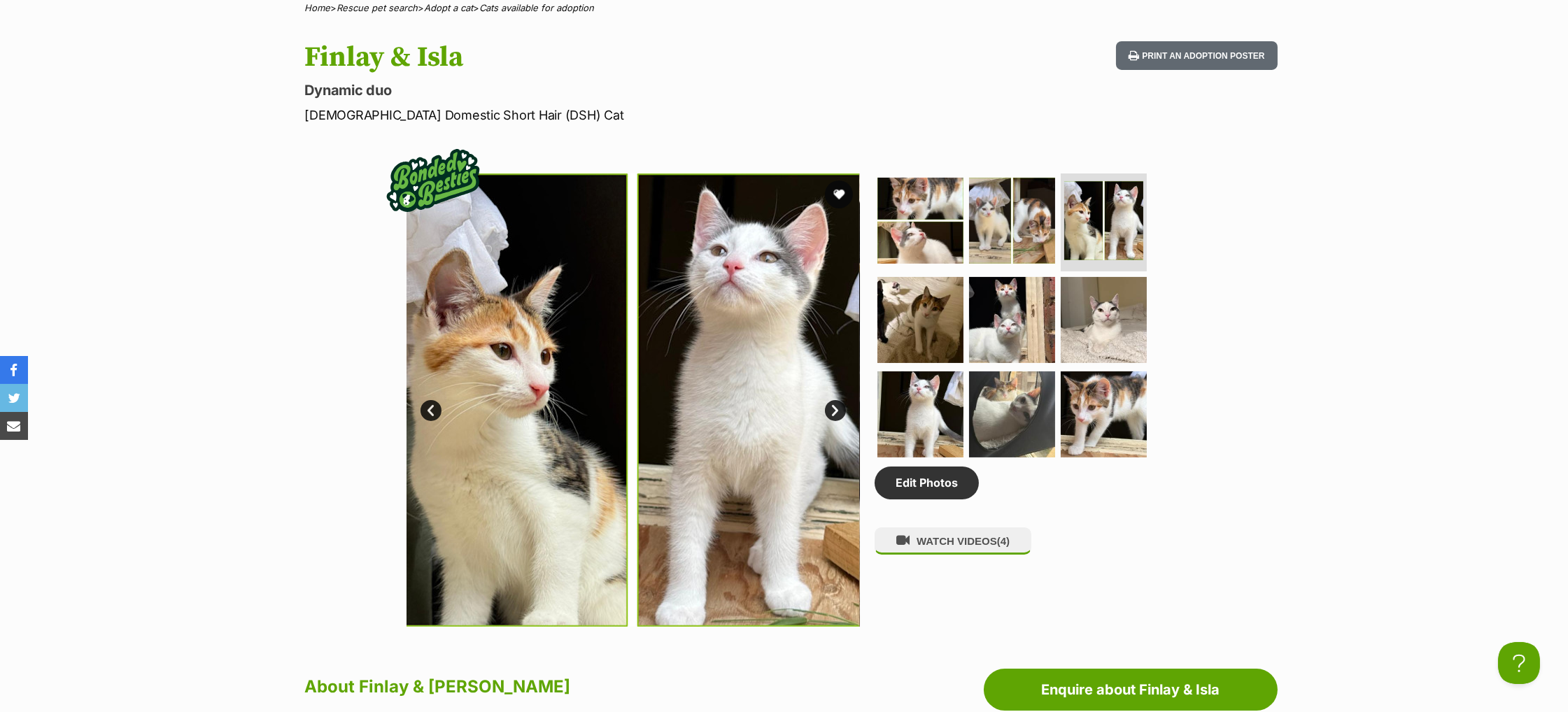
click at [837, 421] on link "Next" at bounding box center [835, 410] width 21 height 21
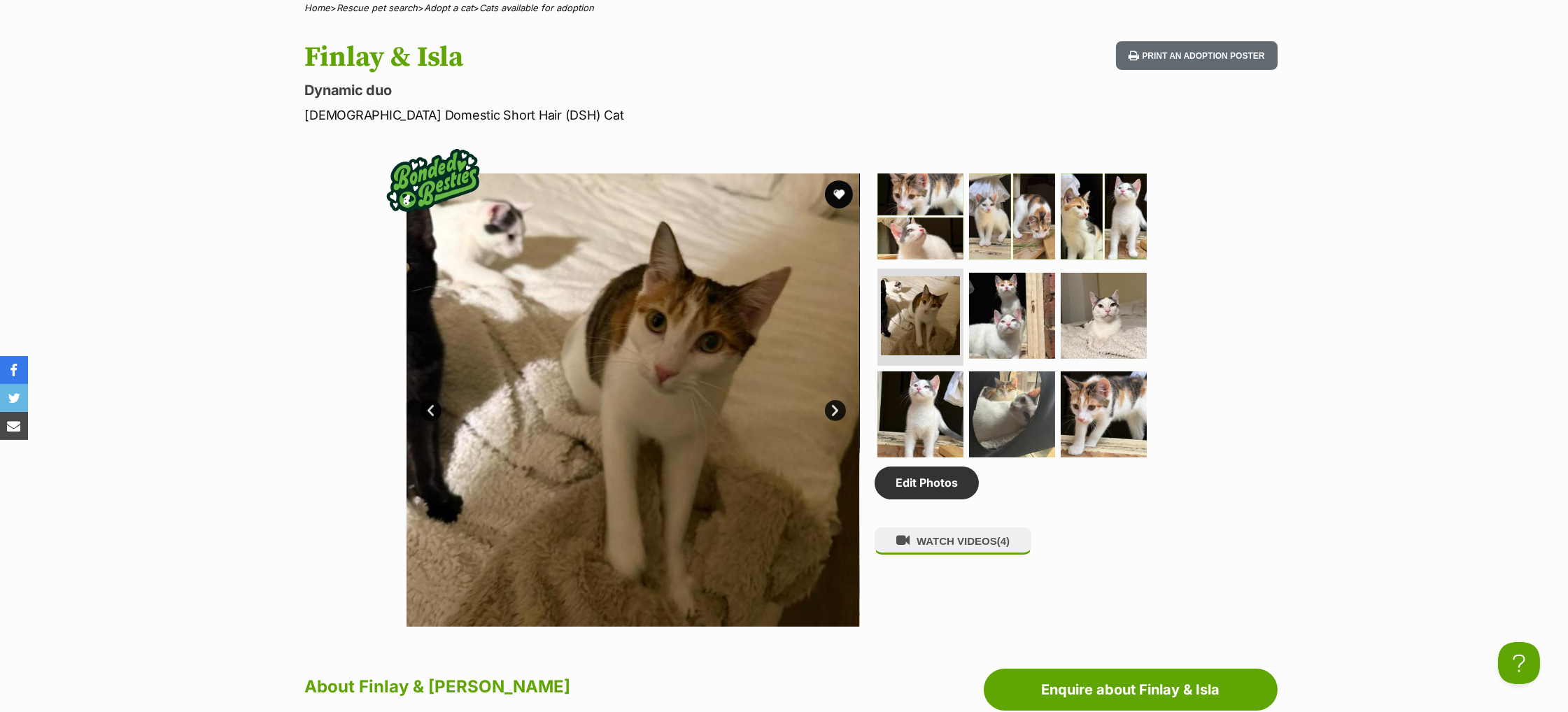
click at [837, 421] on link "Next" at bounding box center [835, 410] width 21 height 21
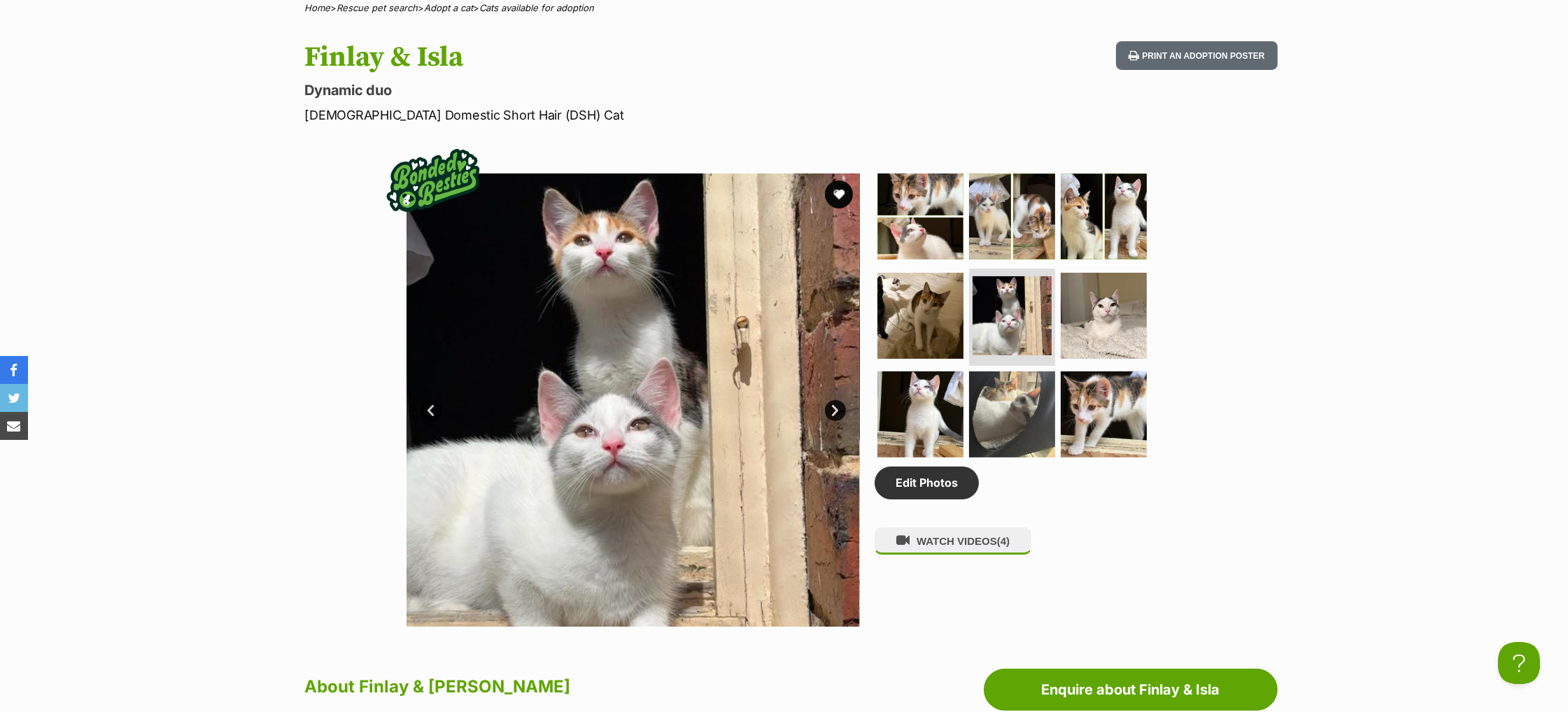
click at [837, 421] on link "Next" at bounding box center [835, 410] width 21 height 21
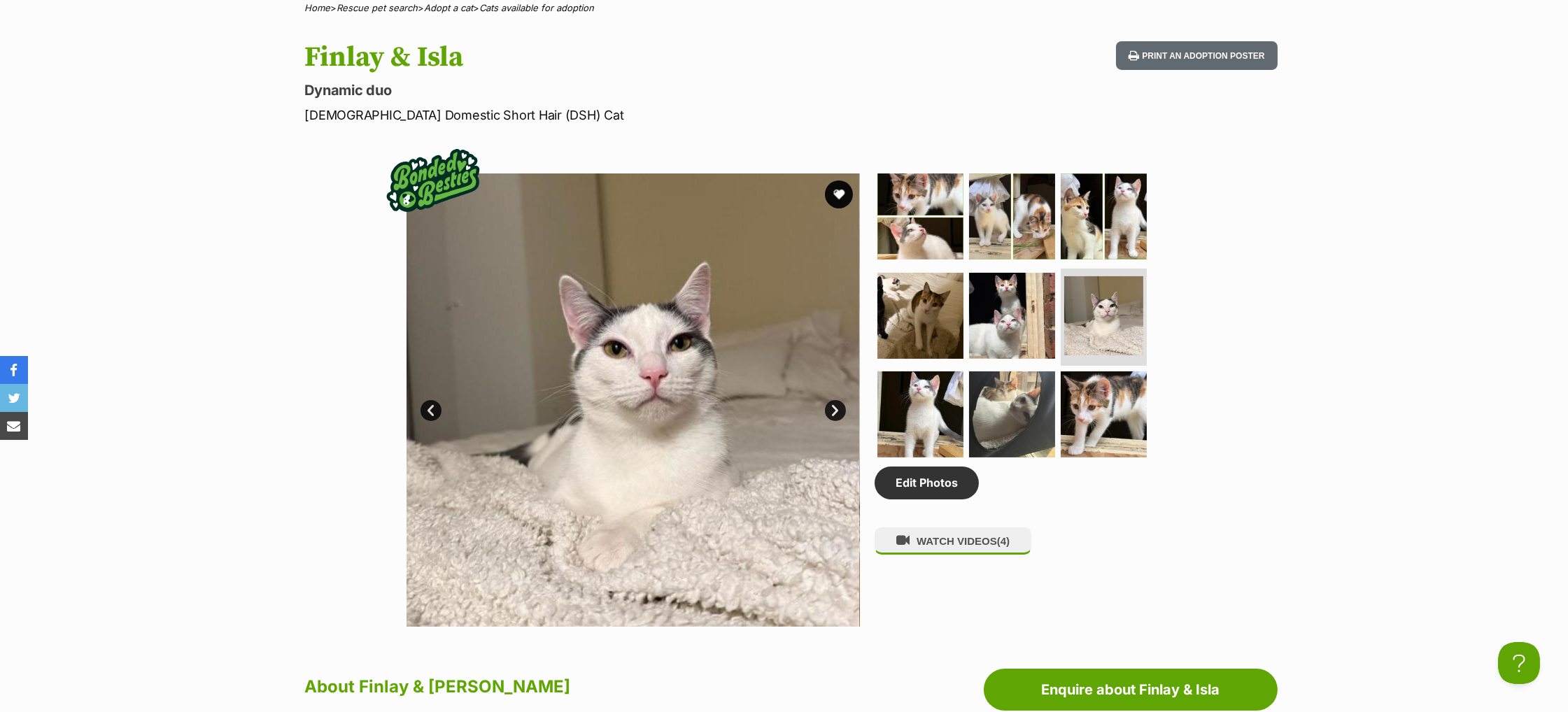
click at [837, 421] on link "Next" at bounding box center [835, 410] width 21 height 21
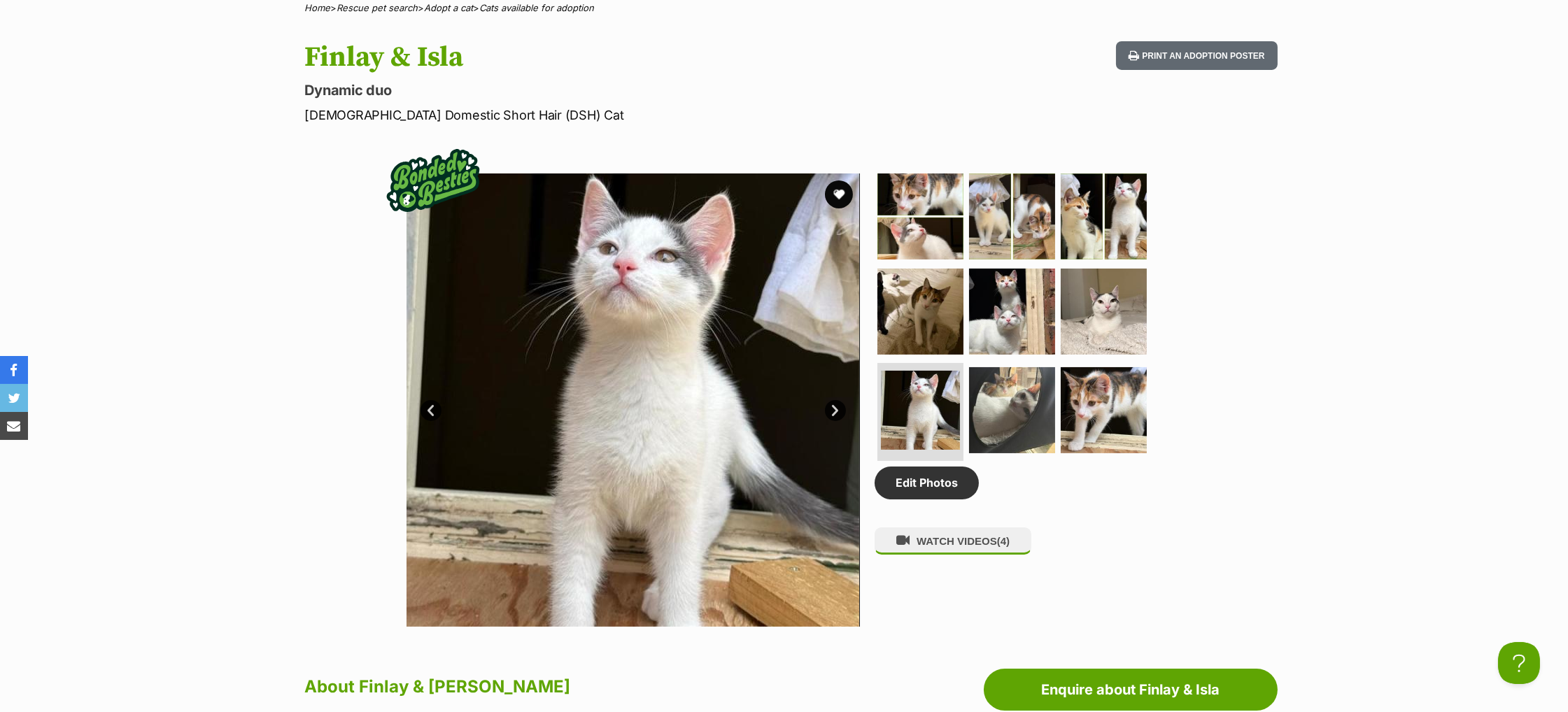
click at [837, 421] on link "Next" at bounding box center [835, 410] width 21 height 21
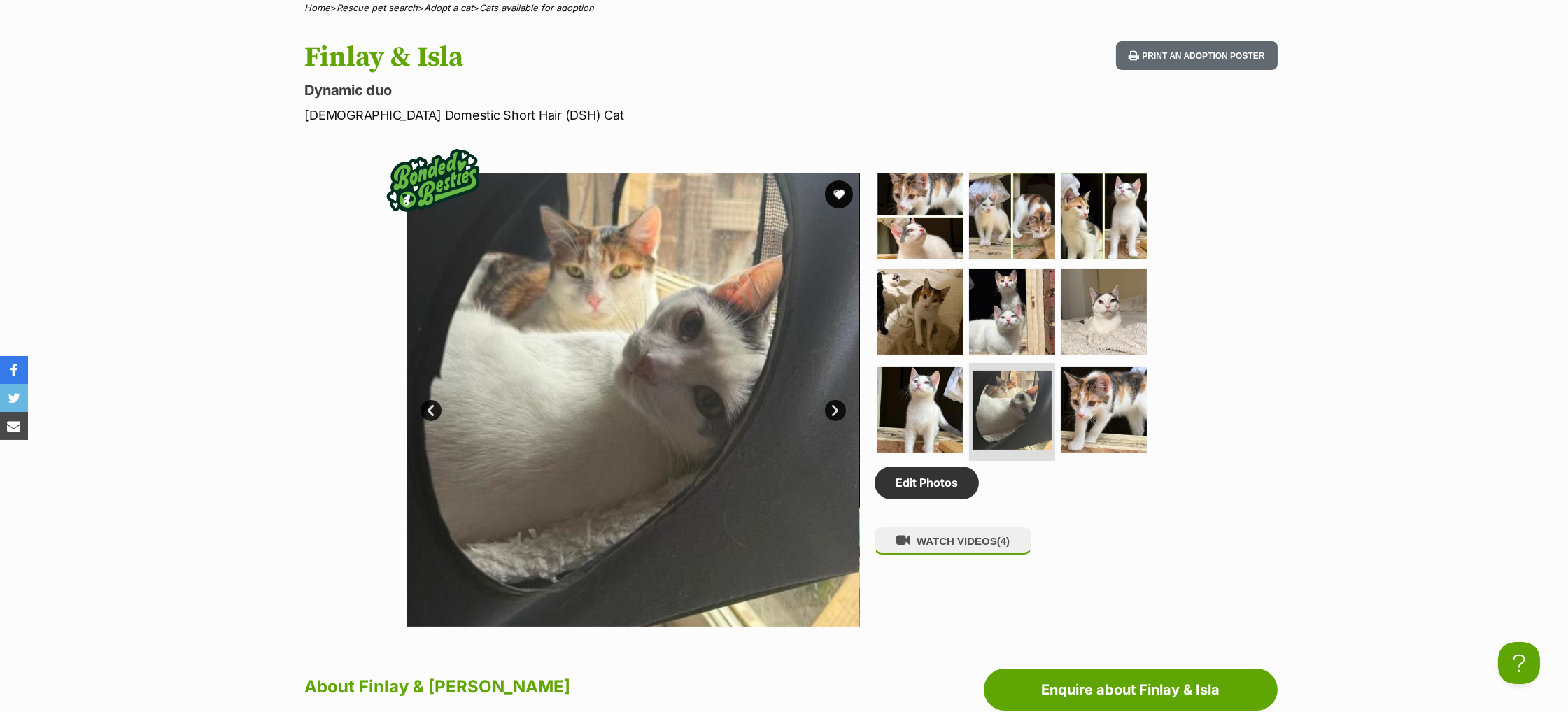
click at [837, 421] on link "Next" at bounding box center [835, 410] width 21 height 21
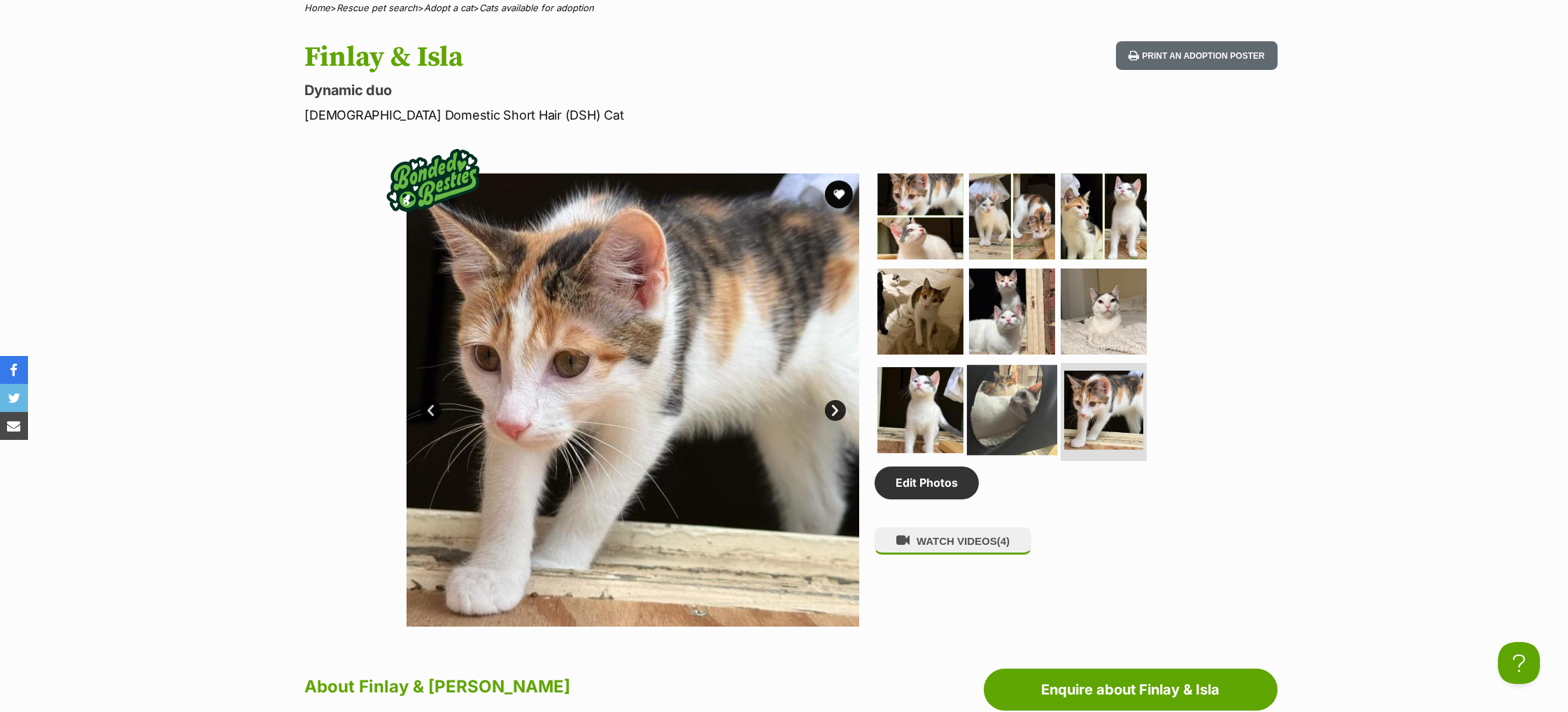
click at [998, 448] on img at bounding box center [1012, 410] width 91 height 90
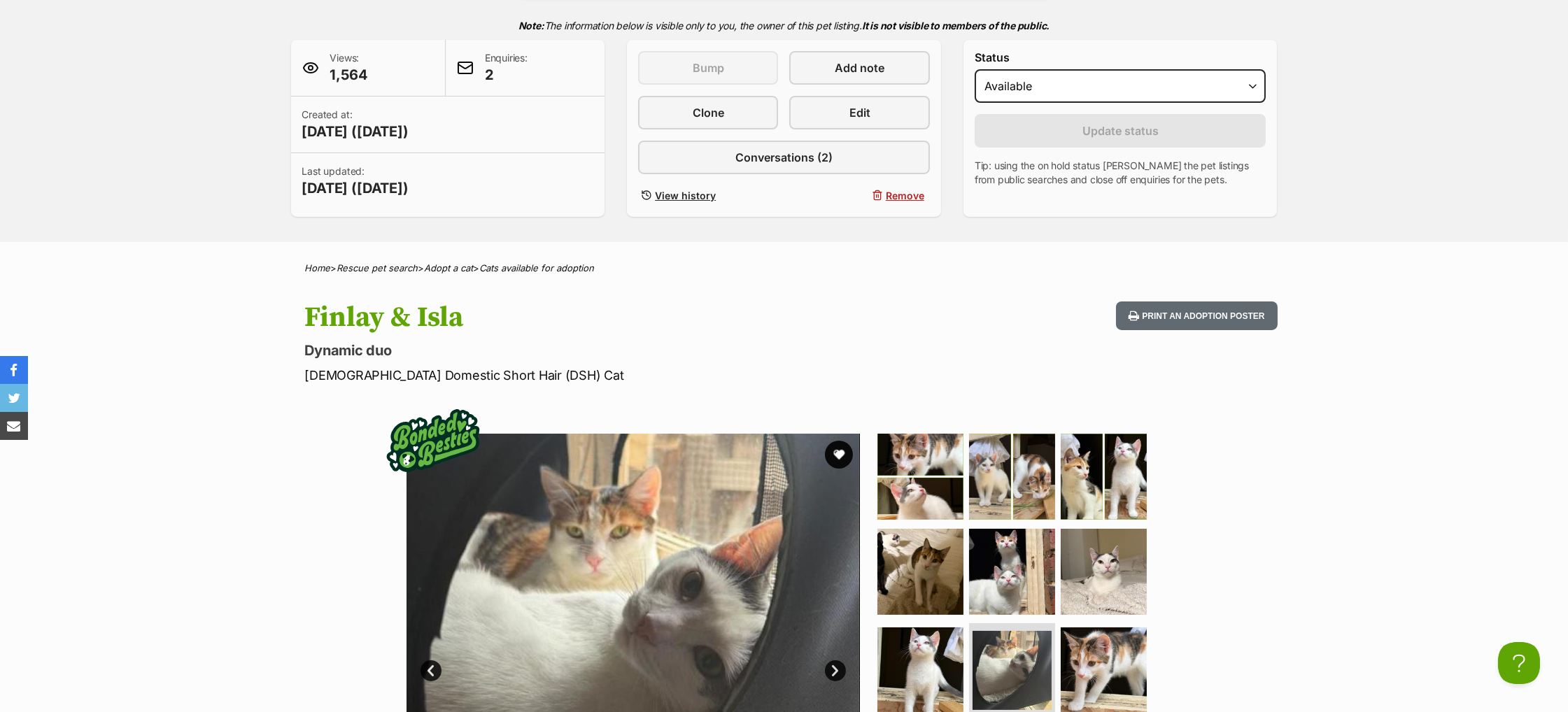
scroll to position [66, 0]
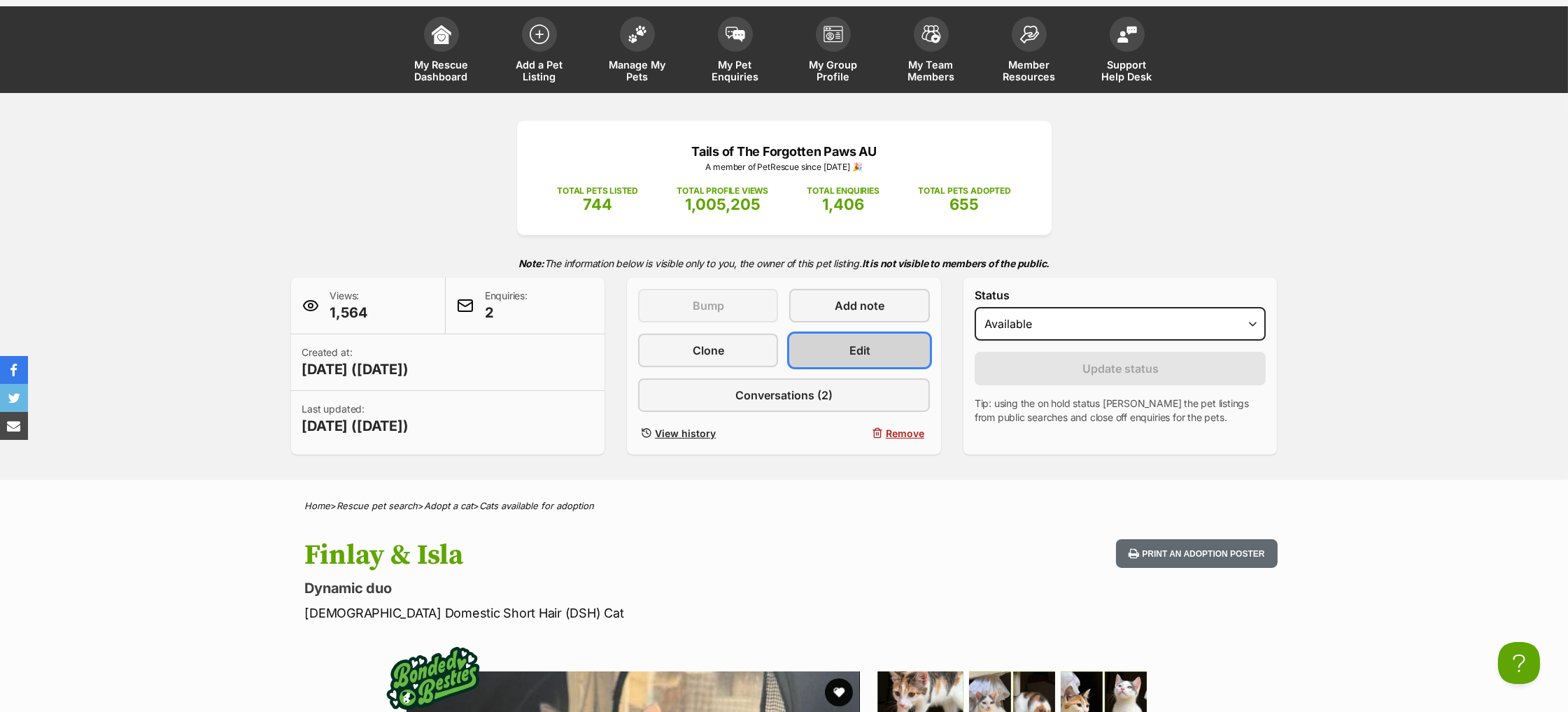
click at [865, 359] on span "Edit" at bounding box center [860, 350] width 21 height 17
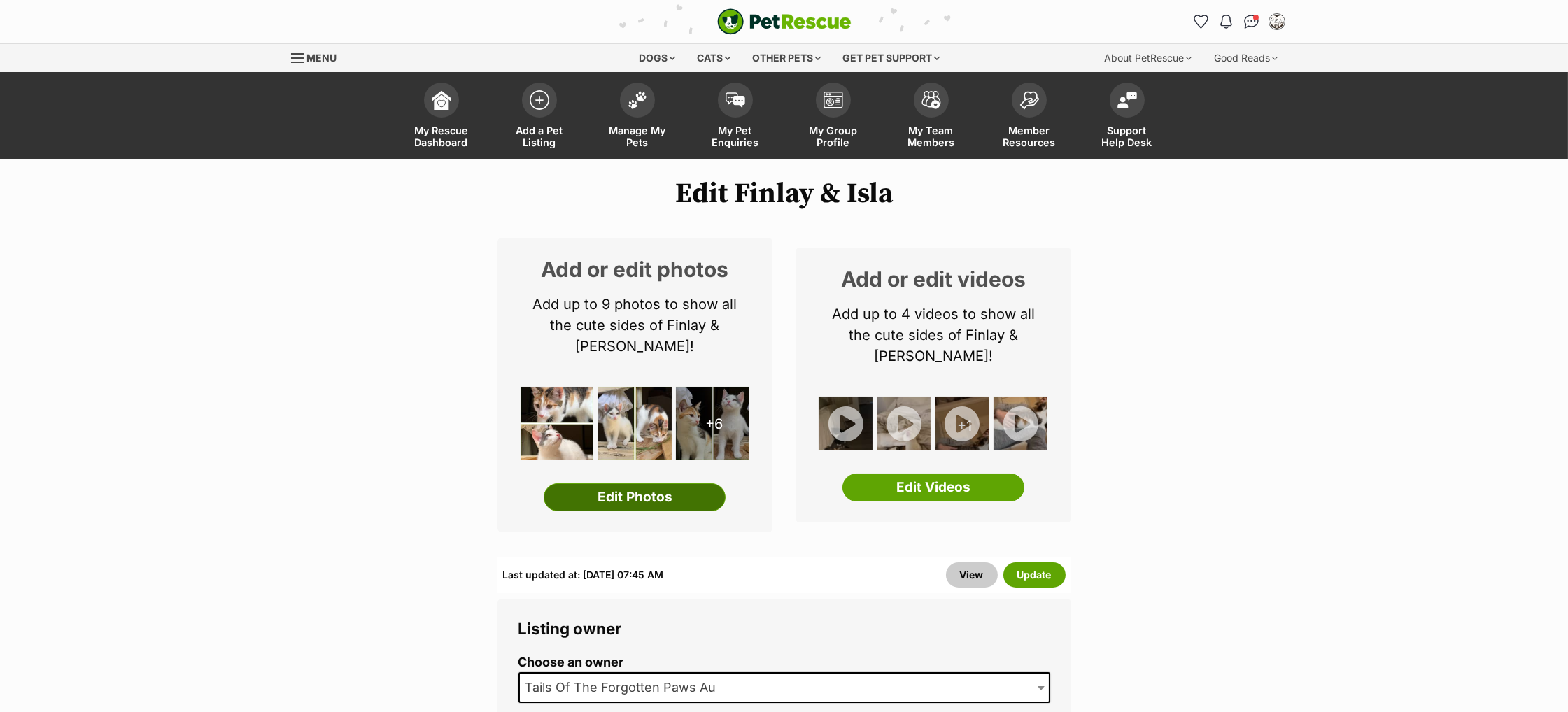
click at [614, 483] on link "Edit Photos" at bounding box center [634, 497] width 182 height 28
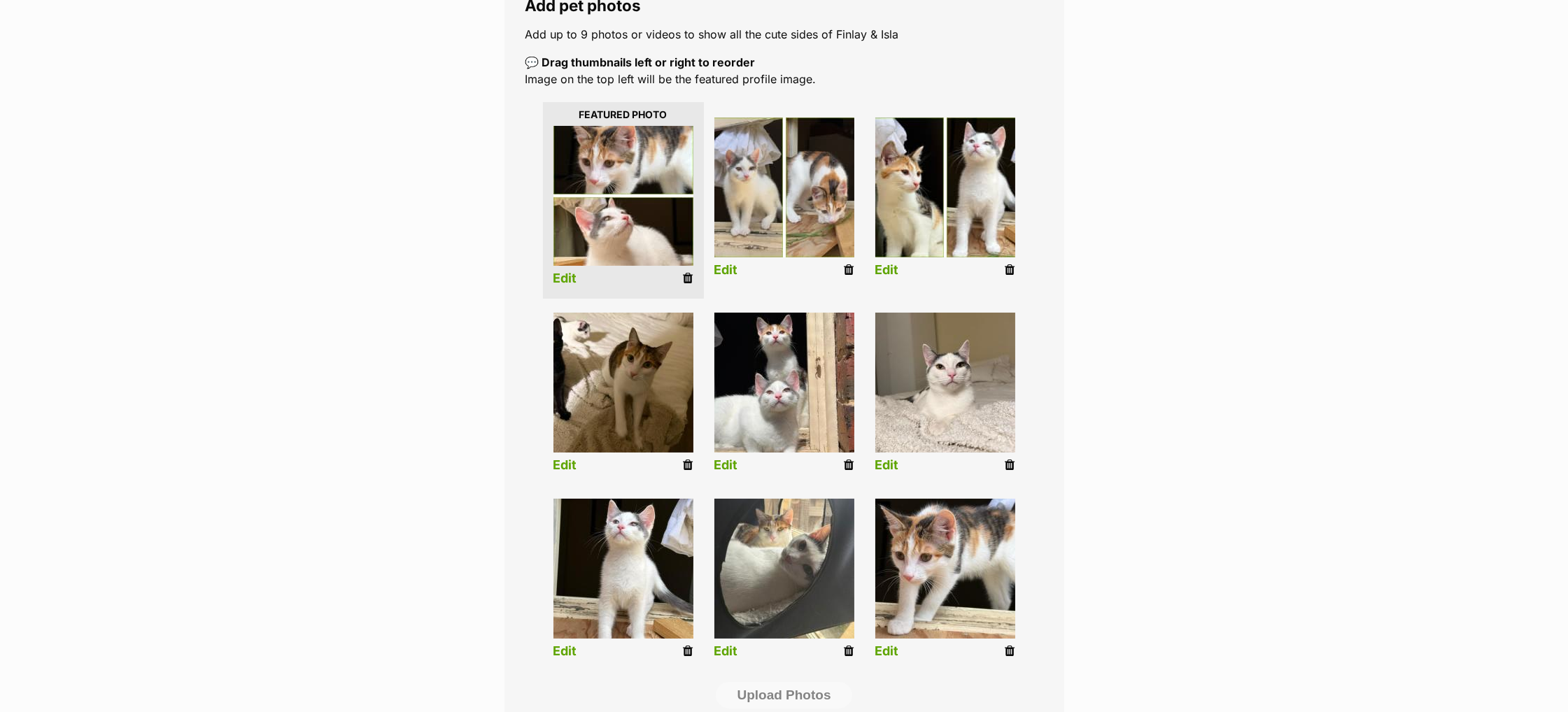
scroll to position [263, 0]
click at [1133, 468] on div "Editing Finlay & Isla's photos Add pet photos Add up to 9 photos or videos to s…" at bounding box center [784, 370] width 1029 height 893
click at [855, 460] on li "Edit" at bounding box center [784, 395] width 161 height 180
click at [850, 461] on icon at bounding box center [850, 464] width 10 height 13
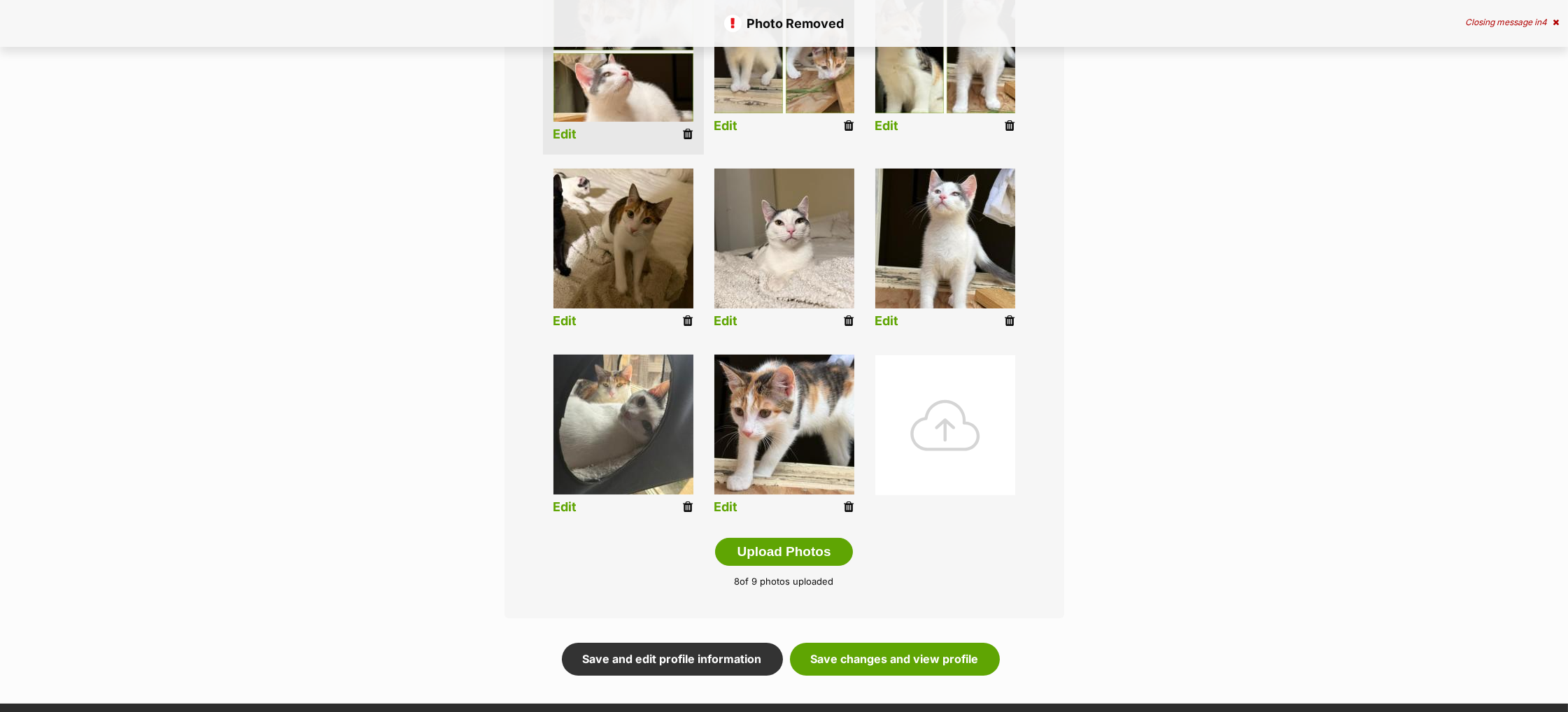
scroll to position [409, 0]
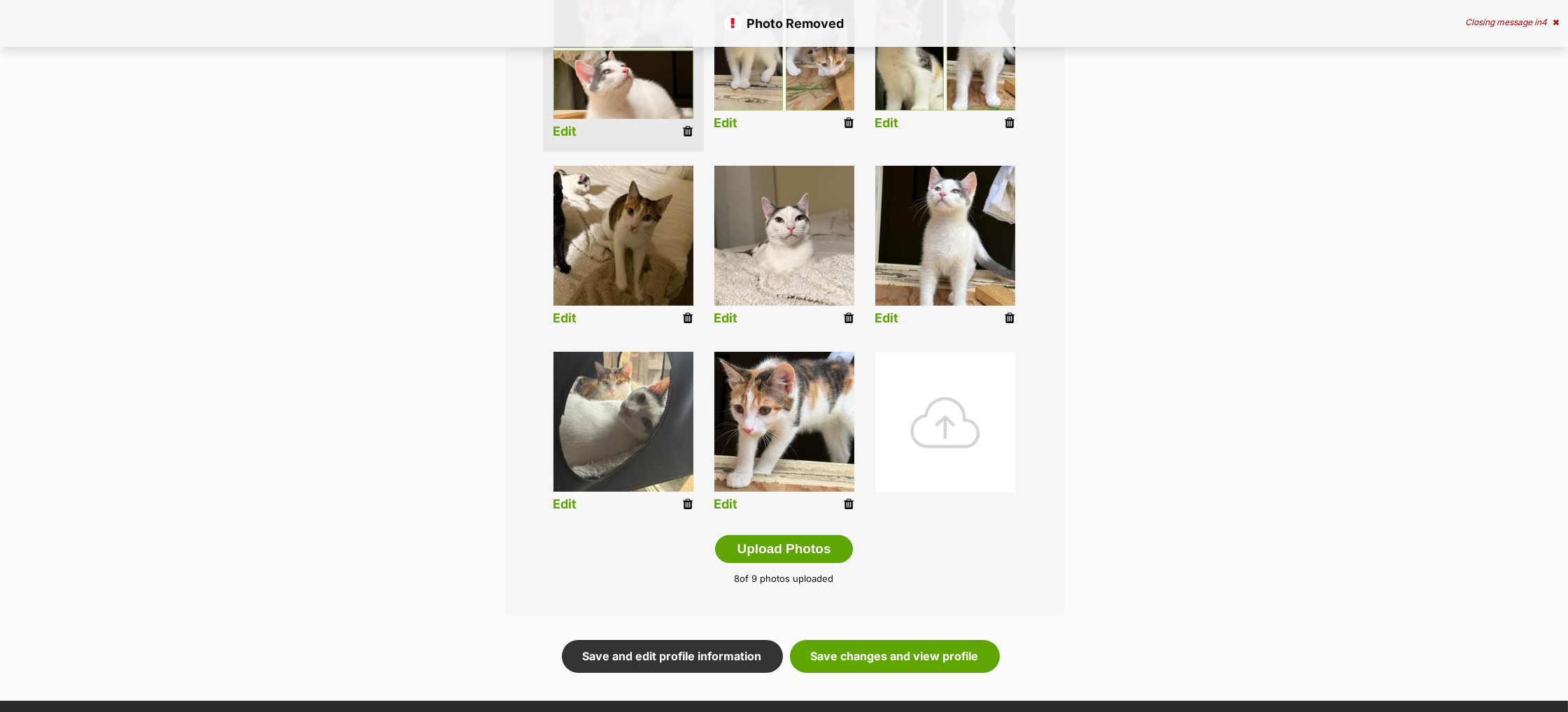
click at [942, 413] on div at bounding box center [945, 422] width 140 height 140
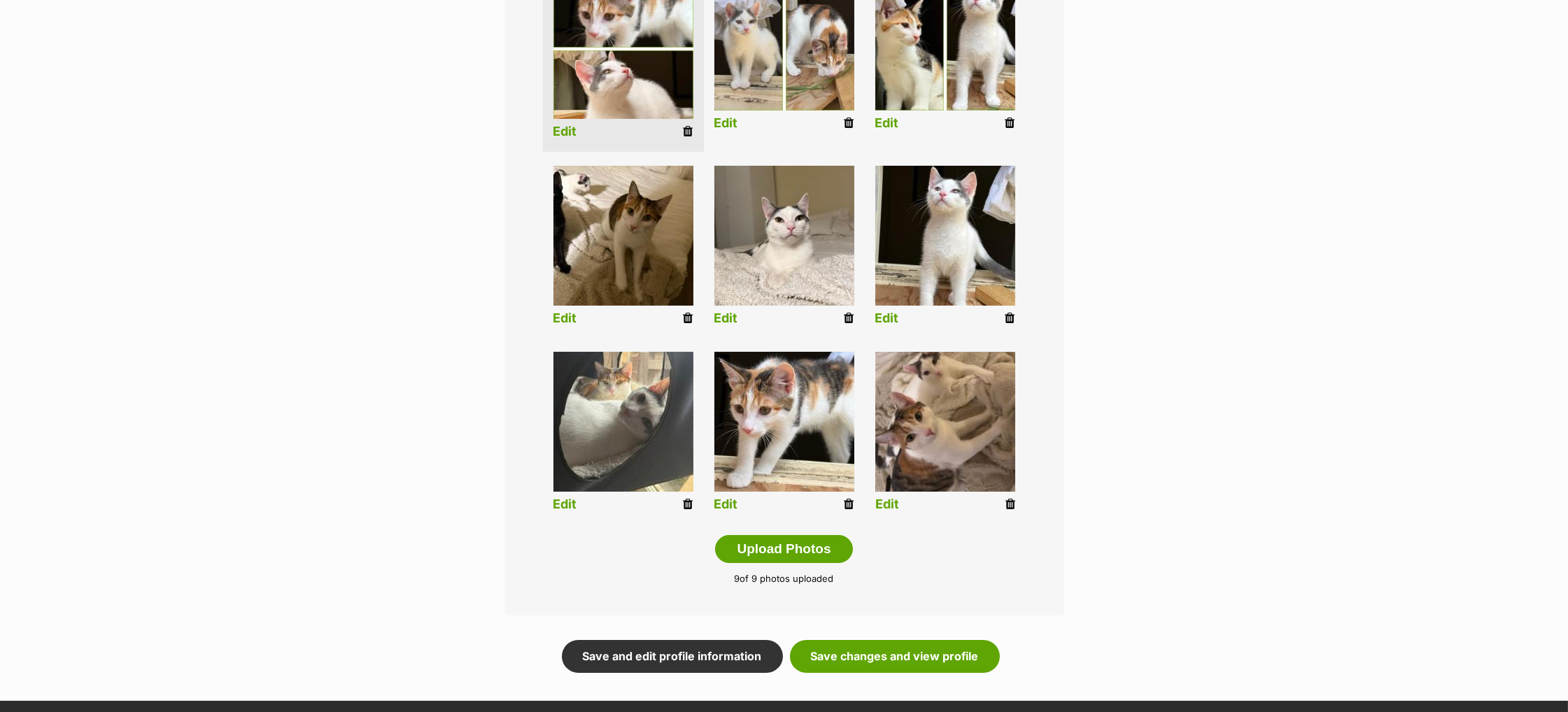
click at [887, 503] on link "Edit" at bounding box center [887, 504] width 24 height 15
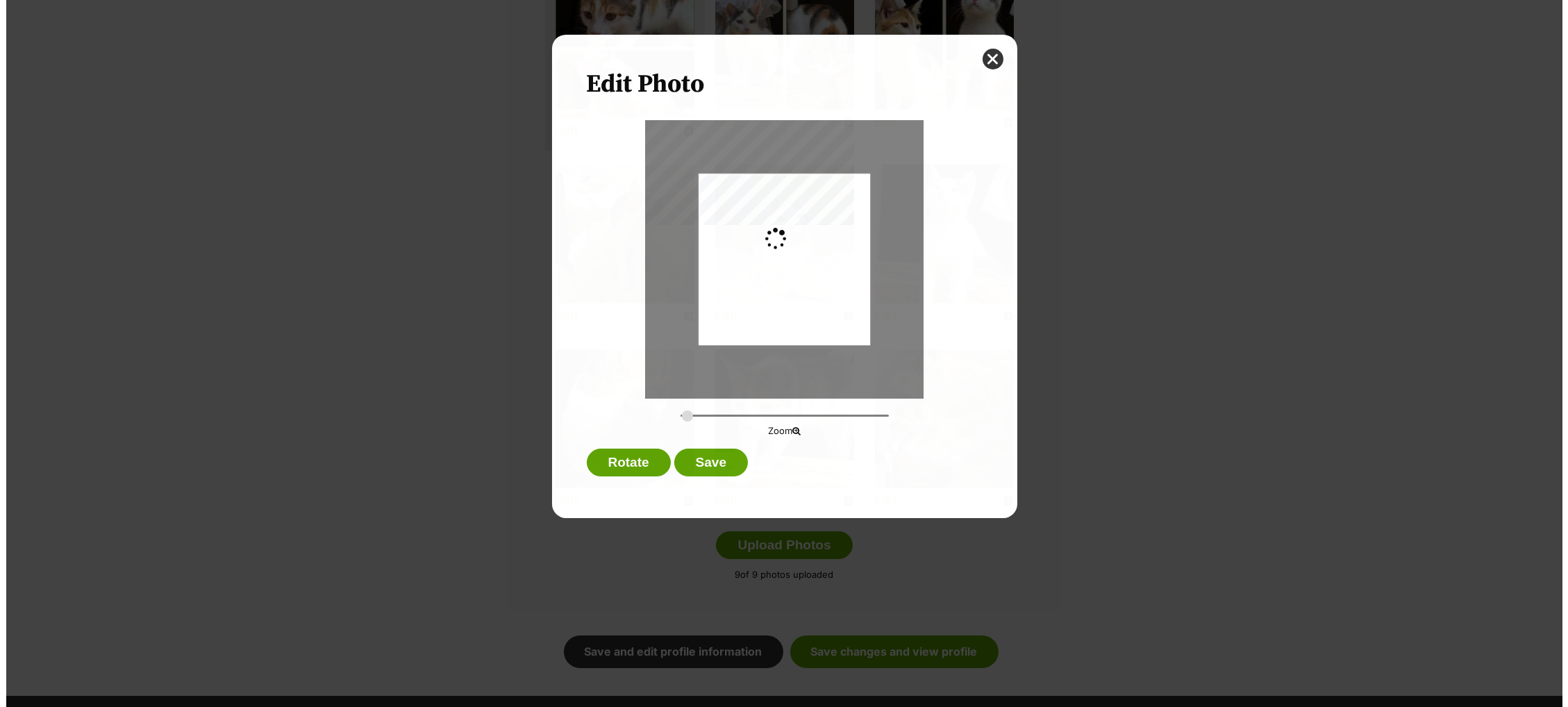
scroll to position [0, 0]
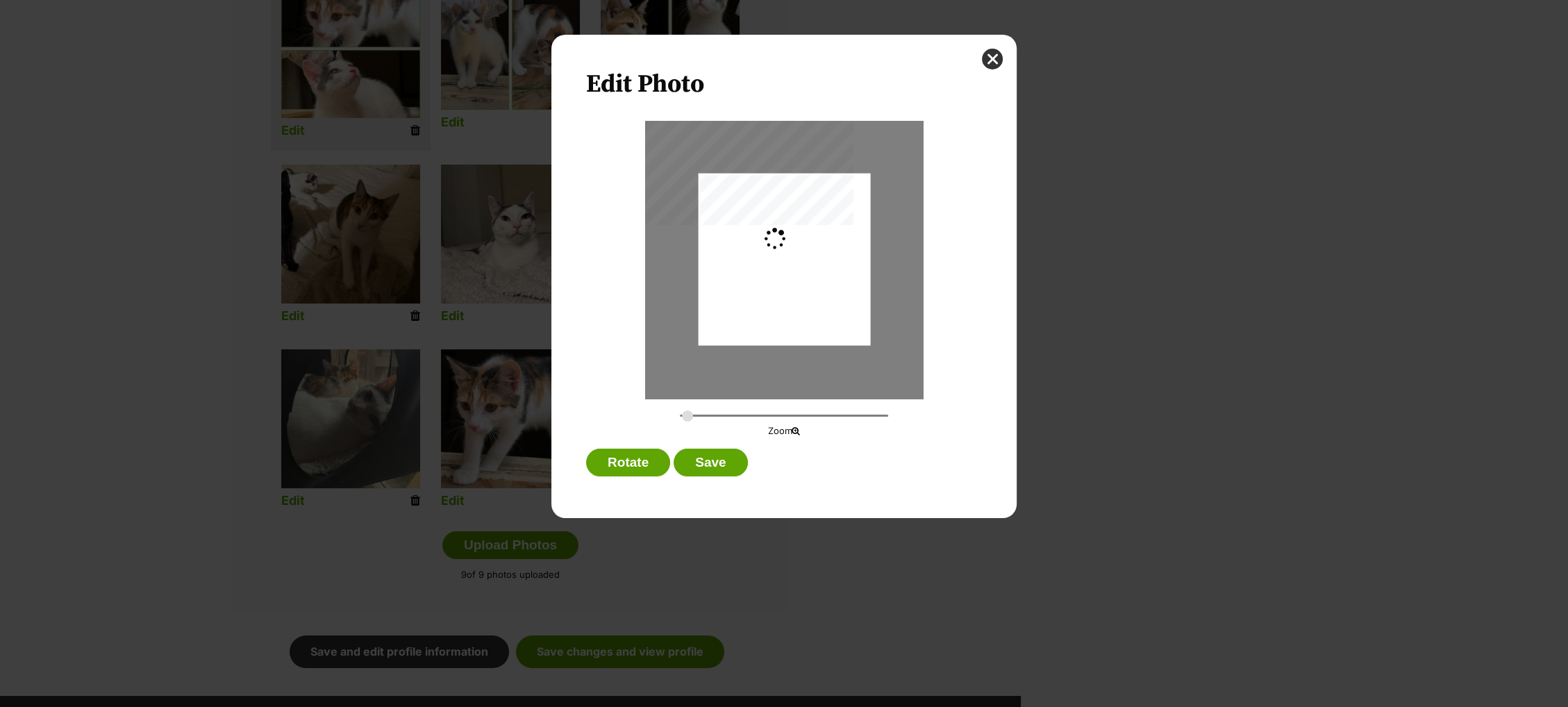
type input "0.2744"
drag, startPoint x: 794, startPoint y: 293, endPoint x: 796, endPoint y: 280, distance: 13.2
click at [796, 280] on div "Dialog Window - Close (Press escape to close)" at bounding box center [784, 247] width 172 height 305
click at [722, 465] on button "Save" at bounding box center [710, 462] width 74 height 28
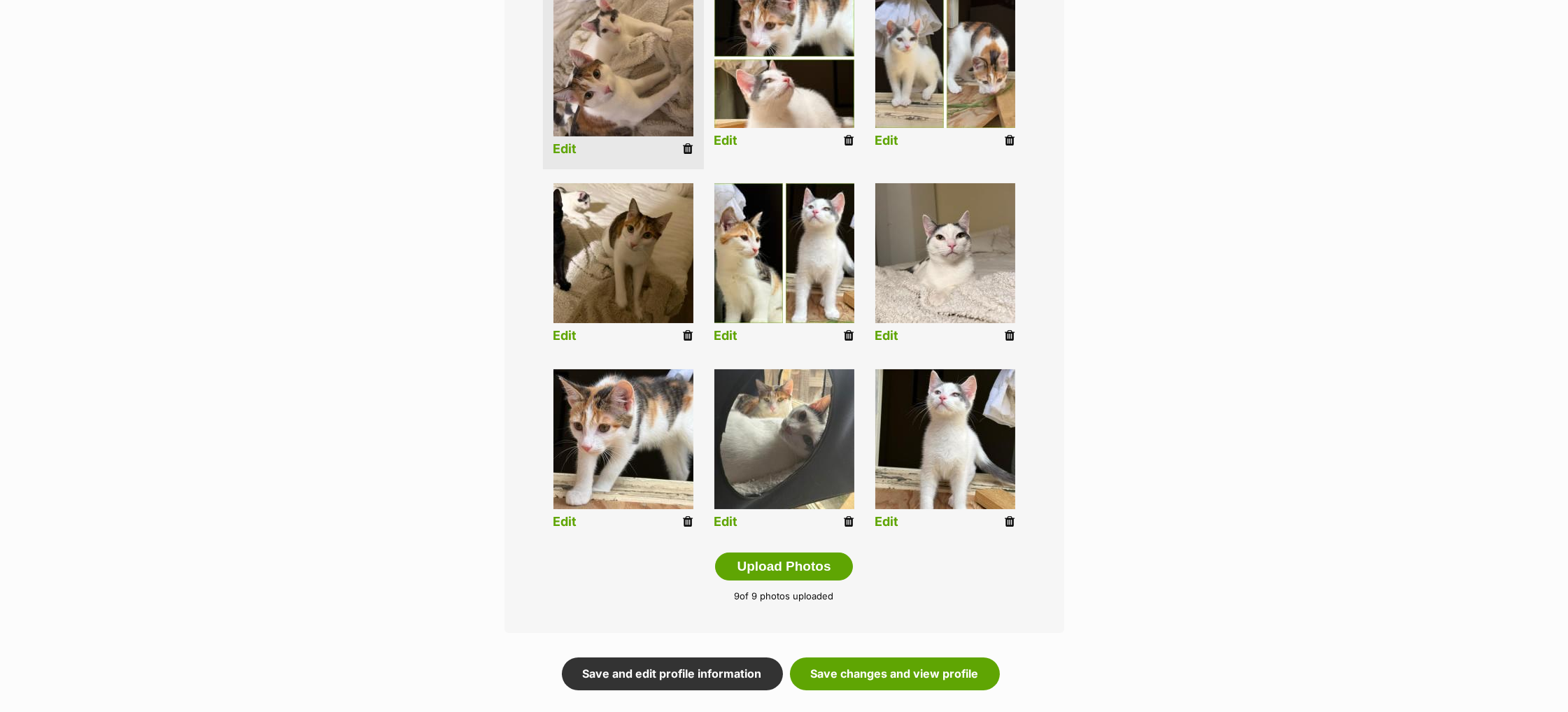
scroll to position [396, 0]
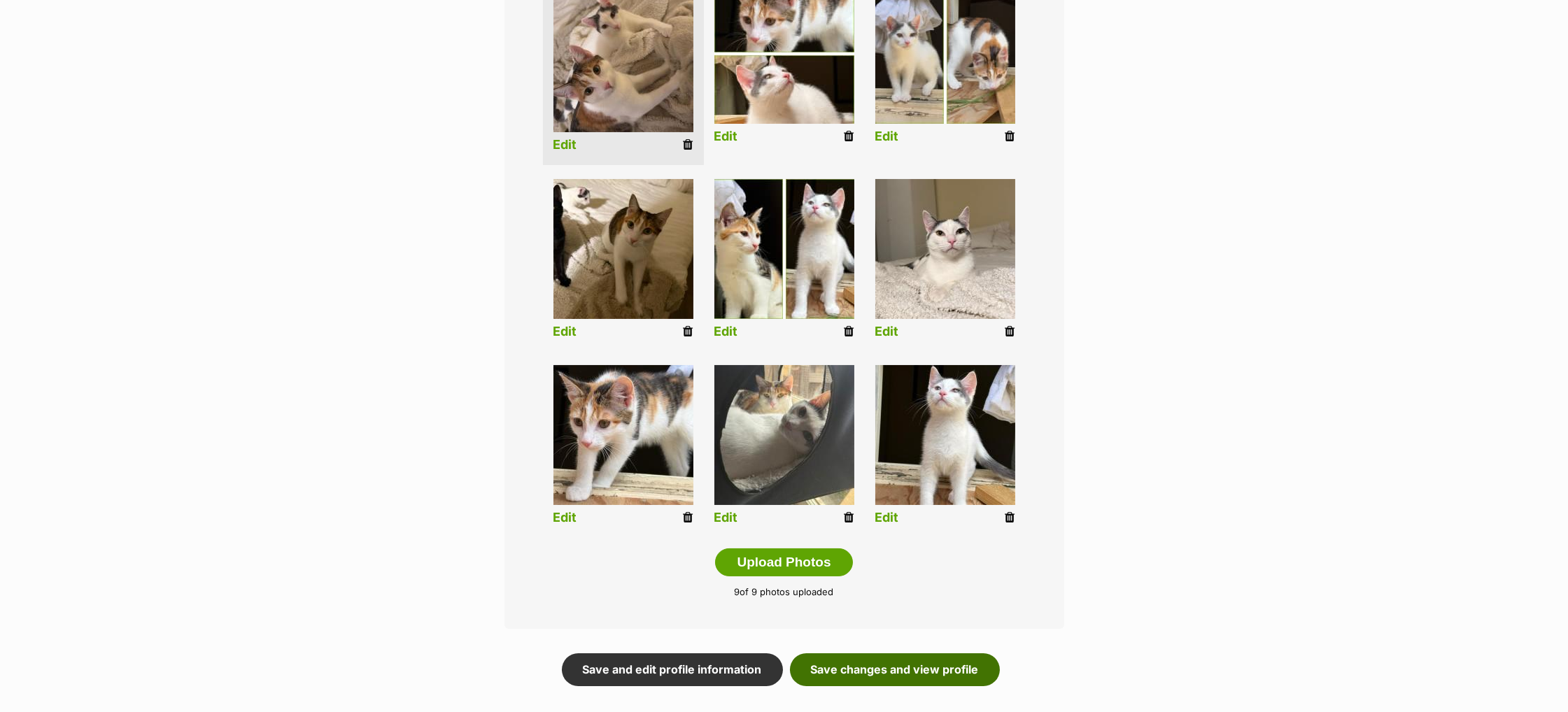
click at [878, 666] on link "Save changes and view profile" at bounding box center [894, 669] width 210 height 32
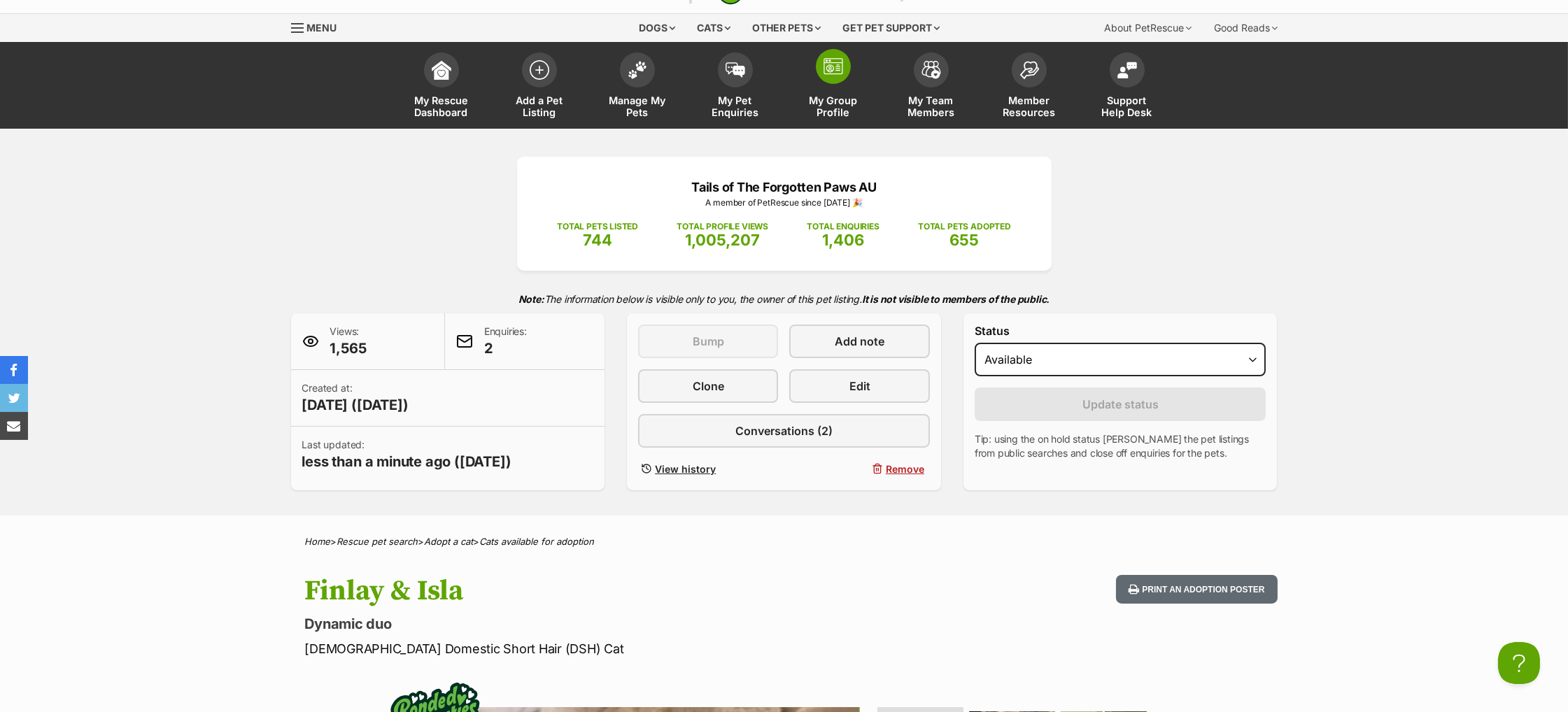
click at [822, 83] on link "My Group Profile" at bounding box center [833, 88] width 98 height 84
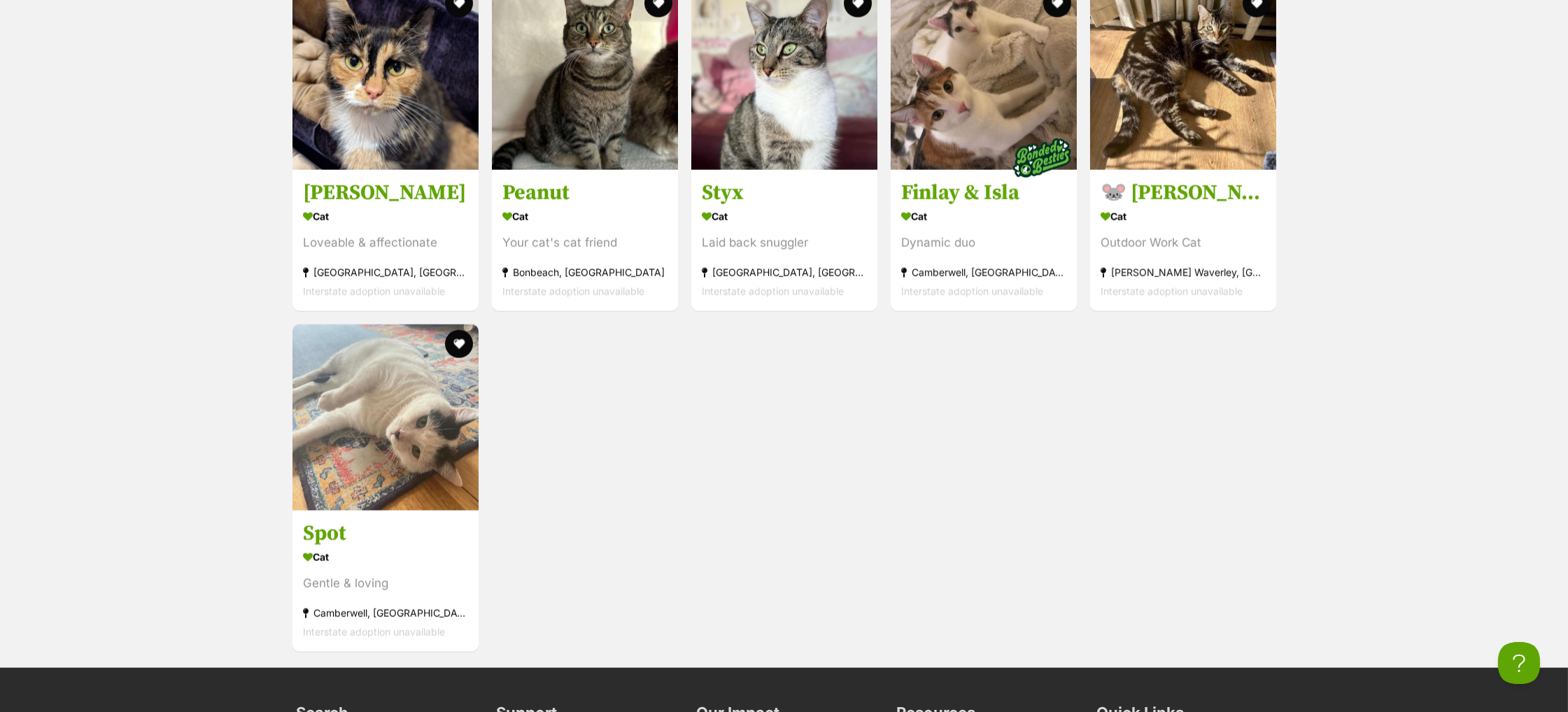
scroll to position [5411, 0]
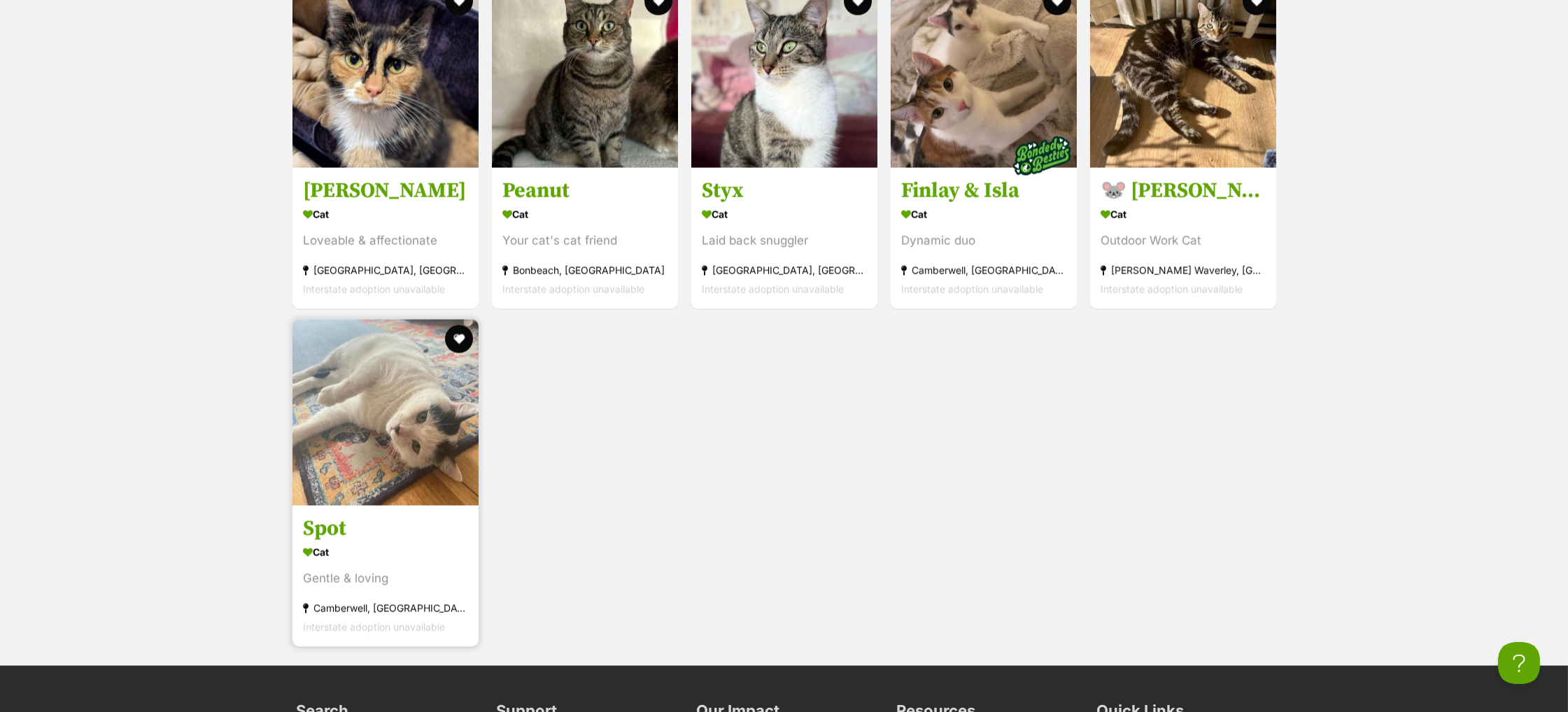
click at [334, 543] on h3 "Spot" at bounding box center [385, 529] width 165 height 27
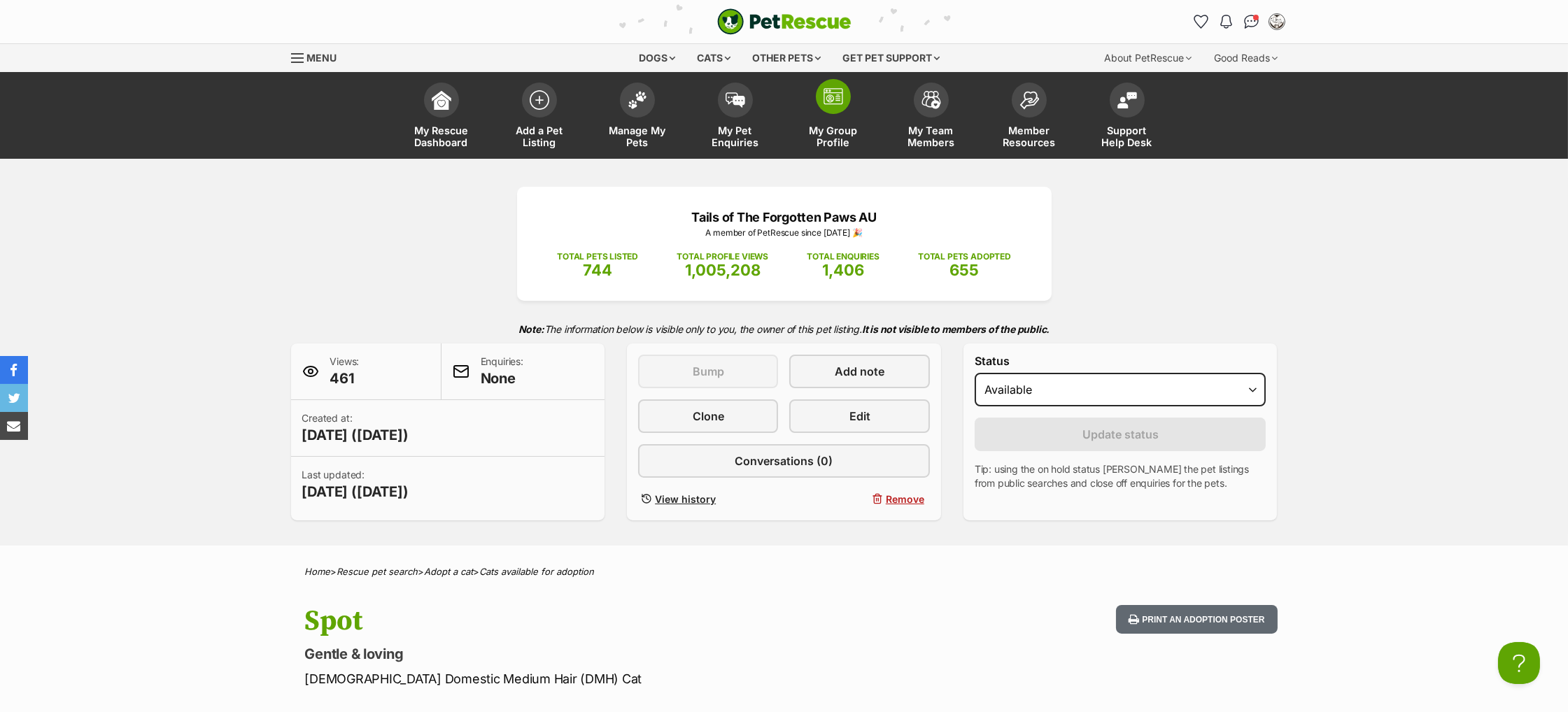
click at [831, 124] on span "My Group Profile" at bounding box center [833, 136] width 63 height 24
